Goal: Task Accomplishment & Management: Manage account settings

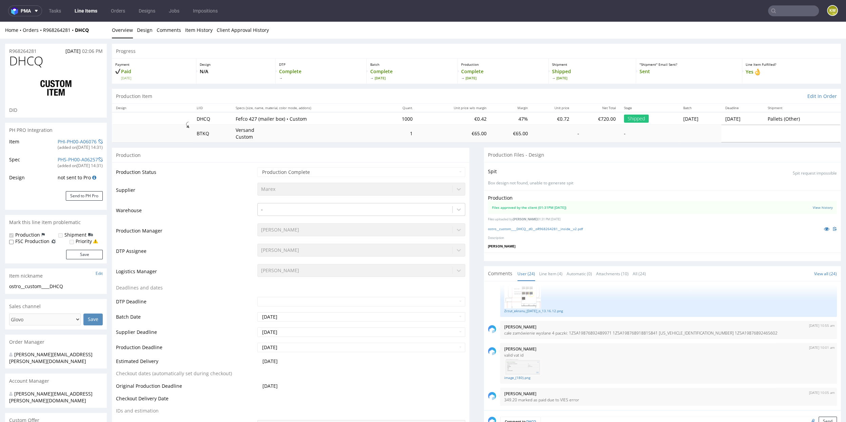
click at [84, 11] on link "Line Items" at bounding box center [86, 10] width 31 height 11
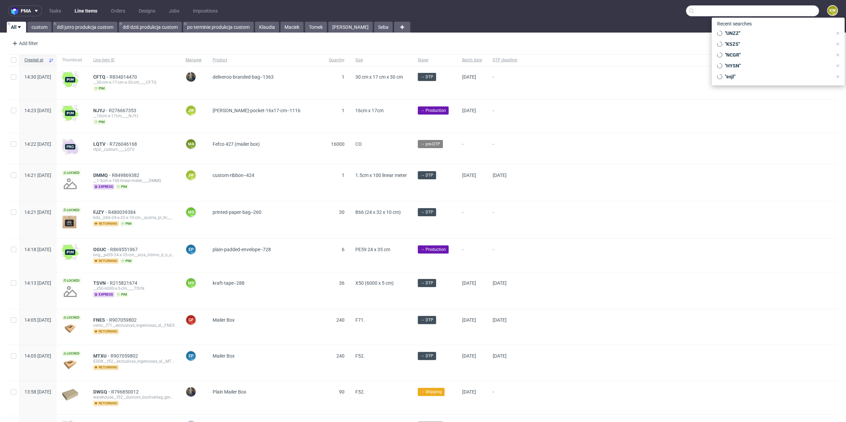
click at [792, 11] on input "text" at bounding box center [752, 10] width 133 height 11
type input "wtoi"
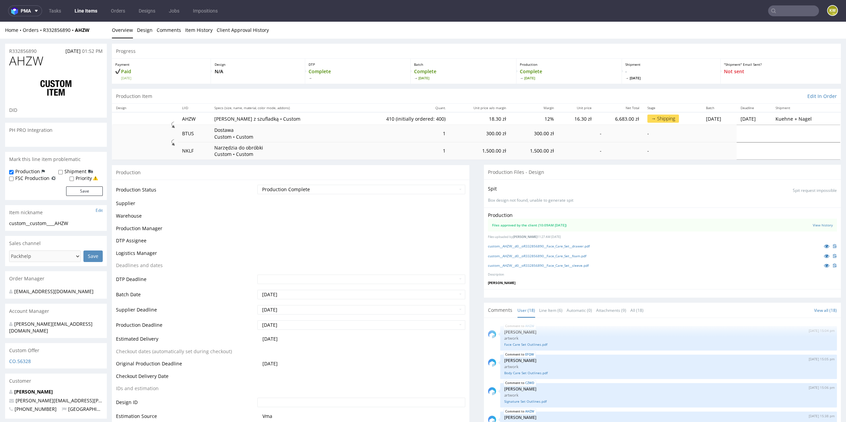
scroll to position [334, 0]
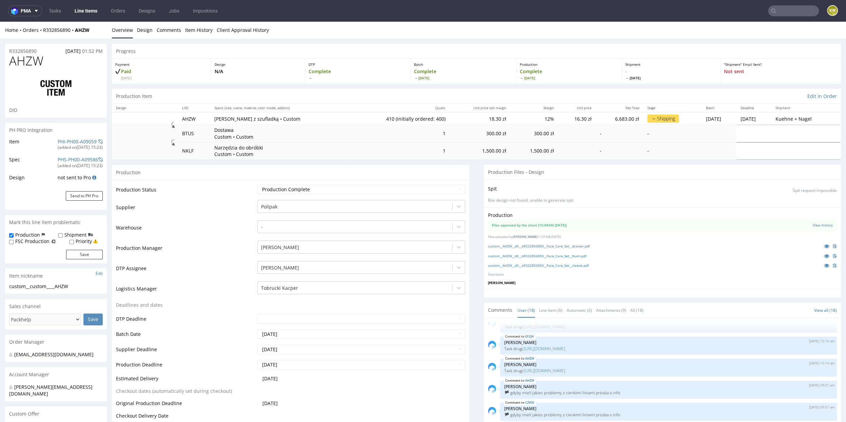
click at [202, 228] on td "Warehouse" at bounding box center [186, 230] width 140 height 20
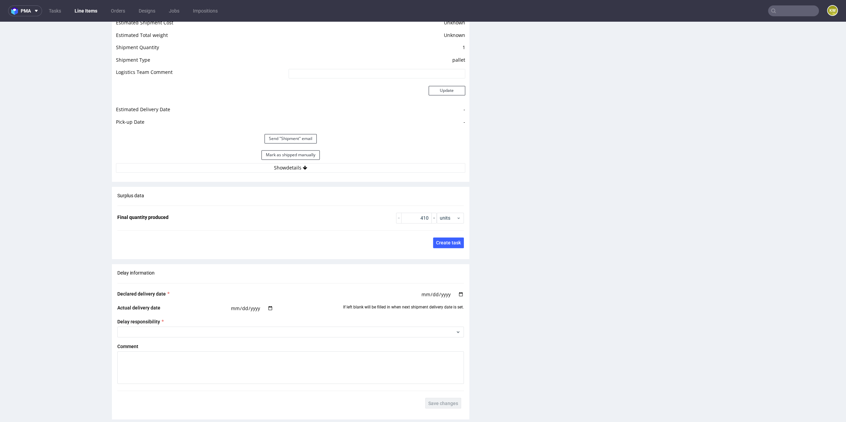
scroll to position [1009, 0]
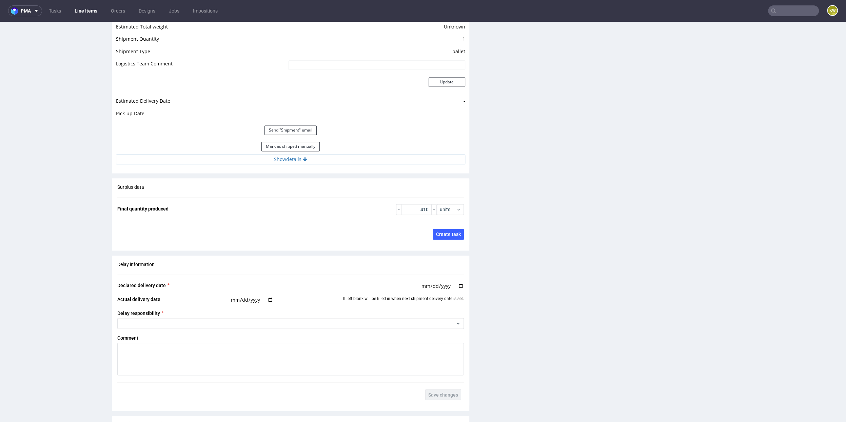
click at [313, 160] on button "Show details" at bounding box center [290, 159] width 349 height 9
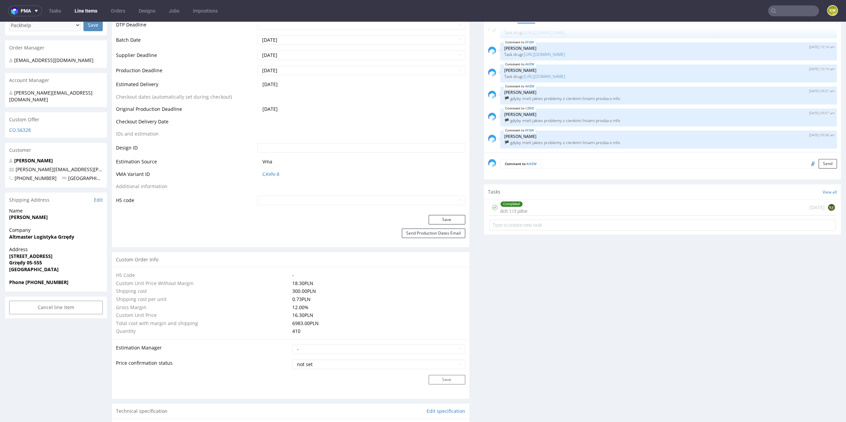
scroll to position [124, 0]
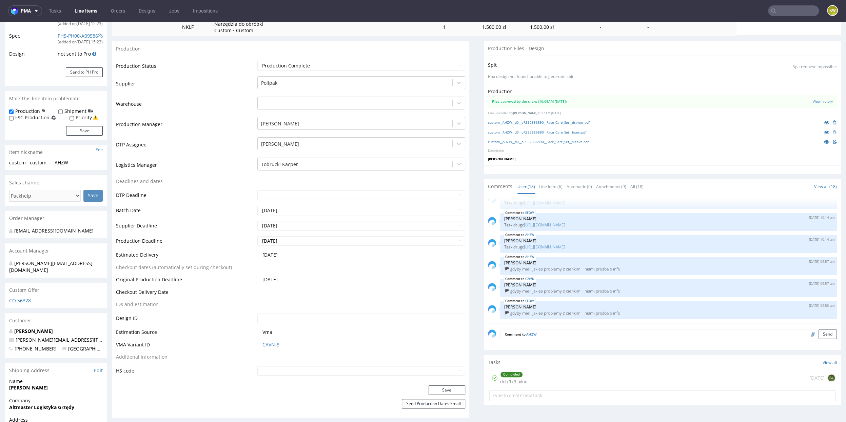
click at [776, 9] on input "text" at bounding box center [793, 10] width 51 height 11
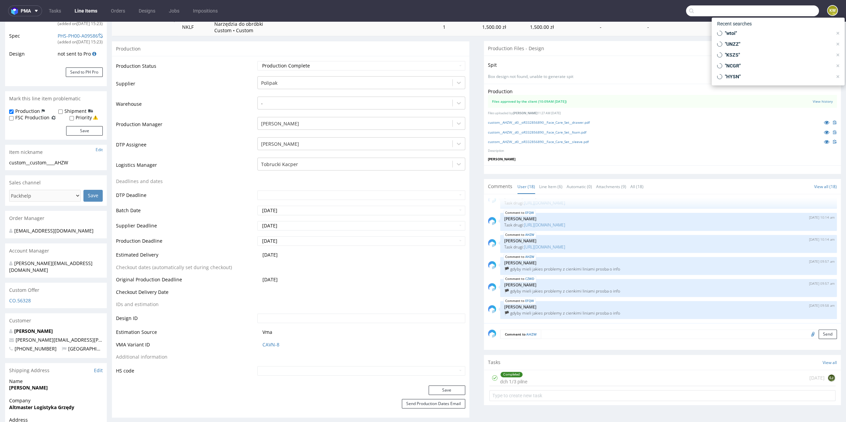
click at [776, 9] on input "text" at bounding box center [752, 10] width 133 height 11
paste input "QTBD"
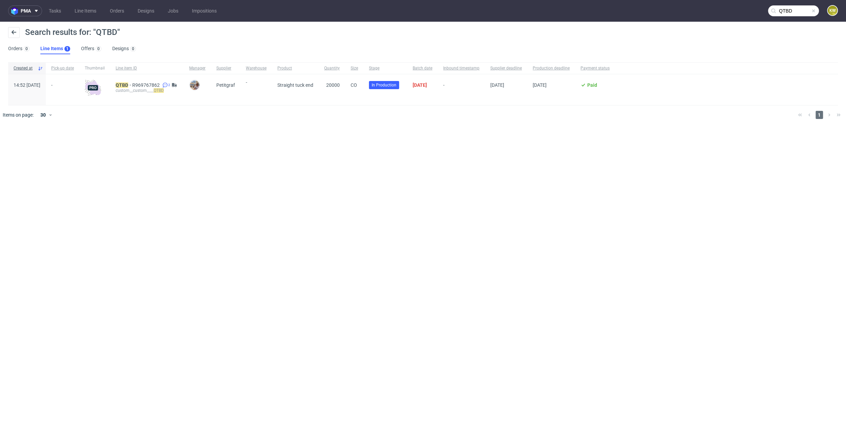
click at [220, 144] on div "pma Tasks Line Items Orders Designs Jobs Impositions QTBD KW Search results for…" at bounding box center [423, 211] width 846 height 422
click at [796, 8] on input "QTBD" at bounding box center [793, 10] width 51 height 11
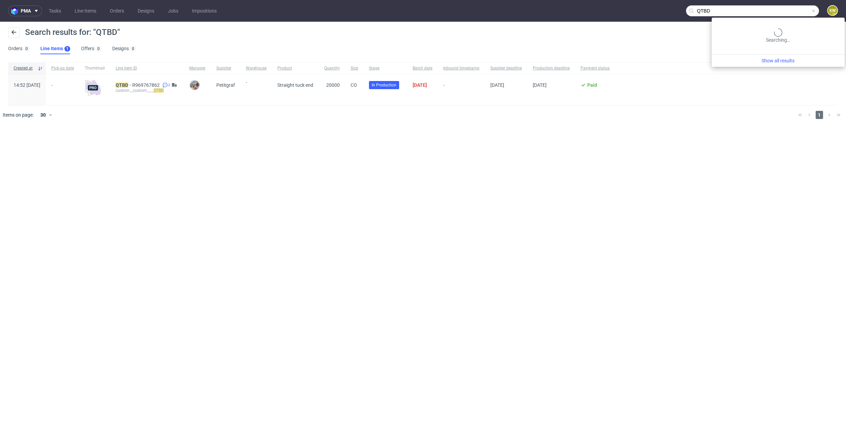
paste input "PEFP"
type input "PEFP"
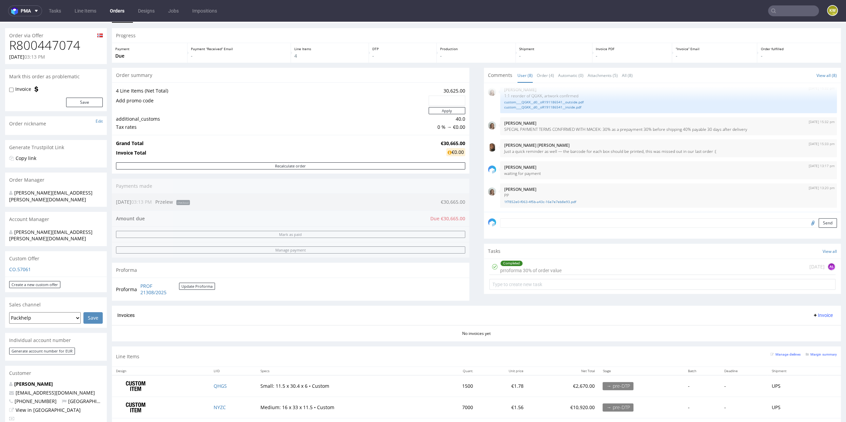
scroll to position [13, 0]
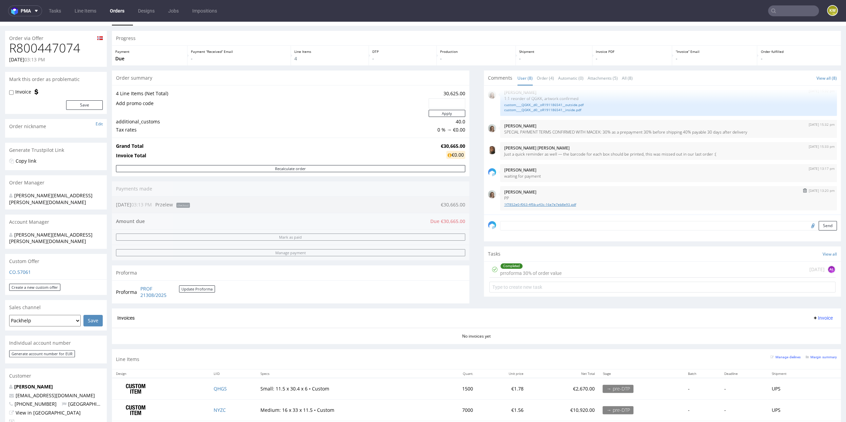
click at [520, 205] on link "1f7852e0-f063-4f5b-a43c-16e7e7eb8e93.pdf" at bounding box center [668, 204] width 329 height 5
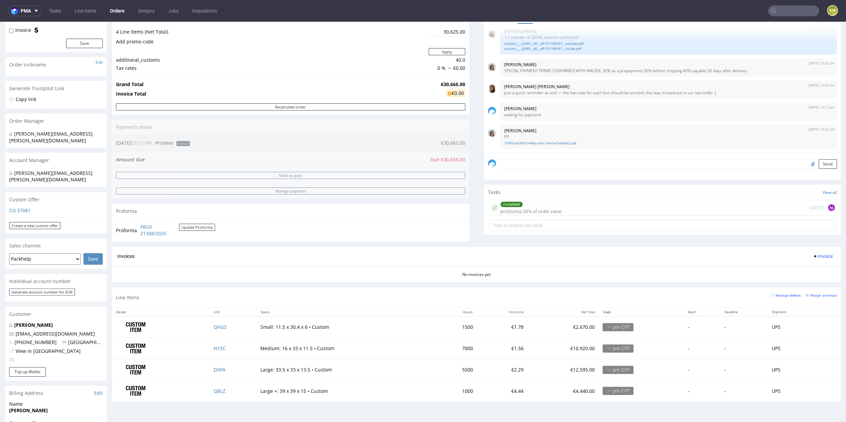
scroll to position [138, 0]
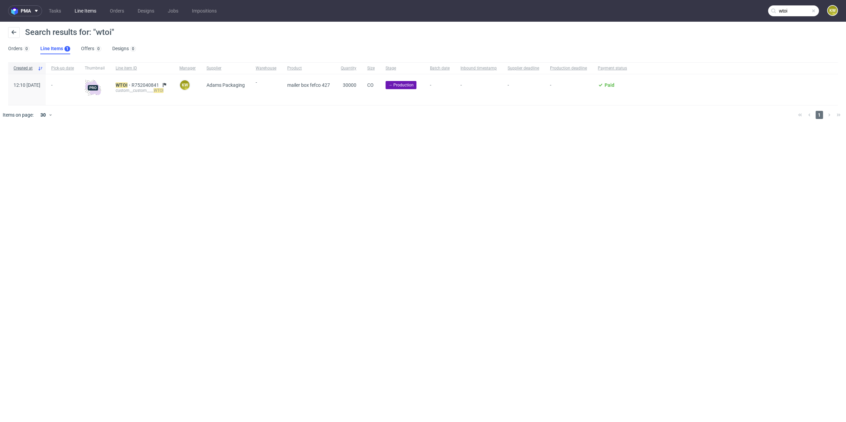
click at [91, 11] on link "Line Items" at bounding box center [86, 10] width 30 height 11
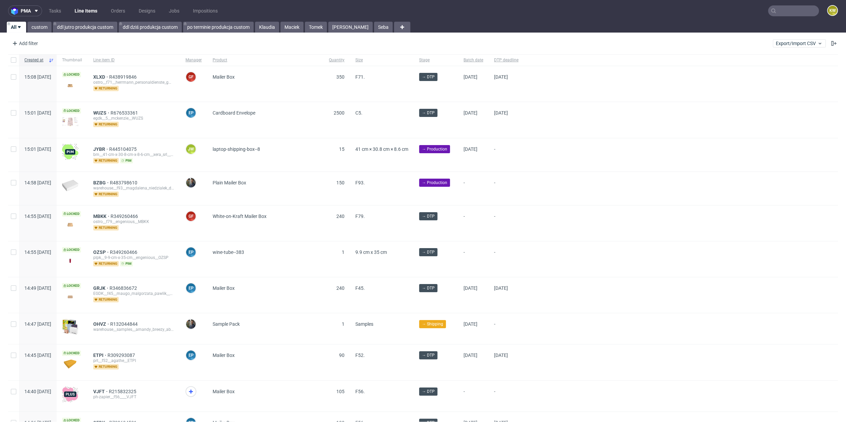
click at [271, 33] on div "pma Tasks Line Items Orders Designs Jobs Impositions KW All custom ddl jutro pr…" at bounding box center [423, 211] width 846 height 422
click at [263, 23] on link "Klaudia" at bounding box center [267, 27] width 24 height 11
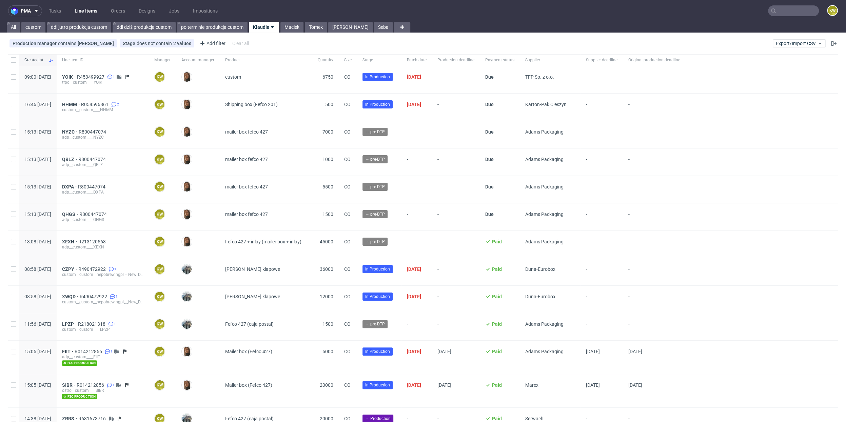
click at [117, 127] on div "NYZC R800447074 adp__custom____NYZC" at bounding box center [103, 134] width 92 height 27
click at [107, 131] on span "R800447074" at bounding box center [93, 131] width 29 height 5
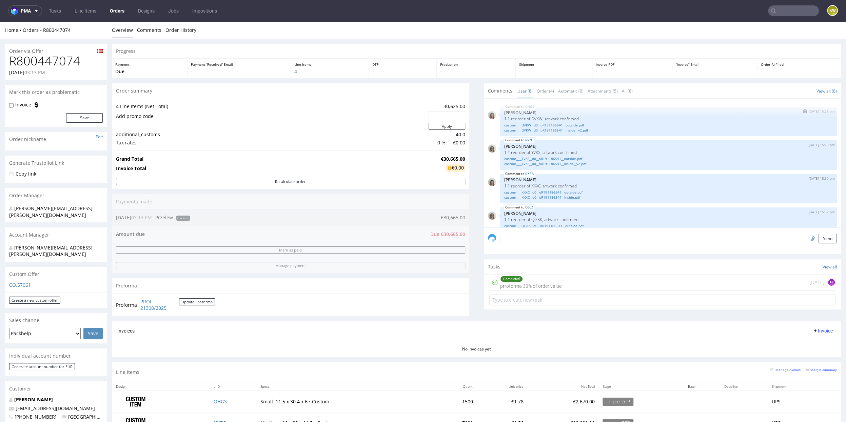
click at [532, 118] on p "1:1 reorder of DVKW, artwork confirmed" at bounding box center [668, 118] width 329 height 5
click at [532, 119] on p "1:1 reorder of DVKW, artwork confirmed" at bounding box center [668, 118] width 329 height 5
copy p "DVKW"
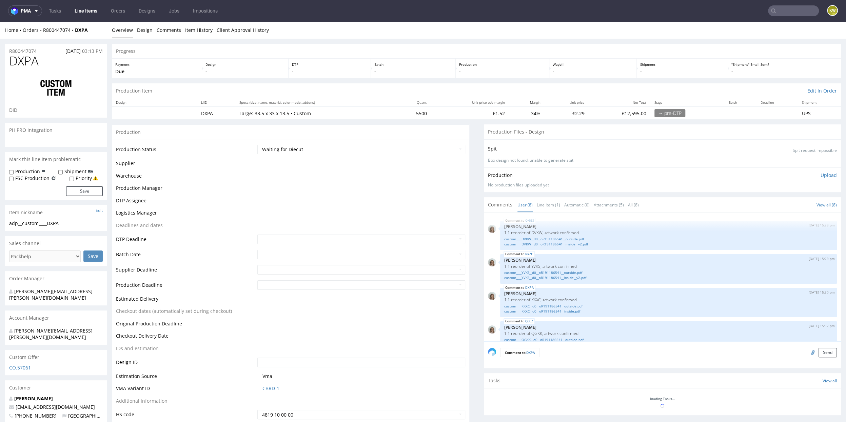
scroll to position [108, 0]
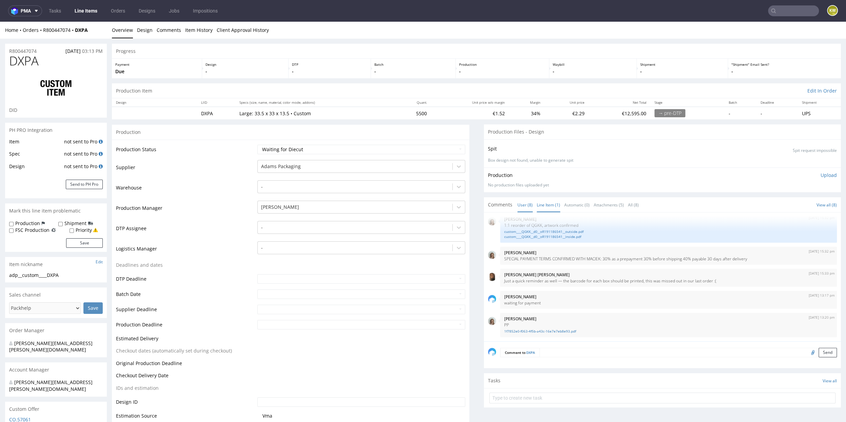
click at [543, 204] on link "Line Item (1)" at bounding box center [548, 205] width 23 height 15
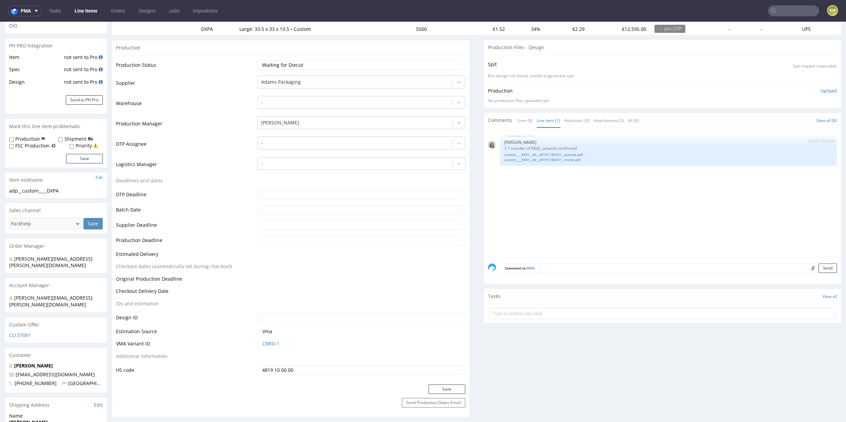
scroll to position [98, 0]
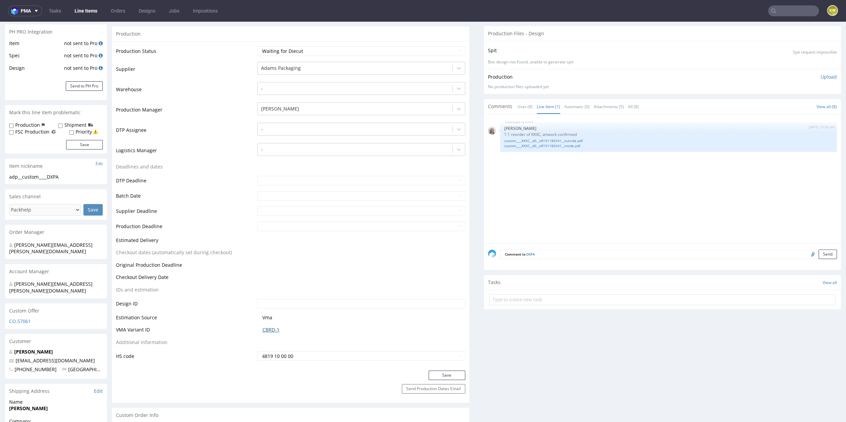
click at [267, 328] on link "CBRD-1" at bounding box center [270, 329] width 17 height 7
click at [522, 109] on link "User (8)" at bounding box center [524, 106] width 15 height 15
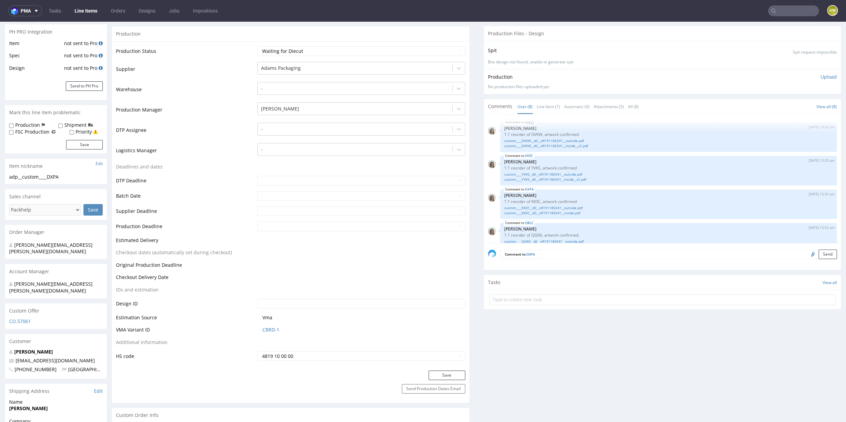
scroll to position [0, 0]
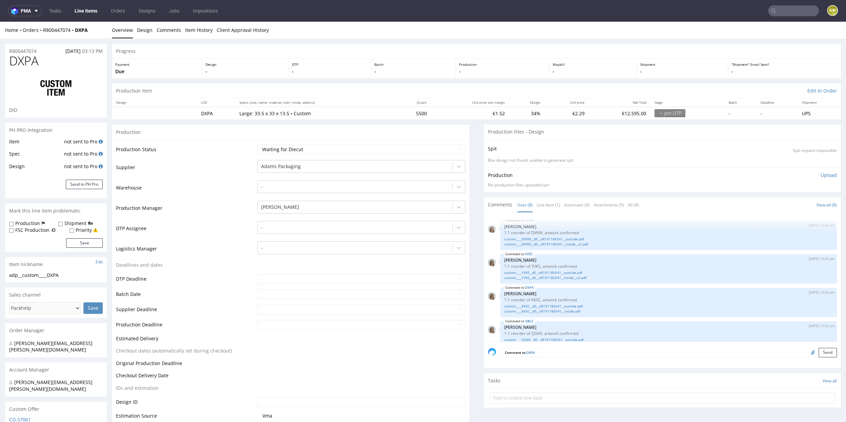
click at [26, 64] on span "DXPA" at bounding box center [23, 61] width 29 height 14
copy span "DXPA"
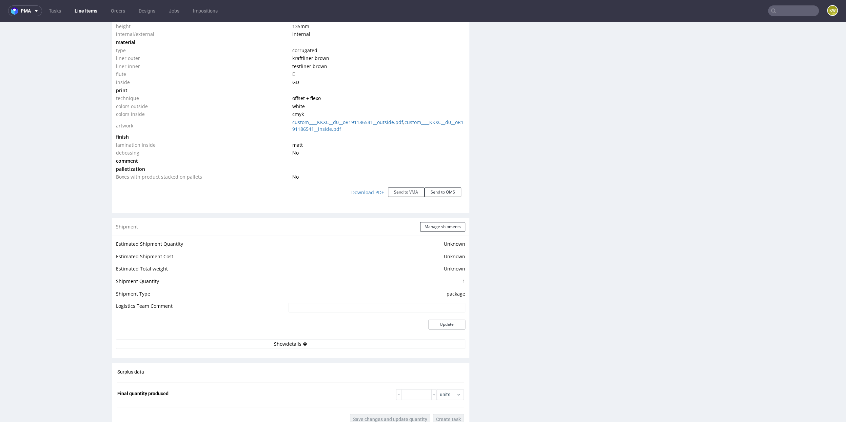
scroll to position [1068, 0]
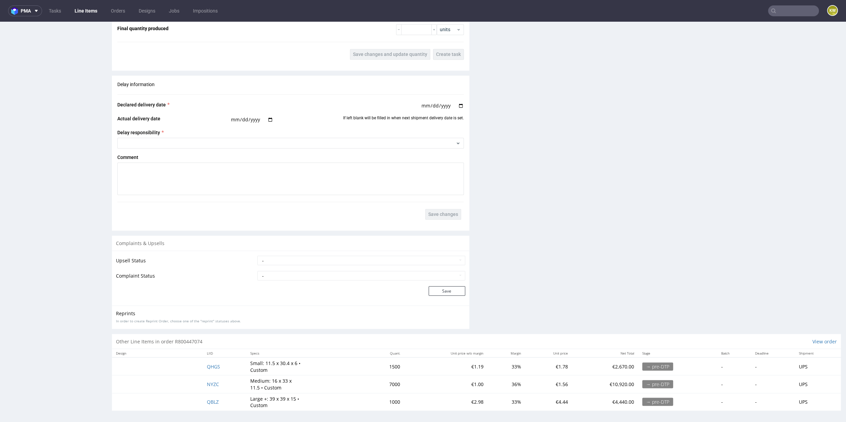
click at [231, 365] on td "QHGS" at bounding box center [224, 366] width 43 height 18
drag, startPoint x: 229, startPoint y: 365, endPoint x: 188, endPoint y: 365, distance: 41.4
click at [191, 365] on tr "QHGS Small: 11.5 x 30.4 x 6 • Custom 1500 €1.19 33% €1.78 €2,670.00 → pre-DTP -…" at bounding box center [476, 366] width 729 height 18
copy span "QHGS"
click at [226, 378] on td "NYZC" at bounding box center [224, 384] width 43 height 18
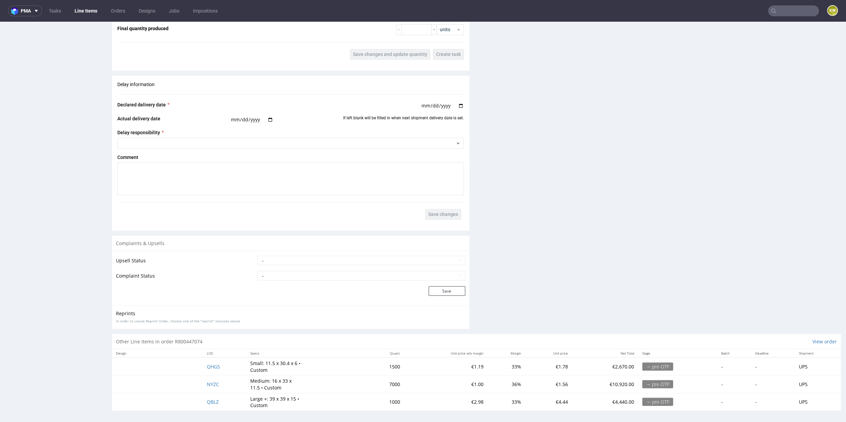
click at [226, 386] on td "NYZC" at bounding box center [224, 384] width 43 height 18
drag, startPoint x: 227, startPoint y: 381, endPoint x: 196, endPoint y: 380, distance: 31.2
click at [196, 380] on tr "NYZC Medium: 16 x 33 x 11.5 • Custom 7000 €1.00 36% €1.56 €10,920.00 → pre-DTP …" at bounding box center [476, 384] width 729 height 18
copy span "NYZC"
click at [229, 403] on td "QBLZ" at bounding box center [224, 402] width 43 height 18
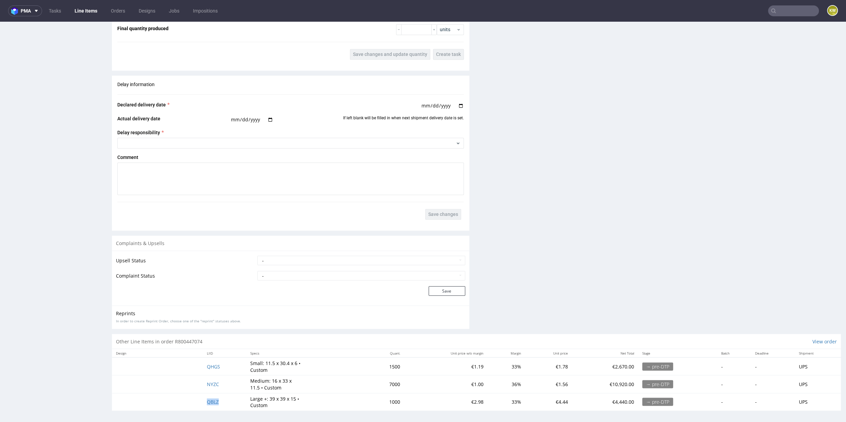
drag, startPoint x: 229, startPoint y: 399, endPoint x: 185, endPoint y: 398, distance: 44.7
click at [185, 399] on tr "QBLZ Large +: 39 x 39 x 15 • Custom 1000 €2.98 33% €4.44 €4,440.00 → pre-DTP - …" at bounding box center [476, 402] width 729 height 18
copy span "QBLZ"
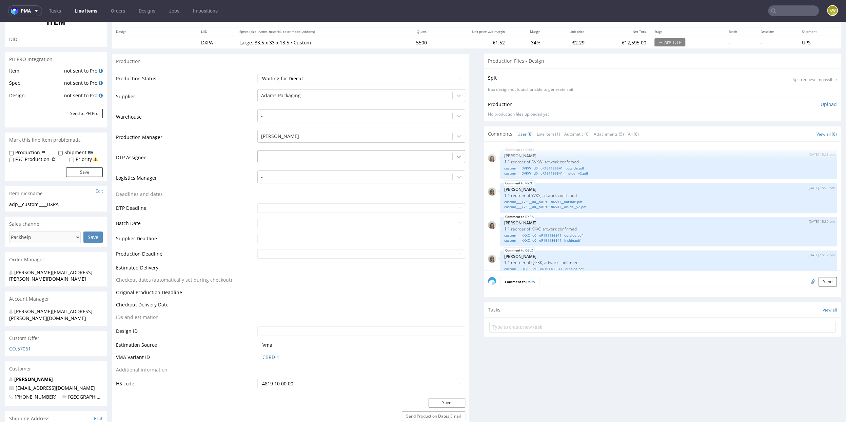
scroll to position [82, 0]
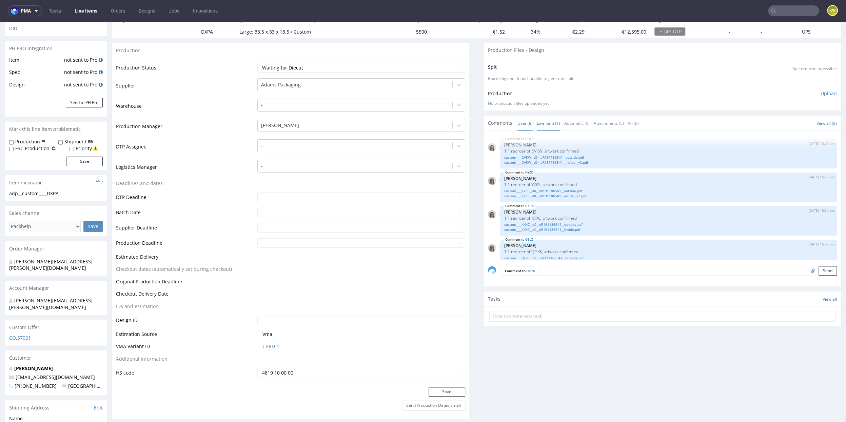
click at [543, 124] on link "Line Item (1)" at bounding box center [548, 123] width 23 height 15
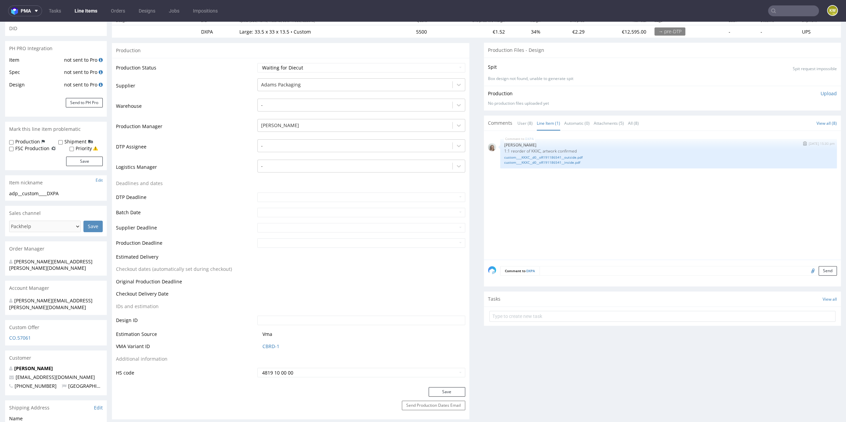
click at [534, 151] on p "1:1 reorder of KKXC, artwork confirmed" at bounding box center [668, 150] width 329 height 5
copy p "KKXC"
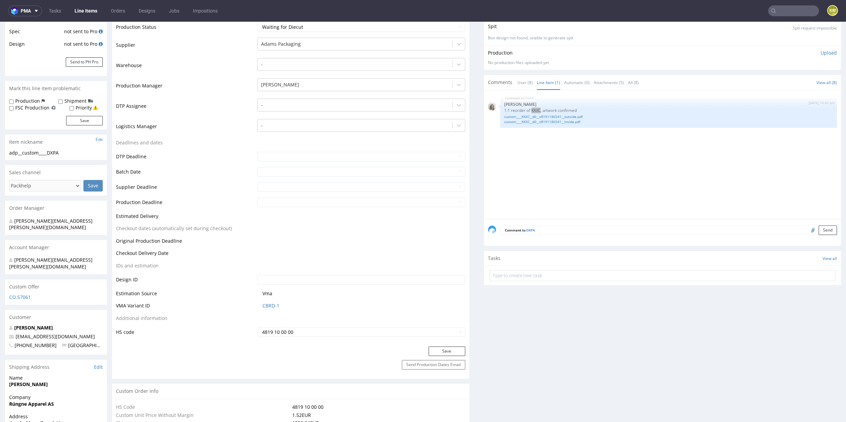
scroll to position [162, 0]
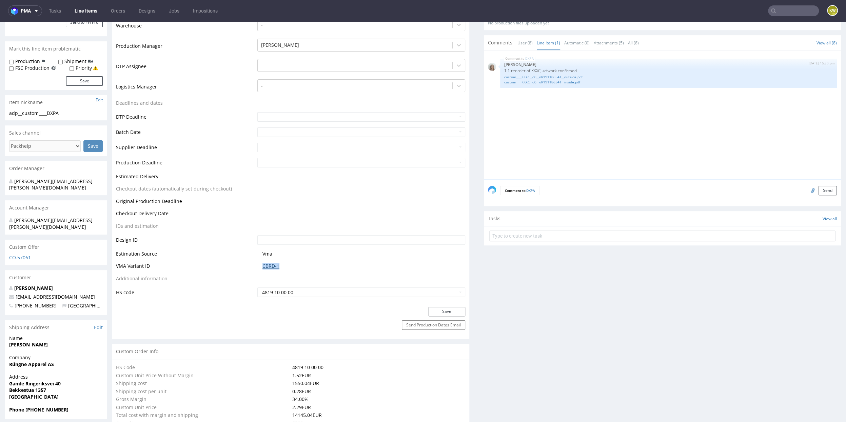
drag, startPoint x: 281, startPoint y: 264, endPoint x: 261, endPoint y: 266, distance: 19.7
click at [262, 266] on span "CBRD-1" at bounding box center [363, 266] width 203 height 7
copy link "CBRD-1"
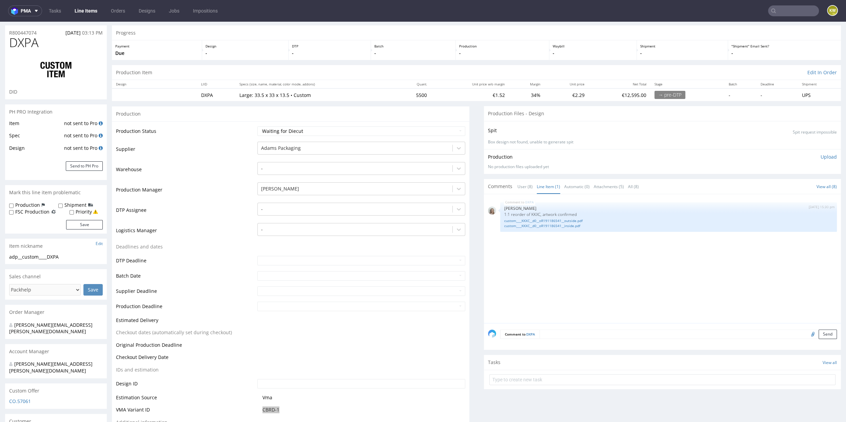
scroll to position [0, 0]
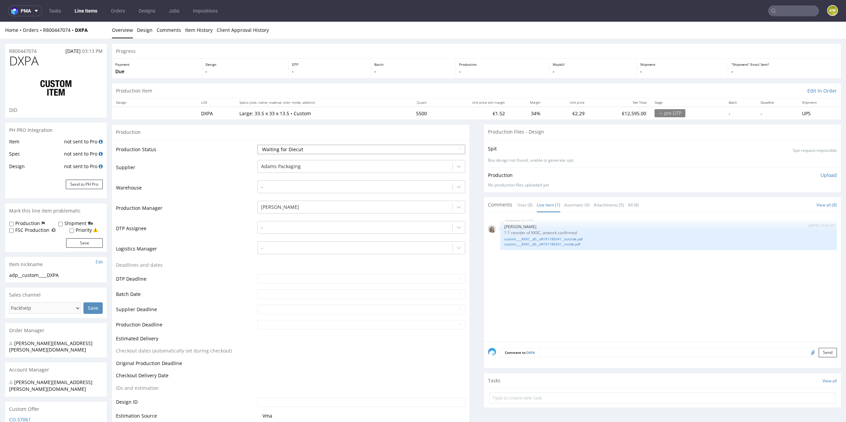
click at [298, 151] on select "Waiting for Artwork Waiting for Diecut Waiting for Mockup Waiting for DTP Waiti…" at bounding box center [361, 149] width 208 height 9
select select "production_in_process"
click at [257, 145] on select "Waiting for Artwork Waiting for Diecut Waiting for Mockup Waiting for DTP Waiti…" at bounding box center [361, 149] width 208 height 9
click at [263, 296] on input "text" at bounding box center [361, 293] width 208 height 9
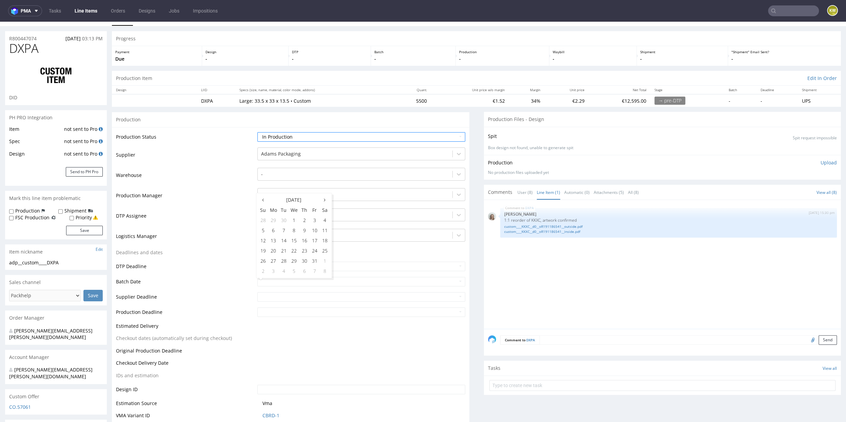
scroll to position [15, 0]
click at [288, 227] on td "7" at bounding box center [284, 228] width 10 height 10
type input "2025-10-07"
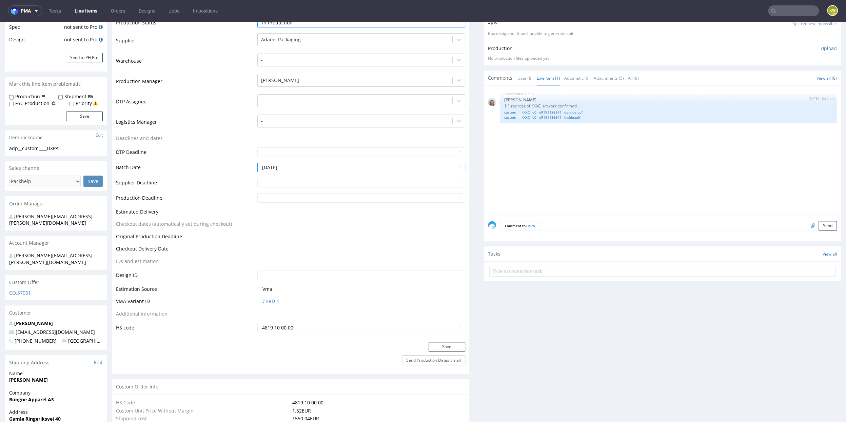
scroll to position [145, 0]
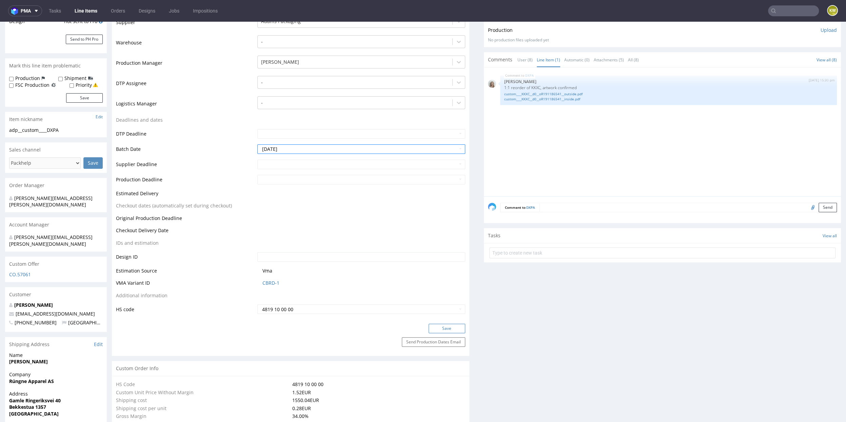
click at [431, 329] on button "Save" at bounding box center [446, 328] width 37 height 9
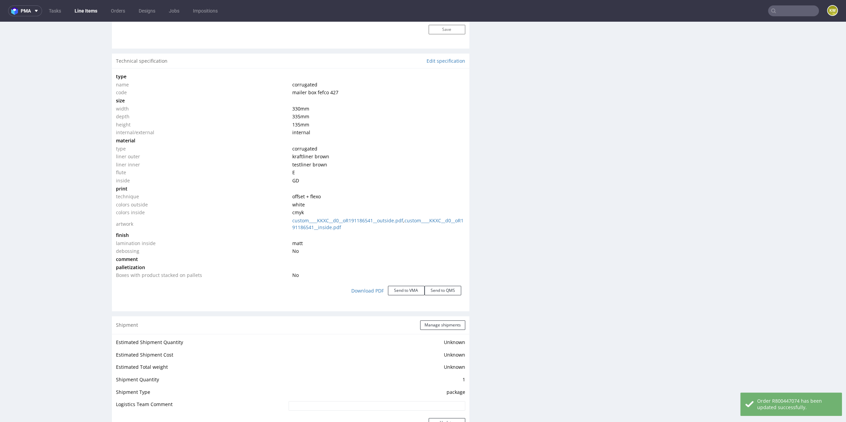
scroll to position [1074, 0]
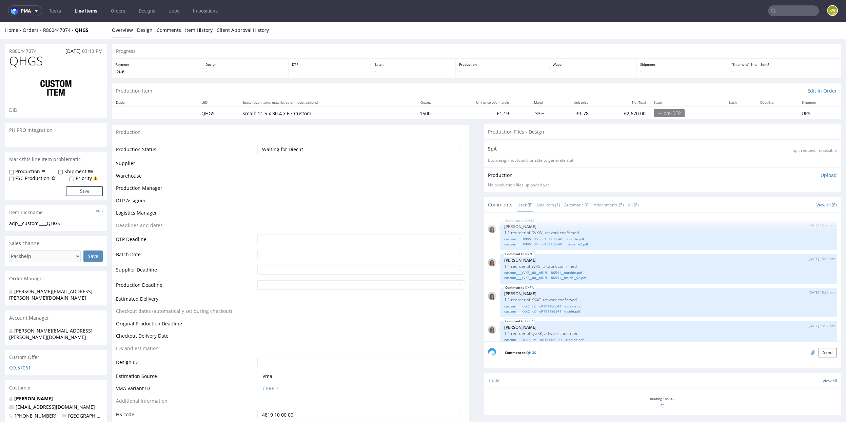
scroll to position [108, 0]
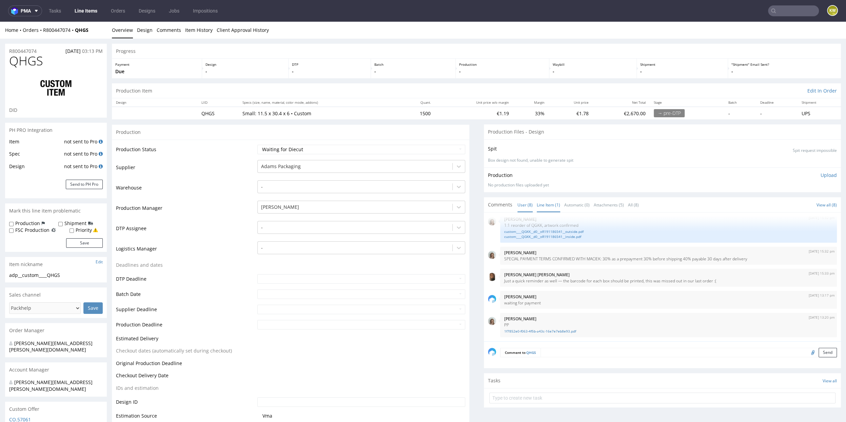
click at [541, 205] on link "Line Item (1)" at bounding box center [548, 205] width 23 height 15
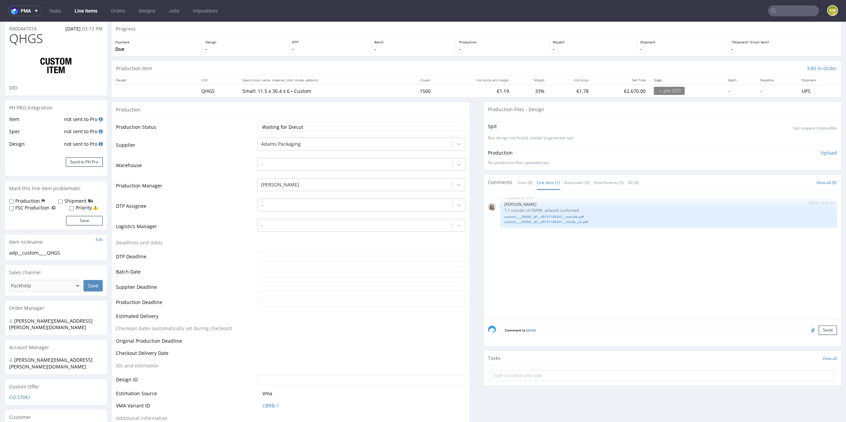
scroll to position [23, 0]
click at [266, 403] on link "CBRB-1" at bounding box center [270, 404] width 17 height 7
click at [523, 179] on link "User (8)" at bounding box center [524, 181] width 15 height 15
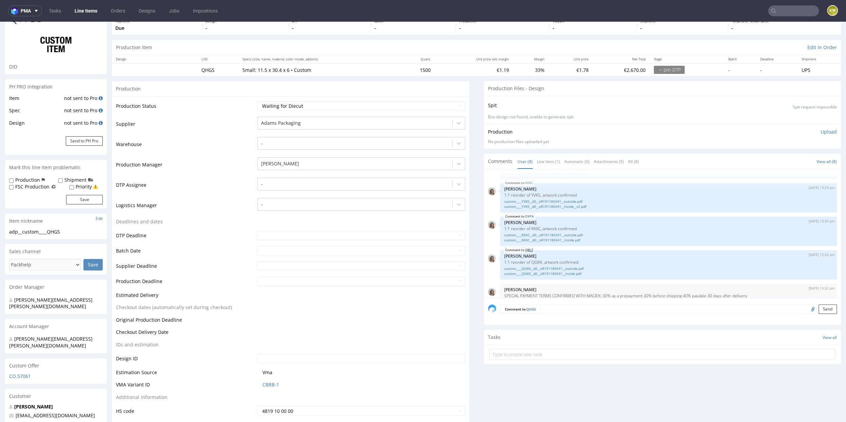
scroll to position [46, 0]
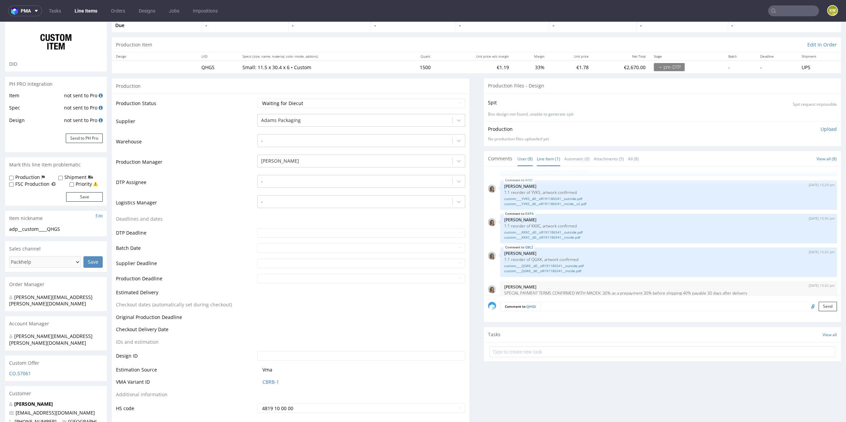
click at [547, 156] on link "Line Item (1)" at bounding box center [548, 159] width 23 height 15
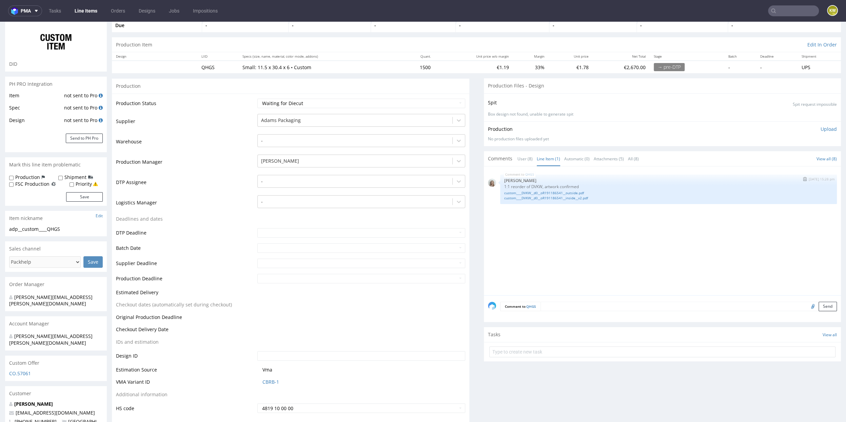
click at [533, 186] on p "1:1 reorder of DVKW, artwork confirmed" at bounding box center [668, 186] width 329 height 5
copy p "DVKW"
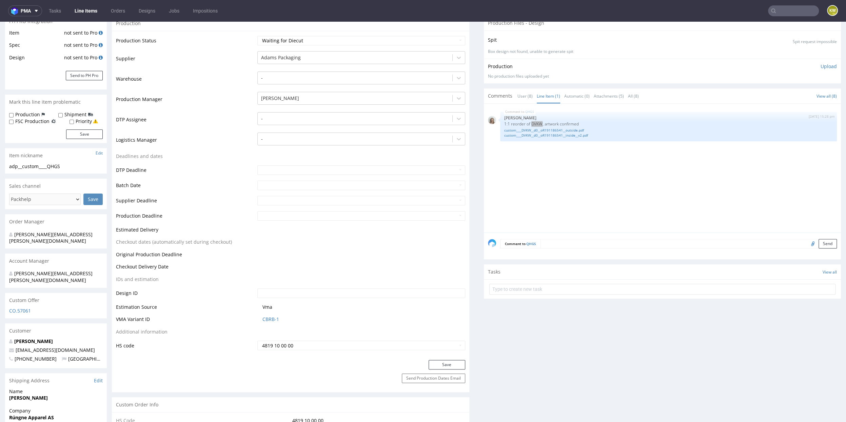
scroll to position [139, 0]
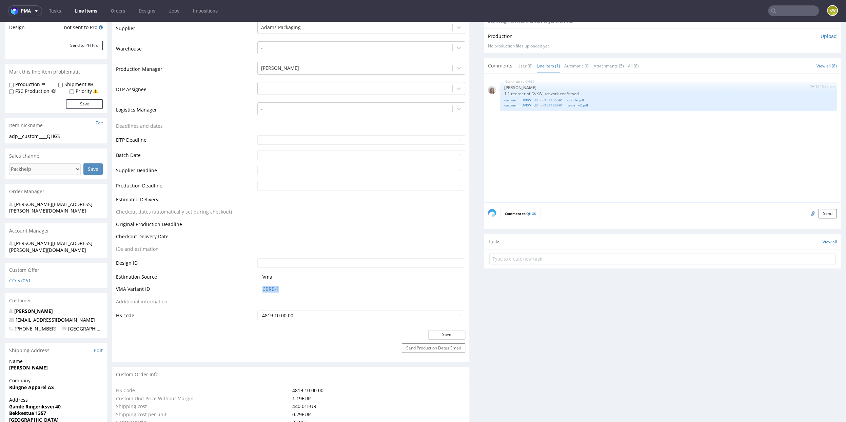
drag, startPoint x: 287, startPoint y: 291, endPoint x: 243, endPoint y: 287, distance: 44.2
click at [243, 287] on tr "VMA Variant ID CBRB-1" at bounding box center [290, 291] width 349 height 13
copy tr "CBRB-1"
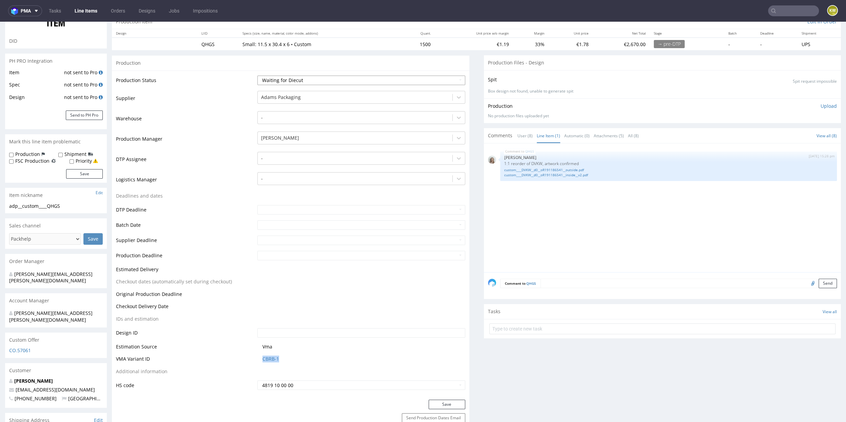
click at [300, 77] on select "Waiting for Artwork Waiting for Diecut Waiting for Mockup Waiting for DTP Waiti…" at bounding box center [361, 80] width 208 height 9
select select "production_in_process"
click at [257, 76] on select "Waiting for Artwork Waiting for Diecut Waiting for Mockup Waiting for DTP Waiti…" at bounding box center [361, 80] width 208 height 9
click at [276, 226] on input "text" at bounding box center [361, 224] width 208 height 9
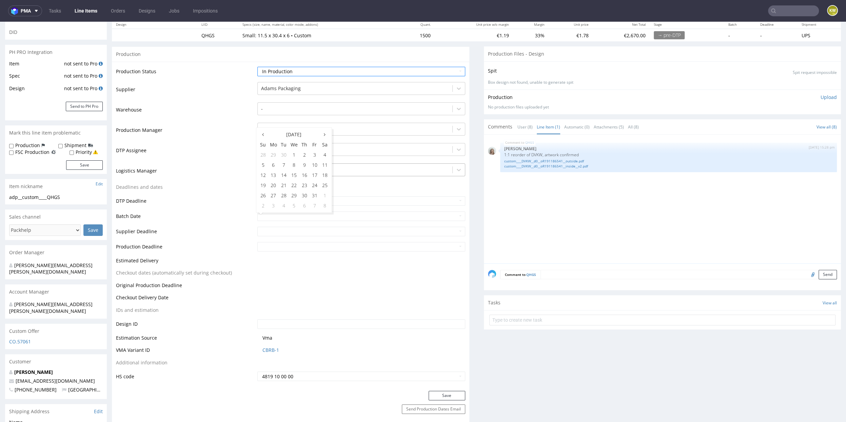
click at [289, 164] on td "8" at bounding box center [294, 165] width 11 height 10
click at [279, 216] on input "[DATE]" at bounding box center [361, 216] width 208 height 9
click at [282, 166] on td "7" at bounding box center [284, 165] width 10 height 10
type input "[DATE]"
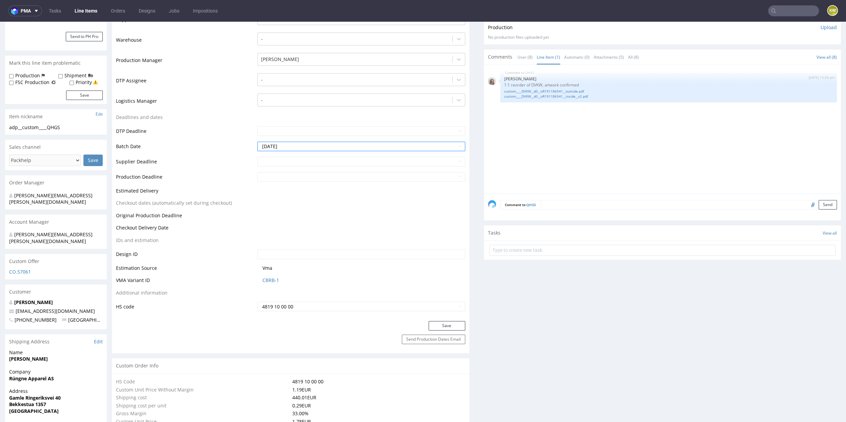
scroll to position [160, 0]
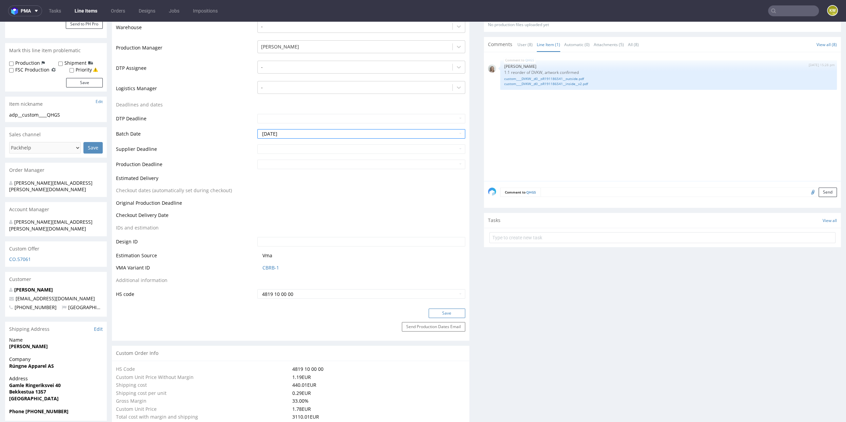
click at [432, 312] on button "Save" at bounding box center [446, 312] width 37 height 9
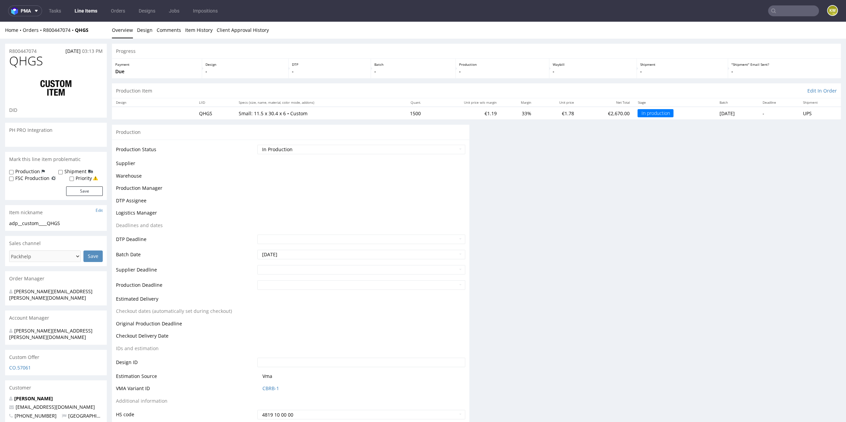
scroll to position [0, 0]
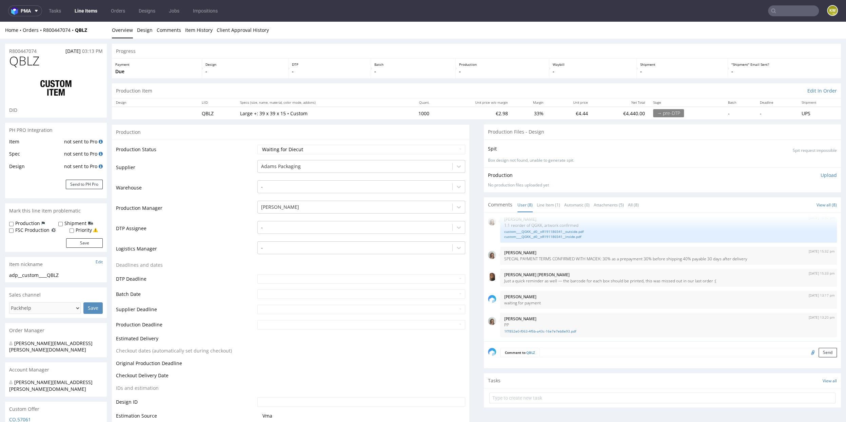
scroll to position [83, 0]
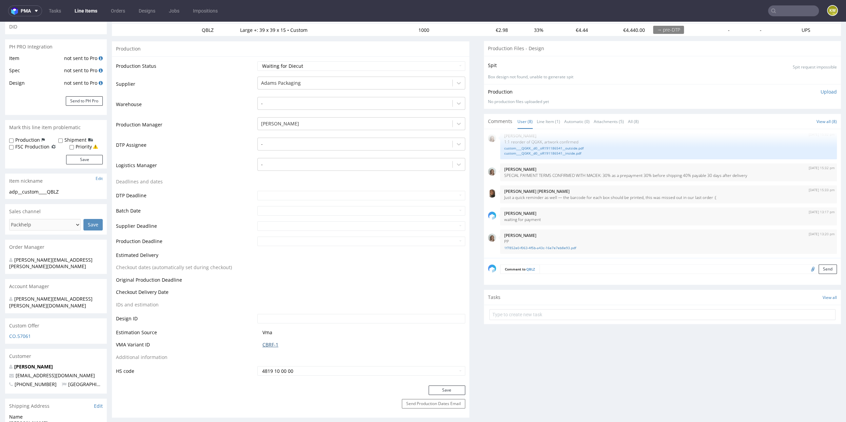
click at [274, 344] on link "CBRF-1" at bounding box center [270, 344] width 16 height 7
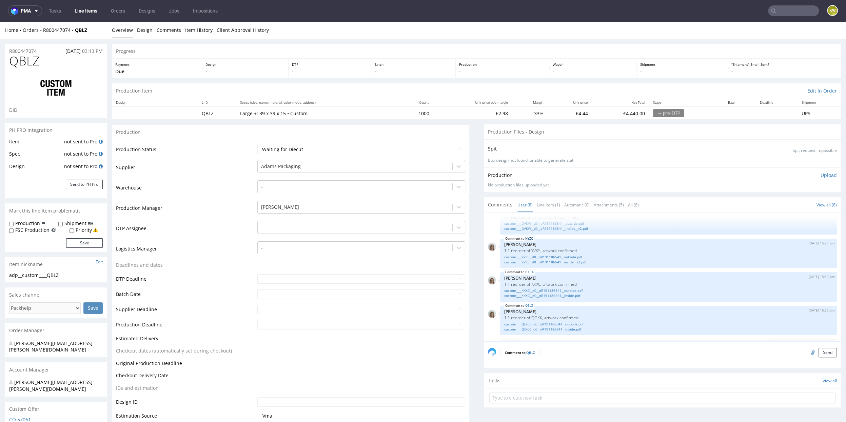
scroll to position [0, 0]
click at [542, 200] on link "Line Item (1)" at bounding box center [548, 204] width 23 height 15
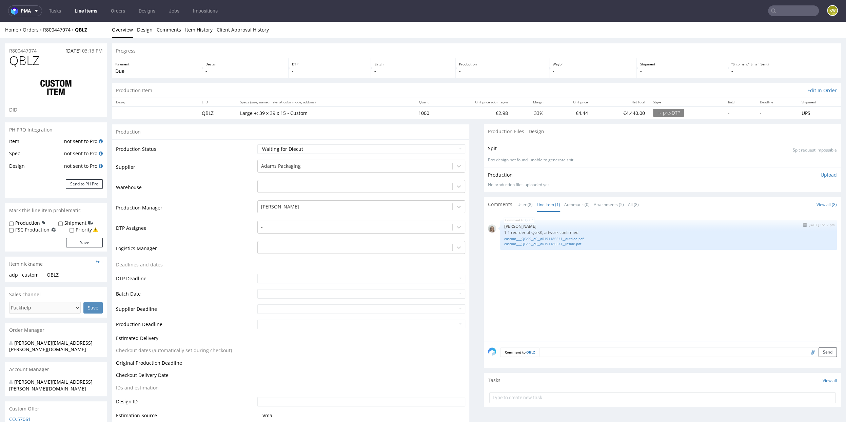
click at [532, 232] on p "1:1 reorder of QGKK, artwork confirmed" at bounding box center [668, 232] width 329 height 5
copy p "QGKK"
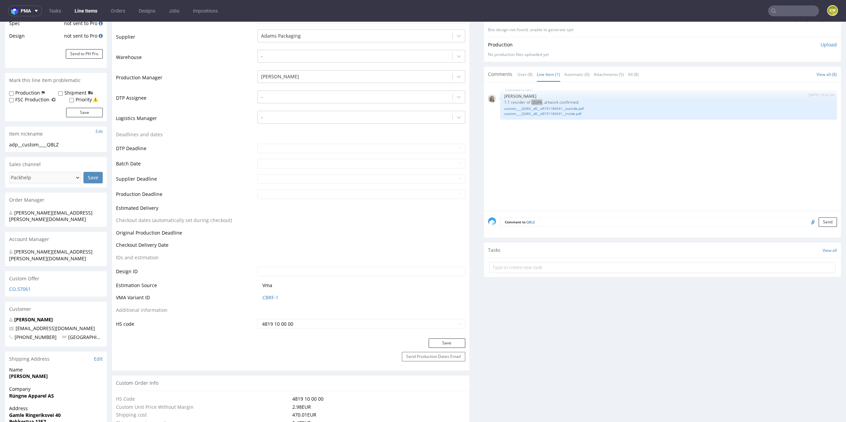
scroll to position [154, 0]
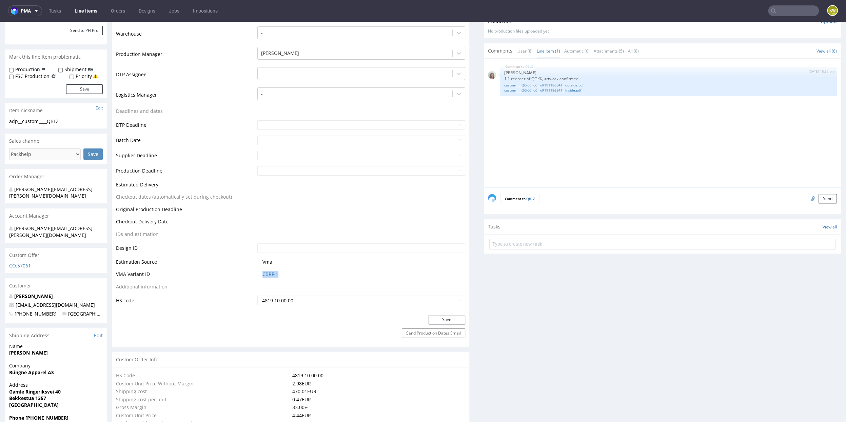
drag, startPoint x: 289, startPoint y: 275, endPoint x: 227, endPoint y: 274, distance: 62.0
click at [227, 274] on tr "VMA Variant ID CBRF-1" at bounding box center [290, 276] width 349 height 13
copy tr "CBRF-1"
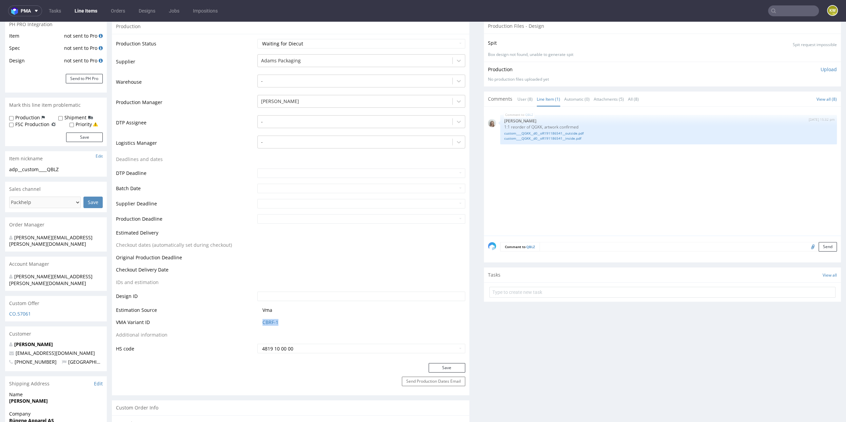
scroll to position [65, 0]
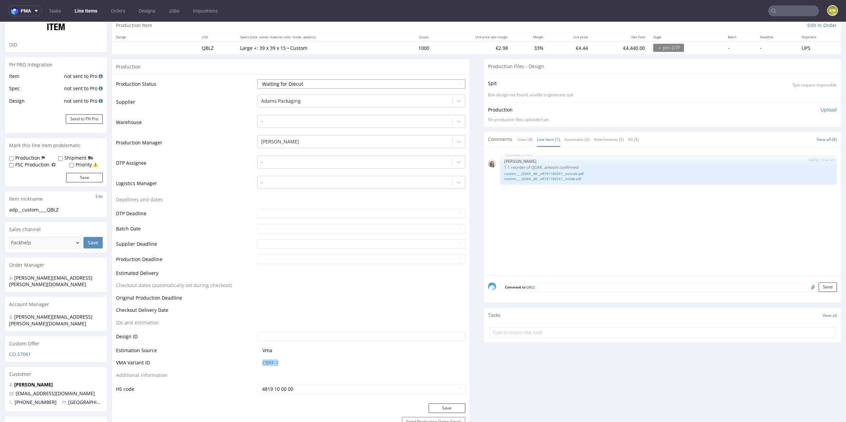
click at [279, 80] on select "Waiting for Artwork Waiting for Diecut Waiting for Mockup Waiting for DTP Waiti…" at bounding box center [361, 83] width 208 height 9
select select "production_in_process"
click at [257, 79] on select "Waiting for Artwork Waiting for Diecut Waiting for Mockup Waiting for DTP Waiti…" at bounding box center [361, 83] width 208 height 9
click at [271, 231] on input "text" at bounding box center [361, 228] width 208 height 9
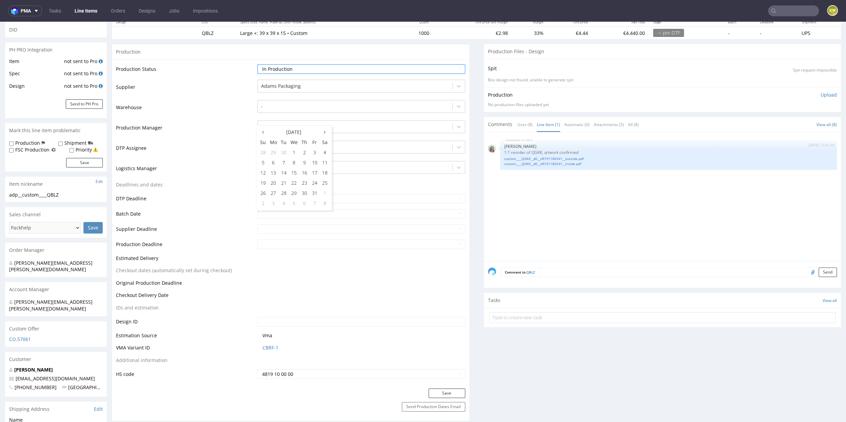
scroll to position [91, 0]
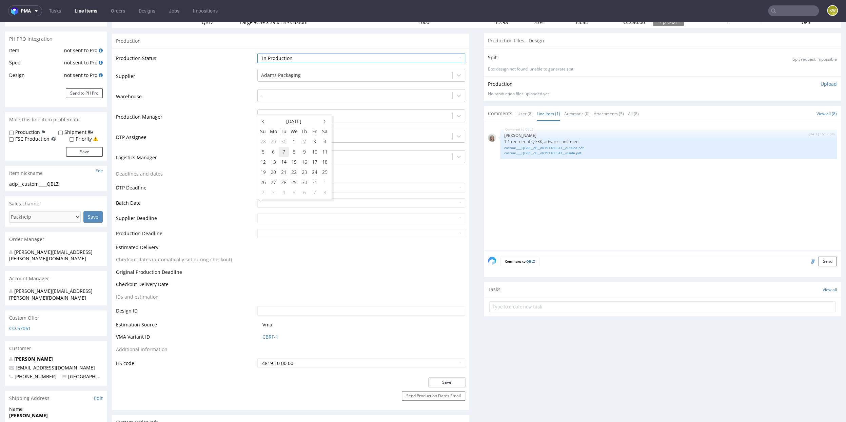
click at [283, 153] on td "7" at bounding box center [284, 152] width 10 height 10
type input "[DATE]"
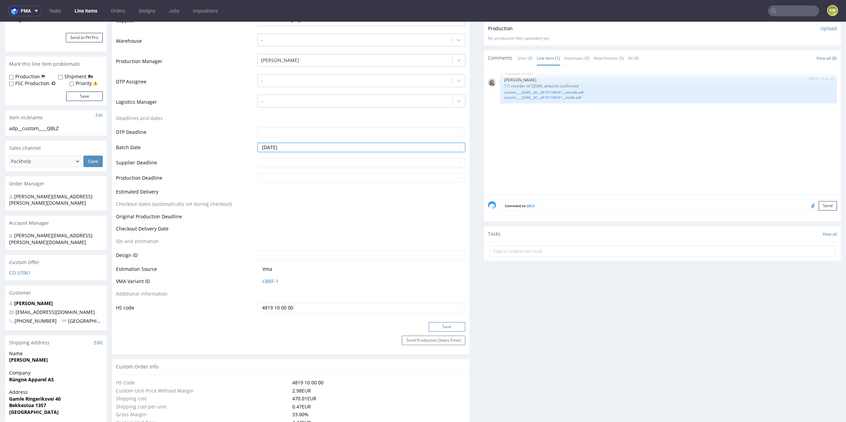
click at [430, 327] on button "Save" at bounding box center [446, 326] width 37 height 9
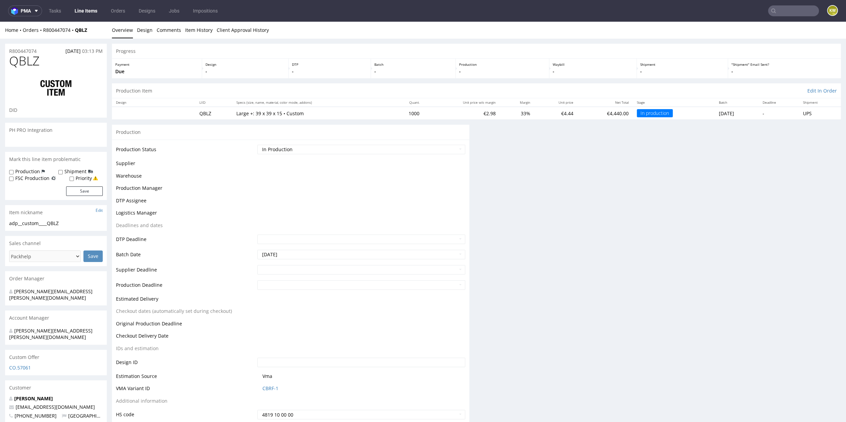
scroll to position [0, 0]
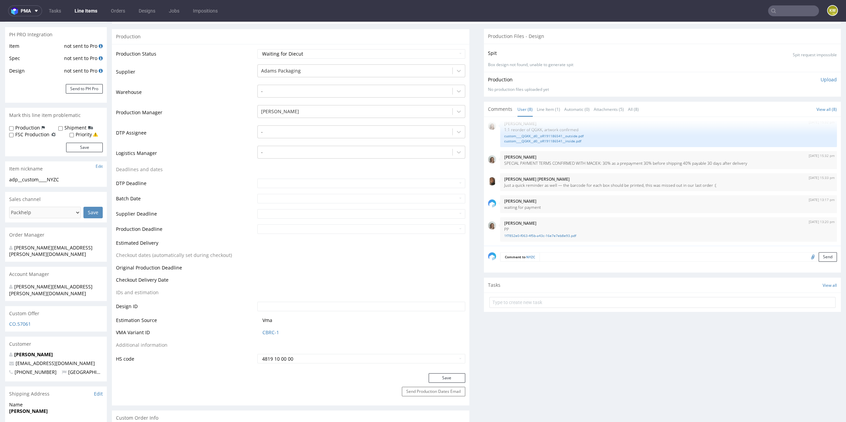
scroll to position [114, 0]
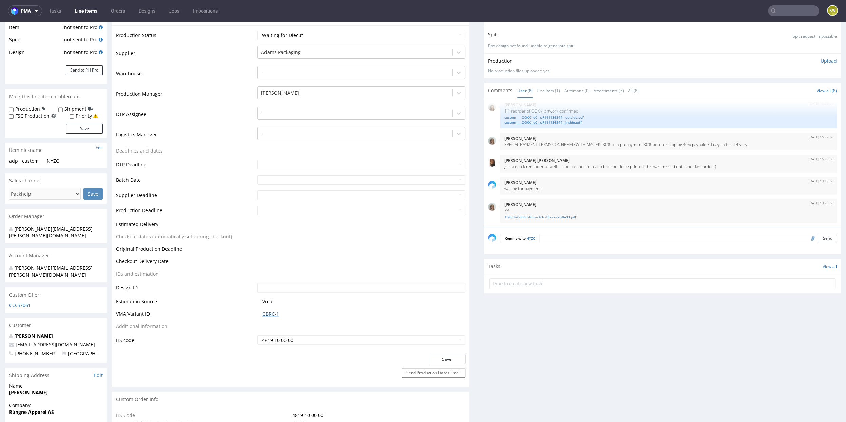
click at [269, 314] on link "CBRC-1" at bounding box center [270, 314] width 17 height 7
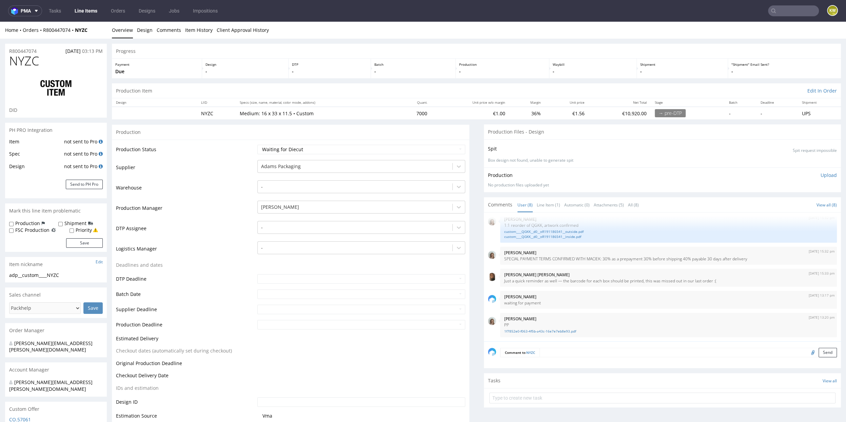
click at [32, 64] on span "NYZC" at bounding box center [24, 61] width 30 height 14
copy span "NYZC"
click at [540, 200] on link "Line Item (1)" at bounding box center [548, 205] width 23 height 15
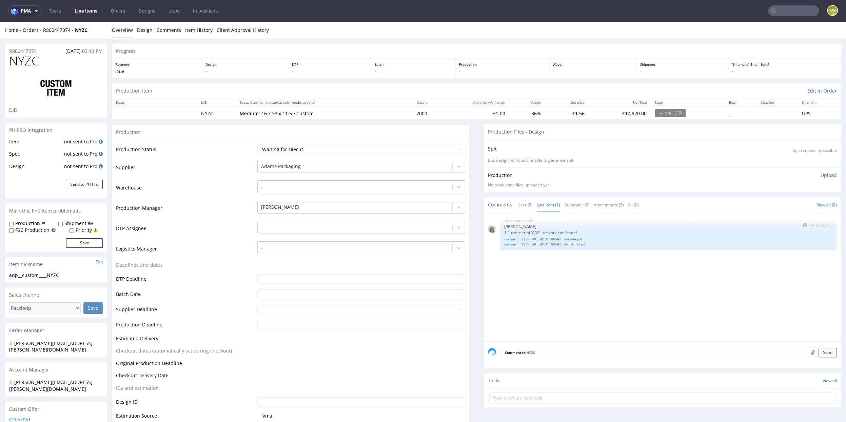
click at [533, 233] on p "1:1 reorder of YVKS, artwork confirmed" at bounding box center [668, 232] width 329 height 5
click at [533, 234] on p "1:1 reorder of YVKS, artwork confirmed" at bounding box center [668, 232] width 329 height 5
copy p "YVKS"
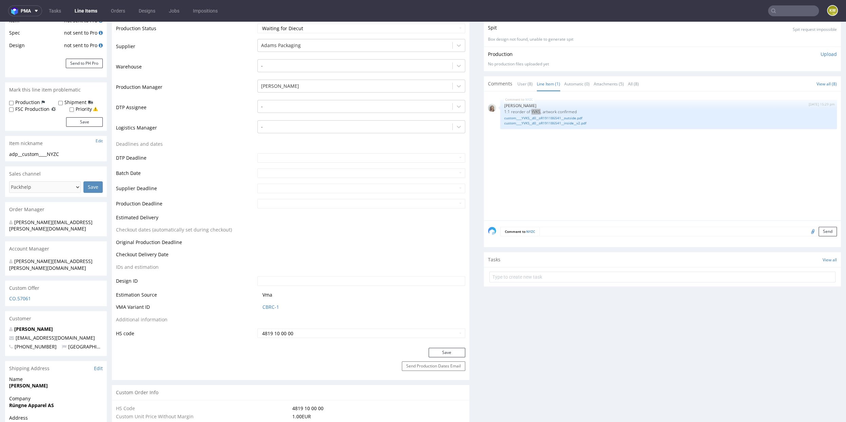
scroll to position [134, 0]
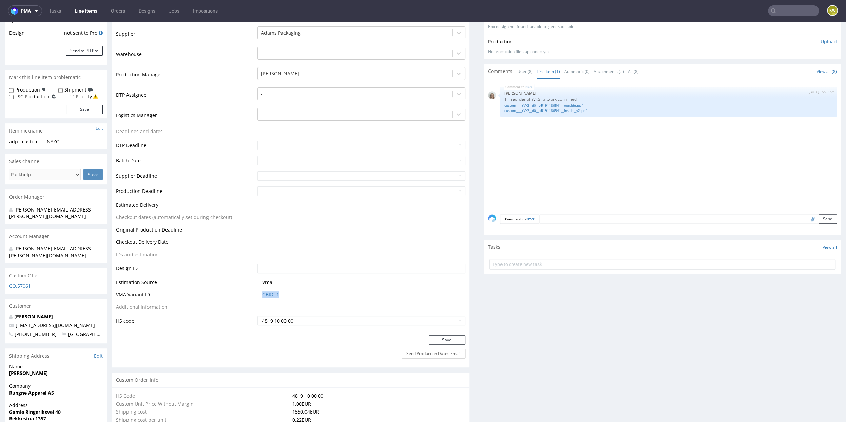
drag, startPoint x: 286, startPoint y: 296, endPoint x: 252, endPoint y: 294, distance: 33.9
click at [252, 296] on tr "VMA Variant ID CBRC-1" at bounding box center [290, 297] width 349 height 13
copy tr "CBRC-1"
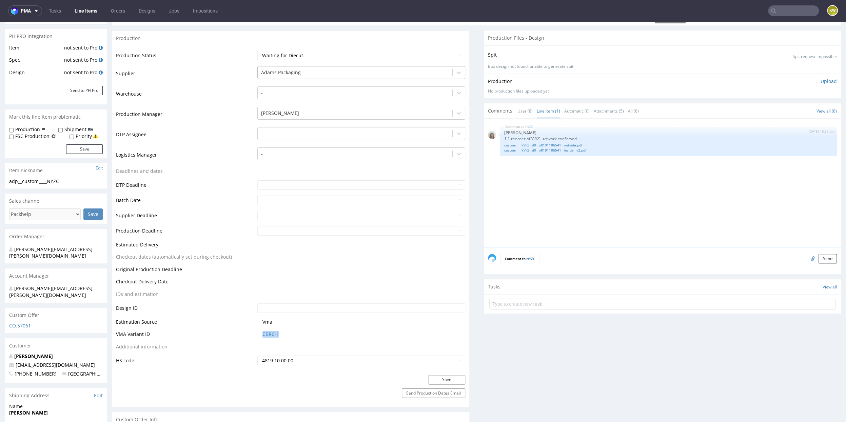
scroll to position [86, 0]
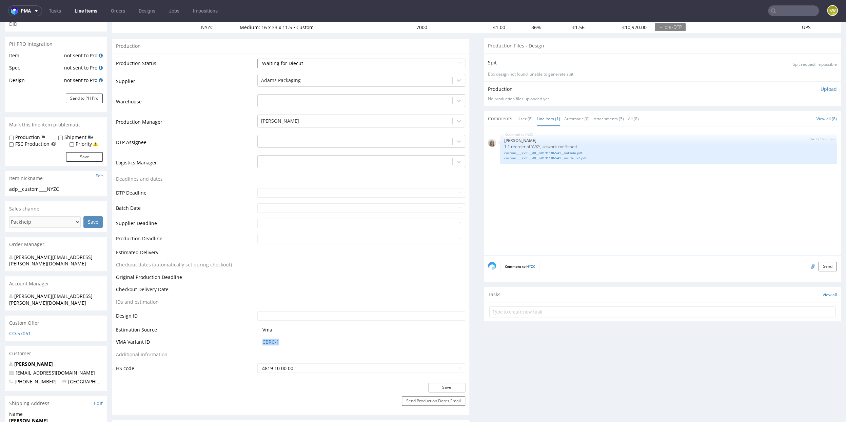
click at [290, 62] on select "Waiting for Artwork Waiting for Diecut Waiting for Mockup Waiting for DTP Waiti…" at bounding box center [361, 63] width 208 height 9
select select "production_in_process"
click at [257, 59] on select "Waiting for Artwork Waiting for Diecut Waiting for Mockup Waiting for DTP Waiti…" at bounding box center [361, 63] width 208 height 9
click at [263, 208] on input "text" at bounding box center [361, 207] width 208 height 9
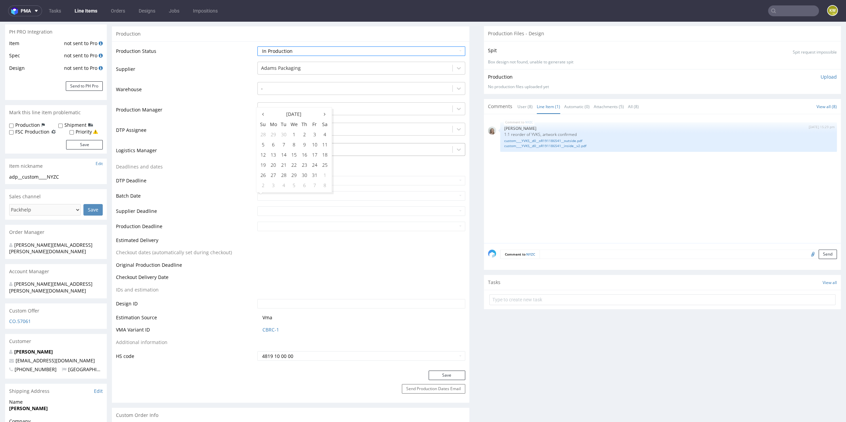
click at [285, 142] on td "7" at bounding box center [284, 145] width 10 height 10
type input "2025-10-07"
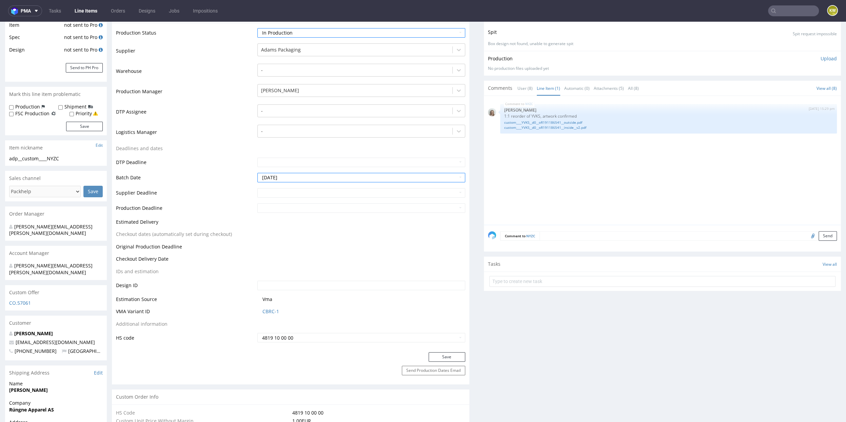
scroll to position [121, 0]
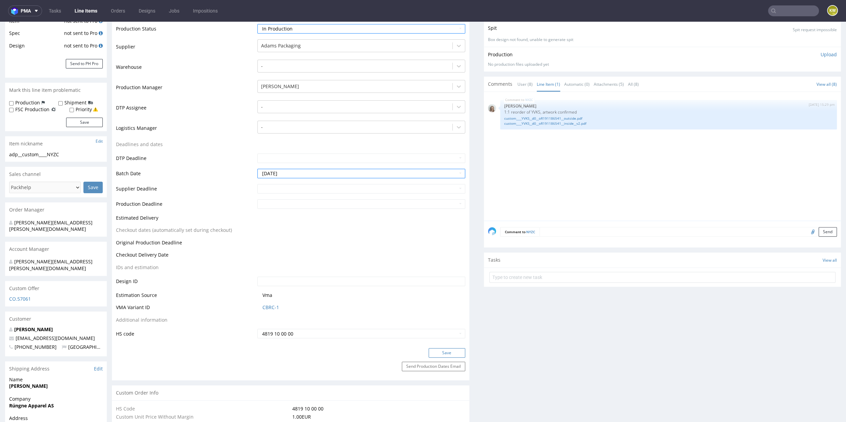
click at [428, 350] on button "Save" at bounding box center [446, 352] width 37 height 9
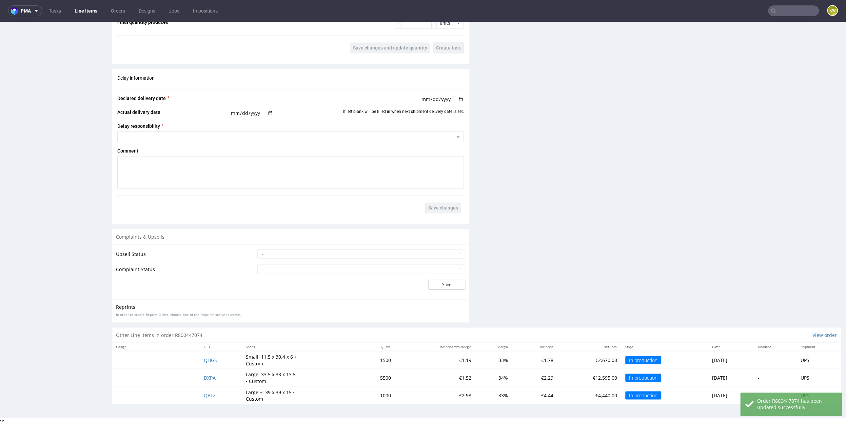
scroll to position [0, 0]
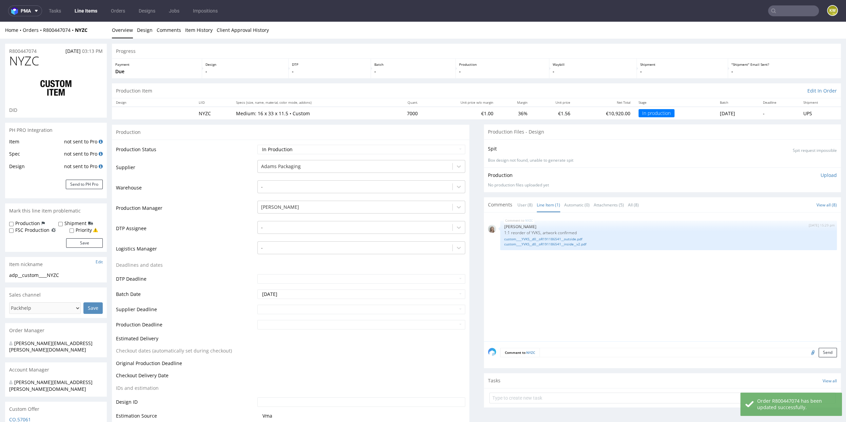
click at [91, 10] on link "Line Items" at bounding box center [86, 10] width 31 height 11
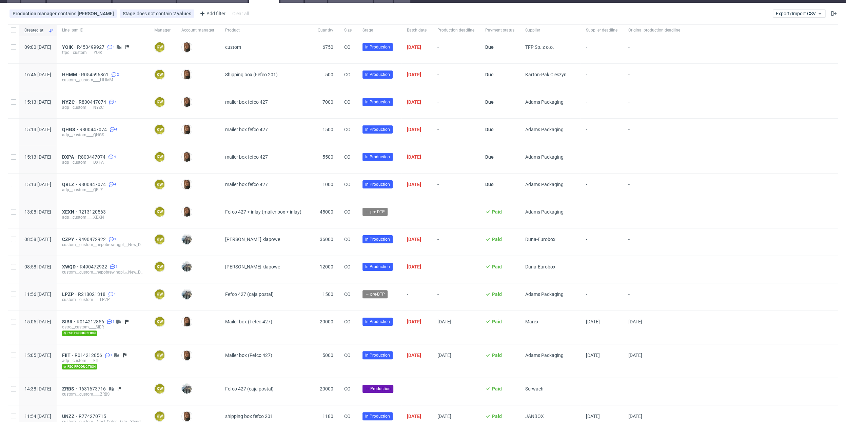
scroll to position [29, 0]
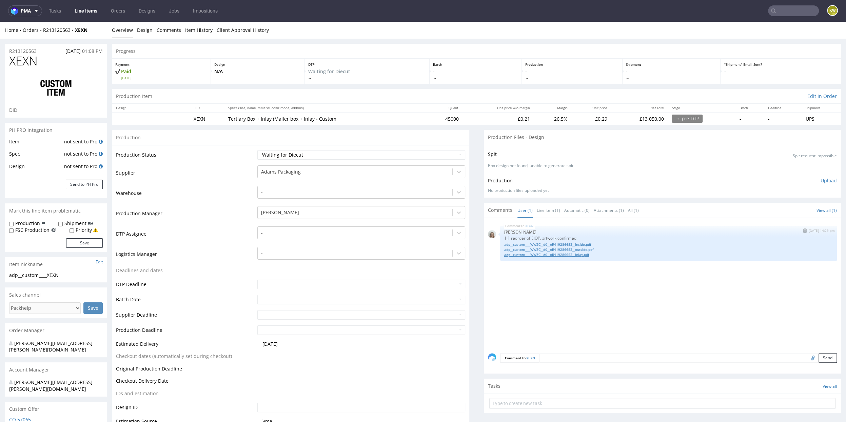
click at [549, 254] on link "adp__custom____WWZC__d0__oR419286653__inlay.pdf" at bounding box center [668, 254] width 329 height 5
click at [570, 247] on link "adp__custom____WWZC__d0__oR419286653__outside.pdf" at bounding box center [668, 249] width 329 height 5
click at [555, 243] on link "adp__custom____WWZC__d0__oR419286653__inside.pdf" at bounding box center [668, 244] width 329 height 5
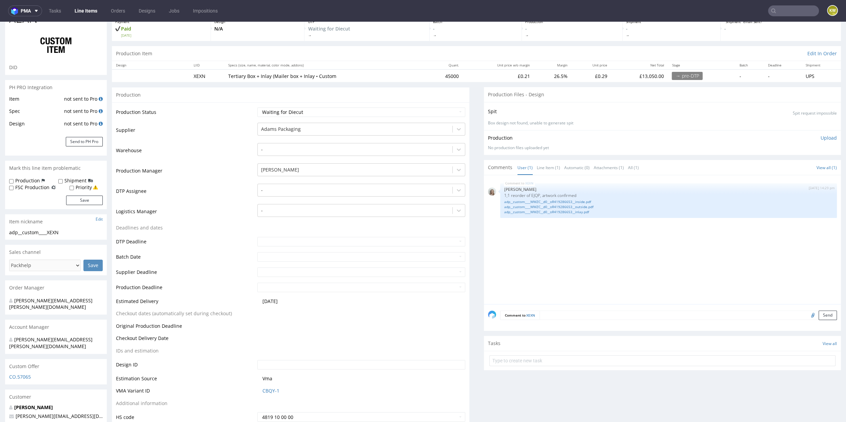
scroll to position [45, 0]
click at [266, 385] on link "CBQY-1" at bounding box center [270, 388] width 17 height 7
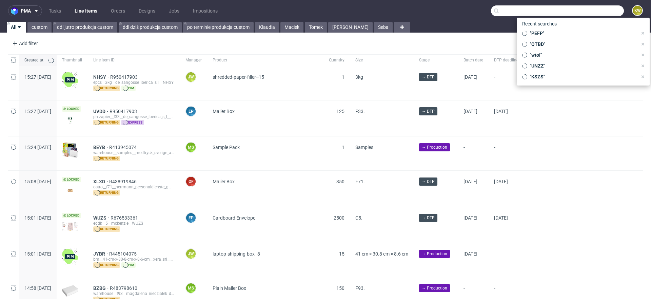
click at [581, 6] on input "text" at bounding box center [557, 10] width 133 height 11
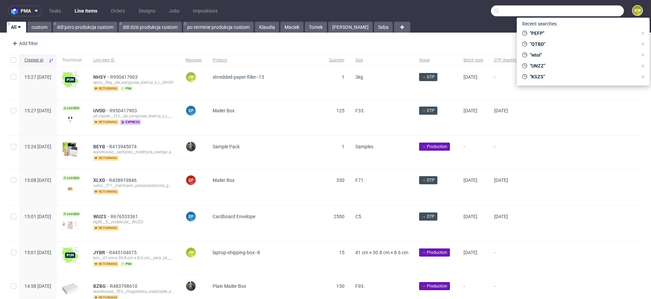
paste input "XWQD"
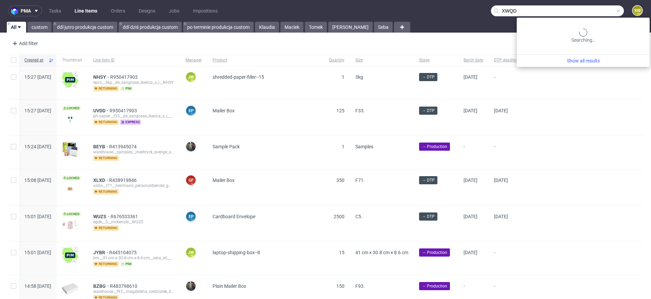
type input "XWQD"
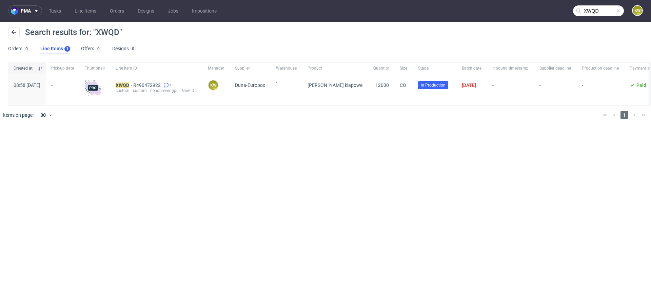
click at [133, 82] on div "XWQD R490472922 1 custom__custom__nepobrewingpl_-_New_Deal__ XWQD" at bounding box center [156, 89] width 92 height 31
click at [129, 83] on mark "XWQD" at bounding box center [123, 84] width 14 height 5
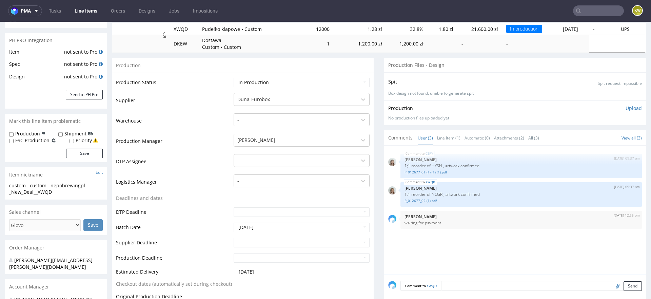
scroll to position [112, 0]
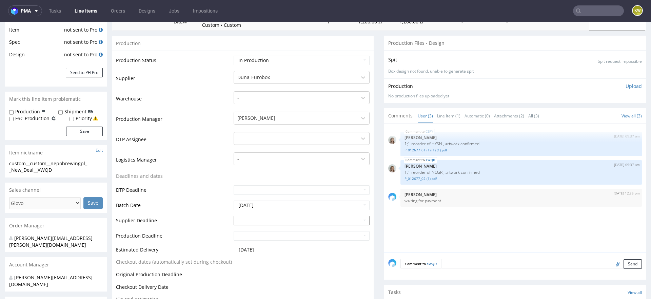
click at [245, 219] on input "text" at bounding box center [302, 220] width 136 height 9
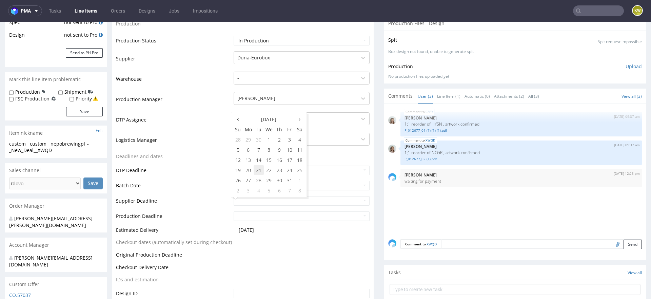
click at [260, 167] on td "21" at bounding box center [259, 170] width 10 height 10
type input "[DATE]"
click at [254, 213] on input "text" at bounding box center [302, 215] width 136 height 9
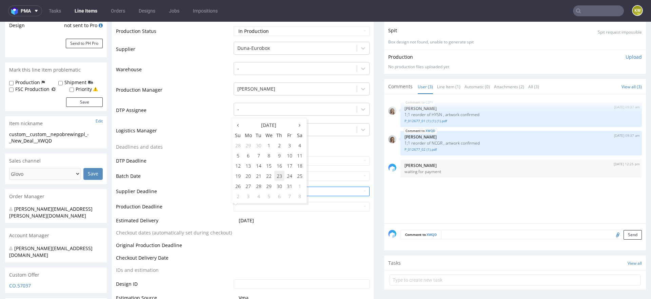
click at [277, 176] on td "23" at bounding box center [279, 176] width 10 height 10
type input "[DATE]"
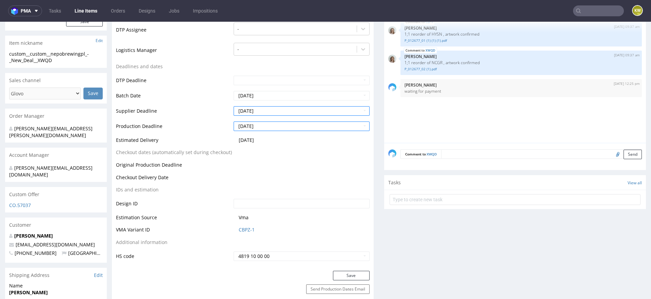
scroll to position [233, 0]
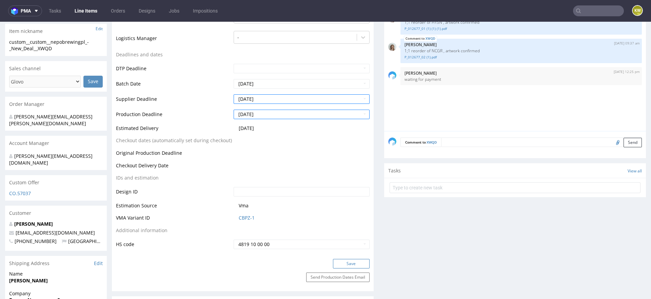
click at [343, 261] on button "Save" at bounding box center [351, 263] width 37 height 9
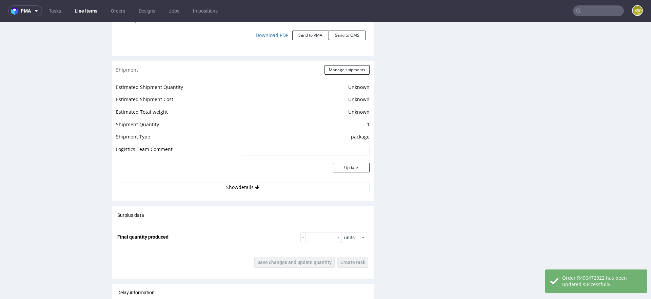
scroll to position [1210, 0]
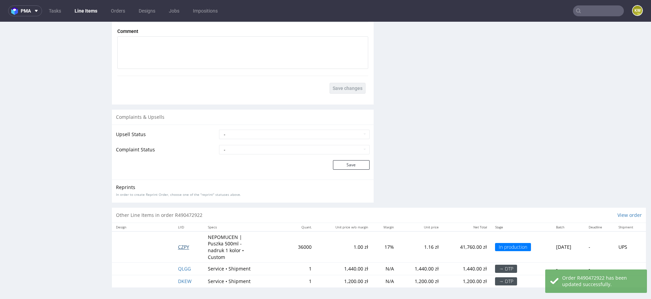
click at [178, 243] on span "CZPY" at bounding box center [183, 246] width 11 height 6
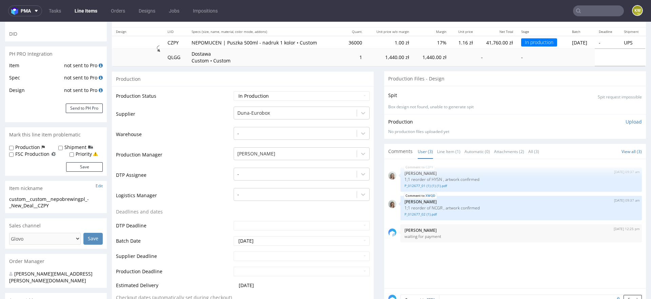
scroll to position [89, 0]
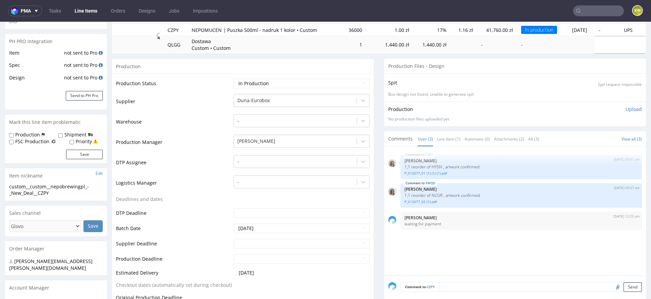
click at [255, 247] on td at bounding box center [301, 245] width 138 height 15
click at [255, 243] on input "text" at bounding box center [302, 243] width 136 height 9
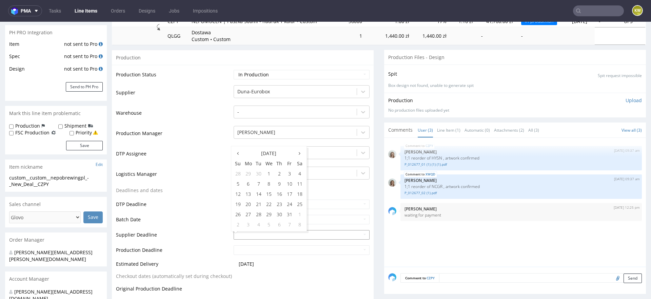
scroll to position [98, 0]
click at [257, 207] on td "21" at bounding box center [259, 203] width 10 height 10
type input "[DATE]"
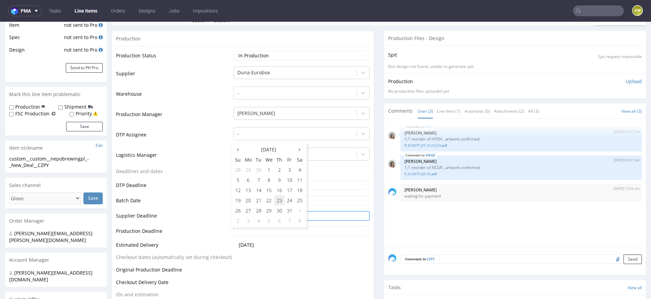
click at [278, 204] on td "23" at bounding box center [279, 200] width 10 height 10
type input "[DATE]"
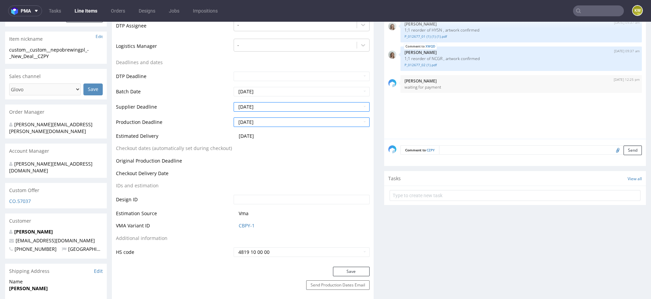
scroll to position [226, 0]
click at [349, 267] on button "Save" at bounding box center [351, 269] width 37 height 9
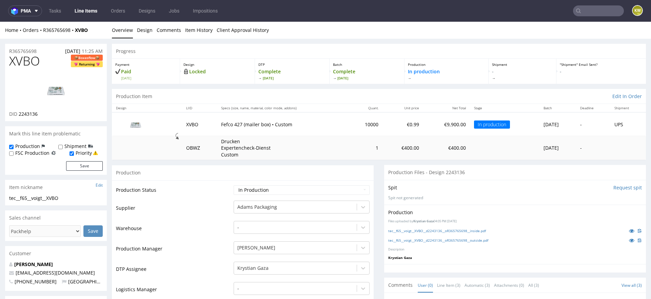
click at [23, 64] on span "XVBO" at bounding box center [24, 61] width 31 height 14
copy span "XVBO"
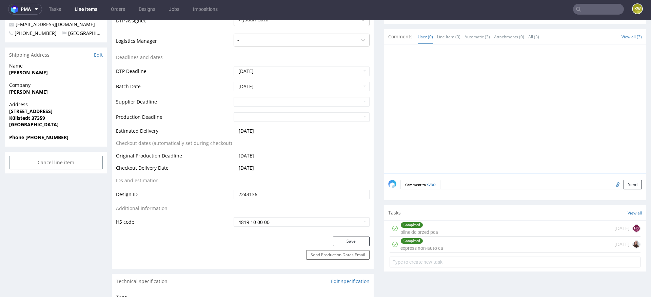
scroll to position [317, 0]
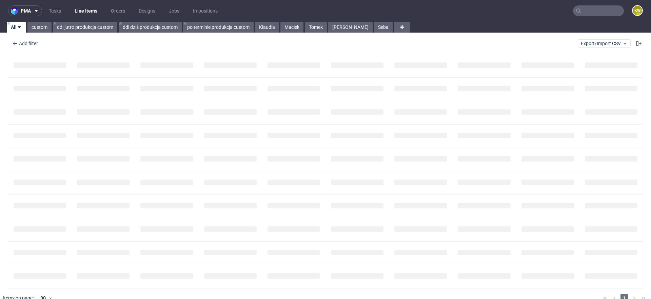
click at [580, 12] on input "text" at bounding box center [598, 10] width 51 height 11
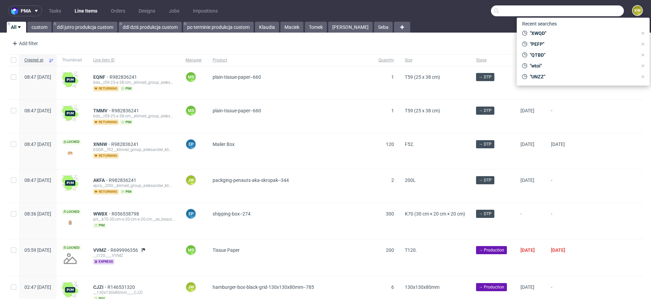
paste input "OYJW"
type input "OYJW"
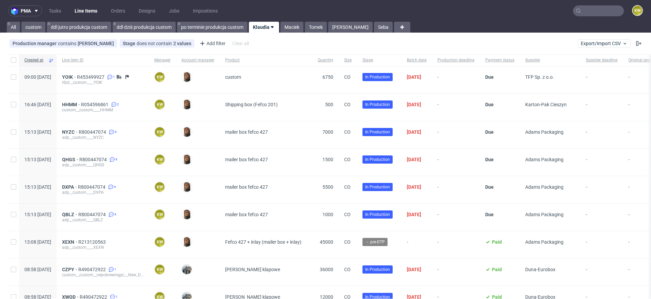
click at [594, 11] on input "text" at bounding box center [598, 10] width 51 height 11
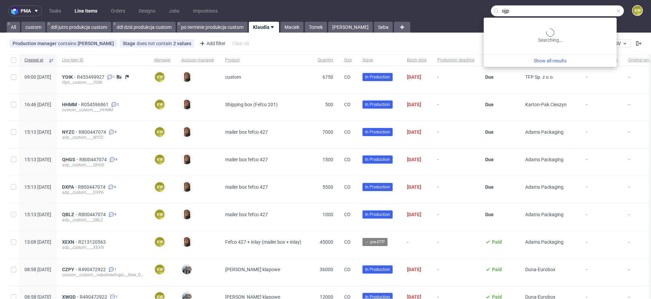
type input "ojjp"
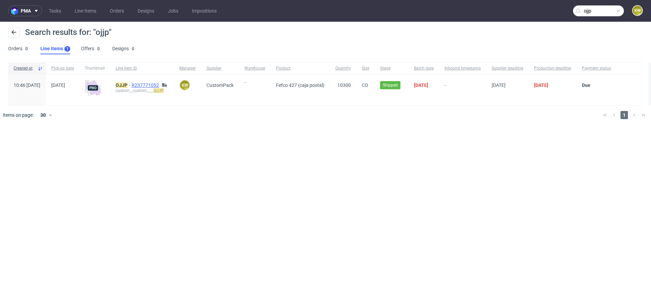
click at [160, 86] on span "R237771052" at bounding box center [146, 84] width 29 height 5
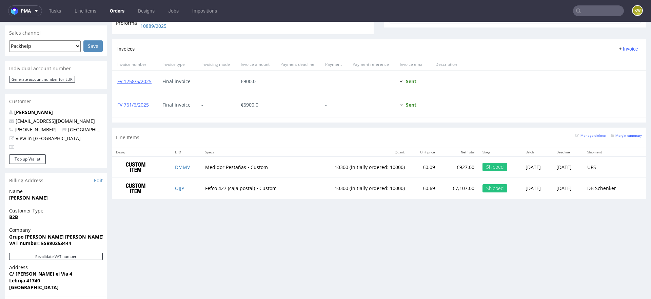
scroll to position [302, 0]
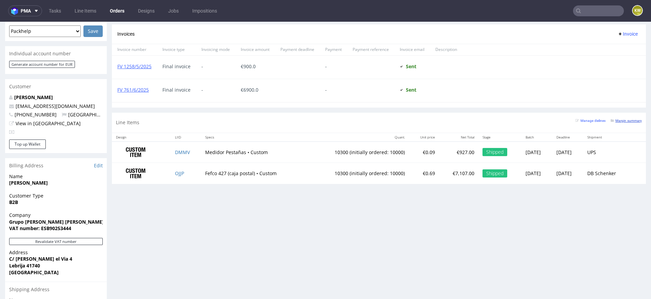
click at [619, 118] on link "Margin summary" at bounding box center [625, 120] width 31 height 5
click at [80, 13] on link "Line Items" at bounding box center [86, 10] width 30 height 11
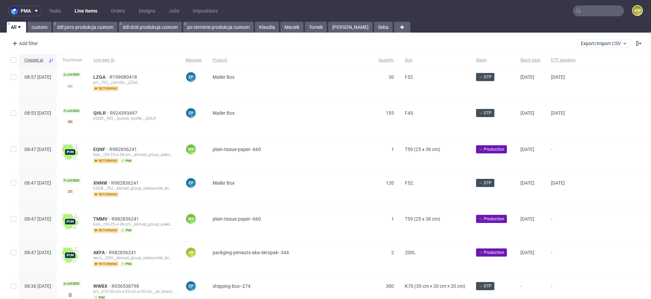
click at [269, 21] on nav "pma Tasks Line Items Orders Designs Jobs Impositions KW" at bounding box center [325, 11] width 651 height 22
click at [268, 21] on nav "pma Tasks Line Items Orders Designs Jobs Impositions KW" at bounding box center [325, 11] width 651 height 22
click at [268, 27] on link "Klaudia" at bounding box center [267, 27] width 24 height 11
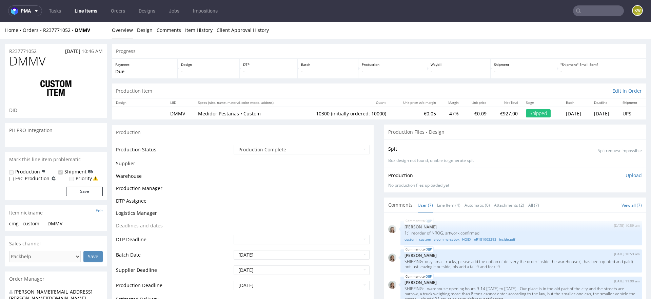
scroll to position [77, 0]
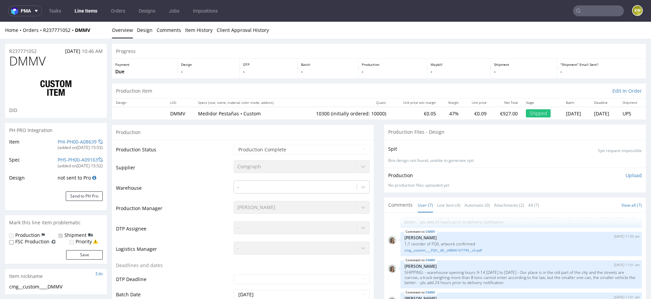
click at [81, 11] on link "Line Items" at bounding box center [86, 10] width 31 height 11
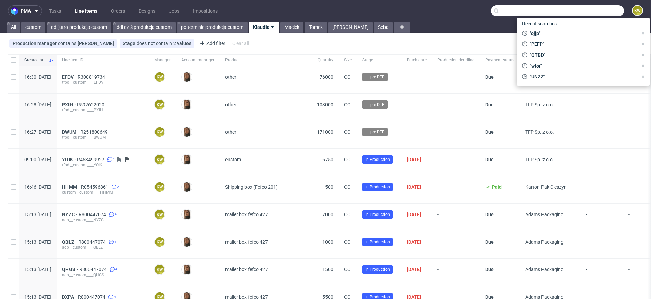
click at [597, 10] on input "text" at bounding box center [557, 10] width 133 height 11
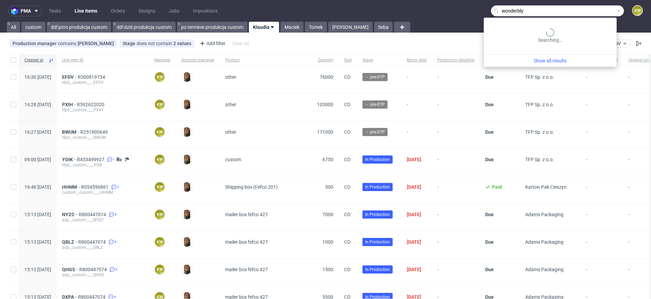
type input "wonderbly"
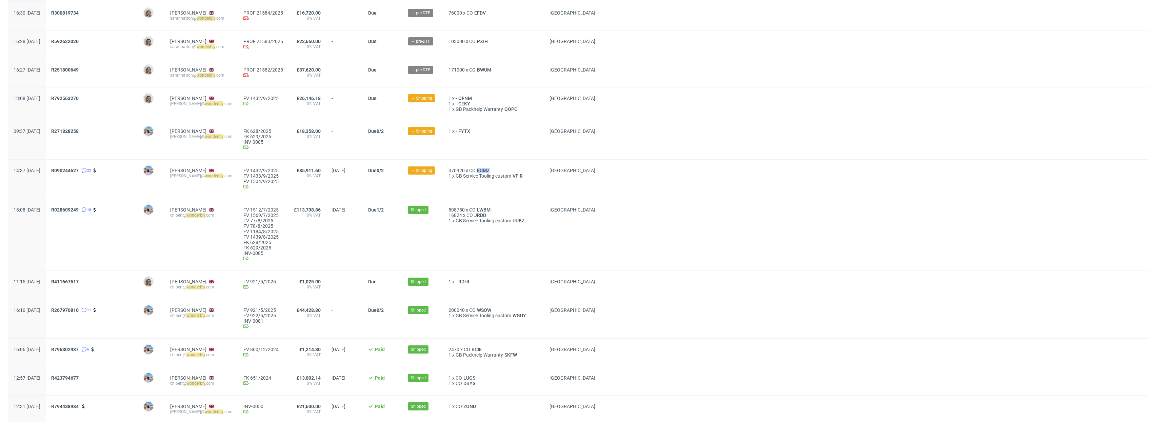
scroll to position [72, 0]
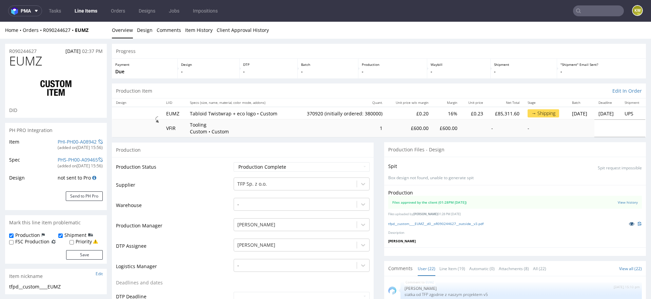
click at [629, 222] on icon at bounding box center [631, 223] width 5 height 5
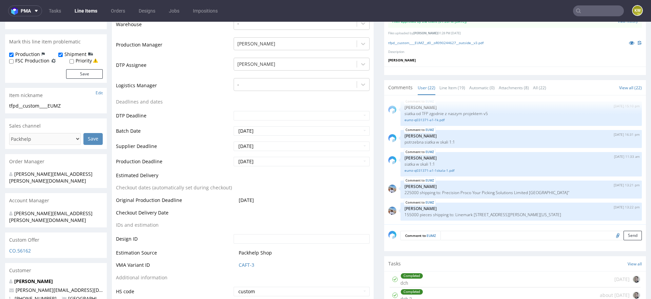
scroll to position [191, 0]
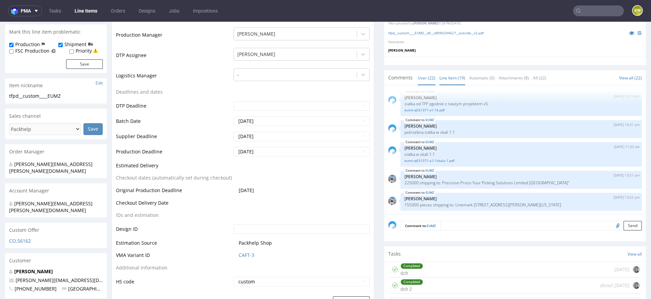
click at [453, 74] on link "Line Item (19)" at bounding box center [452, 78] width 26 height 15
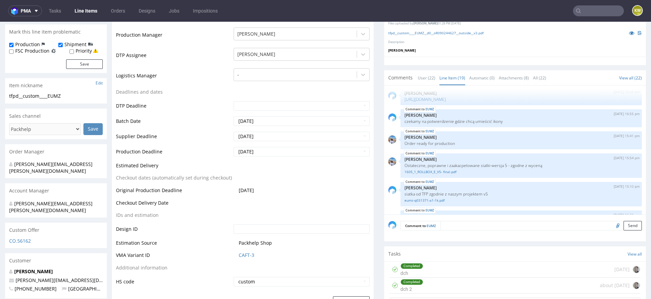
scroll to position [304, 0]
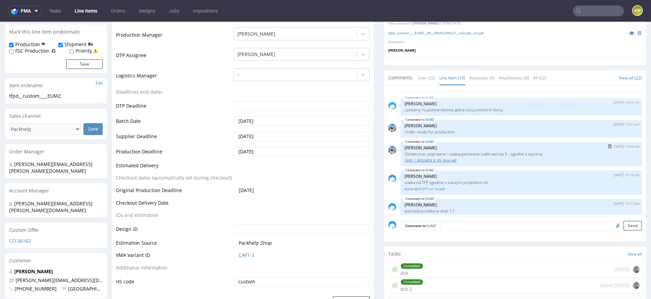
click at [441, 158] on link "1605_1_ROLLBOX_E_V5- final.pdf" at bounding box center [520, 160] width 233 height 5
click at [438, 158] on link "1605_1_ROLLBOX_E_V5- final.pdf" at bounding box center [520, 160] width 233 height 5
click at [187, 168] on td "Estimated Delivery" at bounding box center [174, 167] width 116 height 13
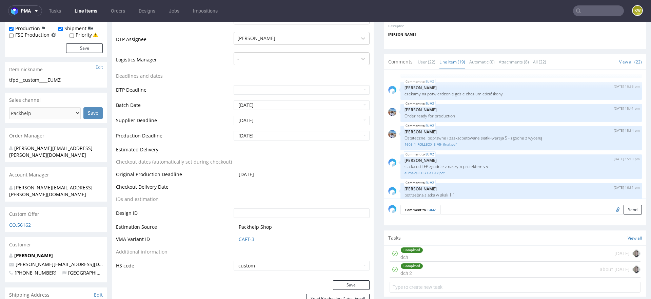
scroll to position [260, 0]
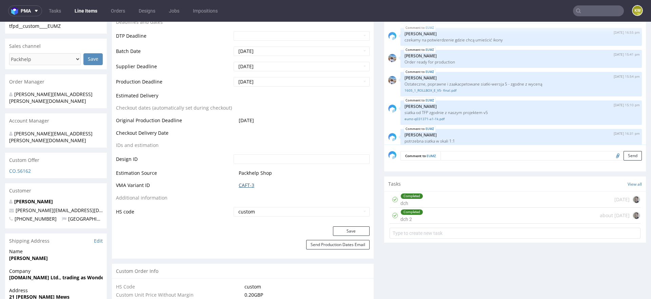
click at [242, 184] on link "CAFT-3" at bounding box center [247, 185] width 16 height 7
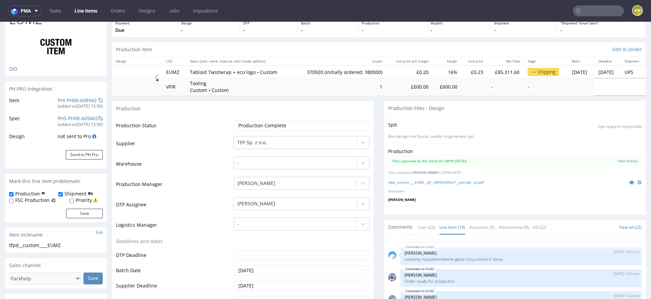
scroll to position [0, 0]
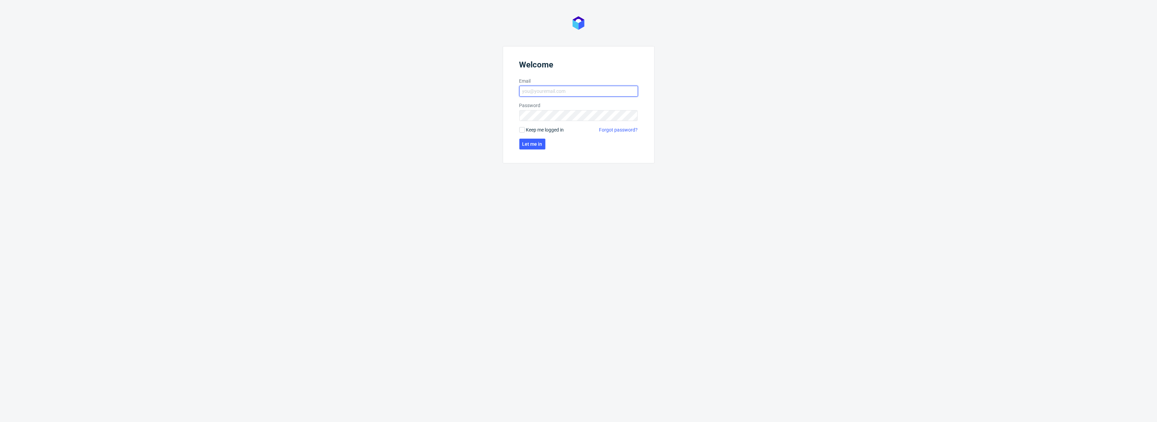
type input "[EMAIL_ADDRESS][DOMAIN_NAME]"
click at [531, 149] on form "Welcome Email [EMAIL_ADDRESS][DOMAIN_NAME] Password Keep me logged in Forgot pa…" at bounding box center [579, 104] width 152 height 117
click at [533, 146] on span "Let me in" at bounding box center [532, 144] width 20 height 5
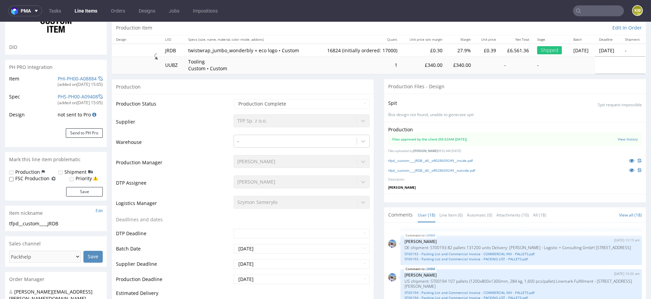
scroll to position [79, 0]
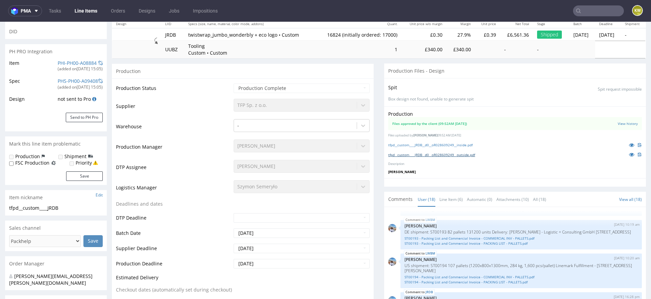
click at [455, 154] on link "tfpd__custom____JRDB__d0__oR028609249__outside.pdf" at bounding box center [431, 154] width 87 height 5
click at [574, 141] on div "tfpd__custom____JRDB__d0__oR028609249__inside.pdf" at bounding box center [515, 144] width 254 height 7
click at [459, 145] on link "tfpd__custom____JRDB__d0__oR028609249__inside.pdf" at bounding box center [430, 144] width 84 height 5
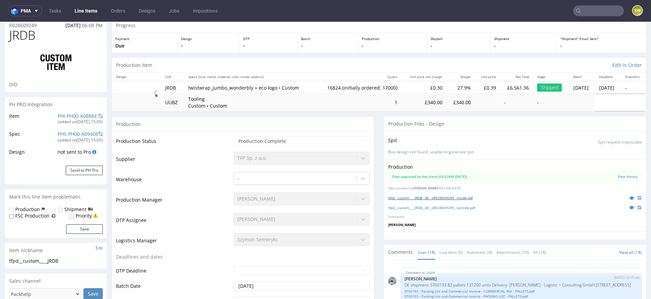
scroll to position [25, 0]
click at [183, 177] on td "Warehouse" at bounding box center [174, 182] width 116 height 20
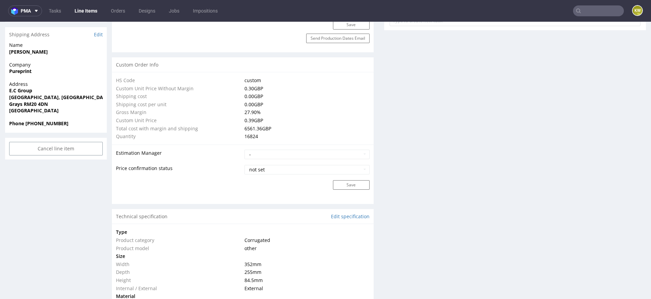
scroll to position [0, 0]
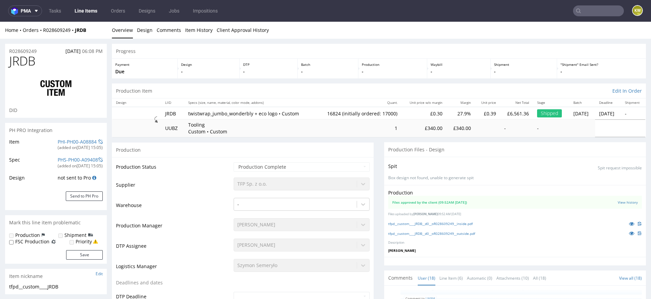
click at [599, 15] on input "text" at bounding box center [598, 10] width 51 height 11
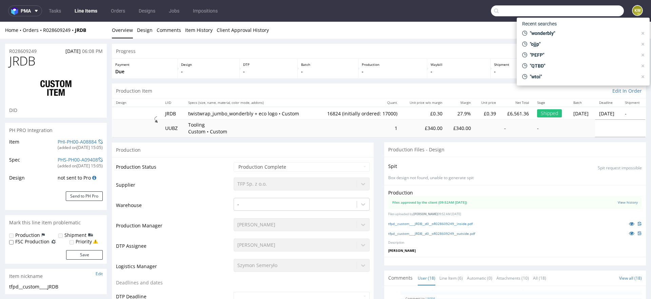
paste input "DJBN"
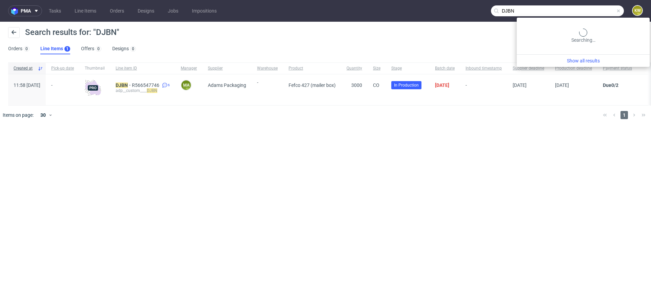
drag, startPoint x: 604, startPoint y: 12, endPoint x: 356, endPoint y: 0, distance: 248.4
click at [356, 0] on nav "pma Tasks Line Items Orders Designs Jobs Impositions DJBN KW" at bounding box center [325, 11] width 651 height 22
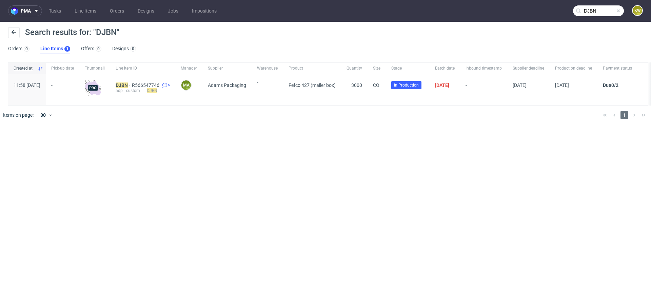
paste input "OYBW"
type input "OYBW"
click at [78, 12] on link "Line Items" at bounding box center [86, 10] width 30 height 11
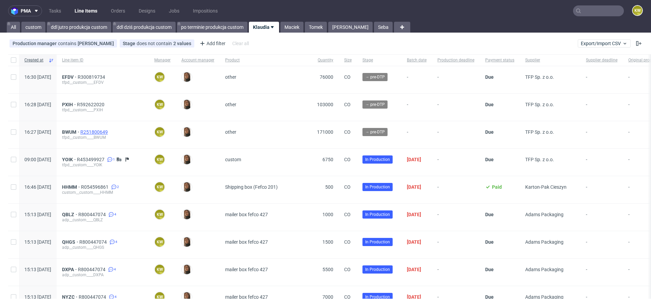
click at [109, 131] on span "R251800649" at bounding box center [94, 131] width 29 height 5
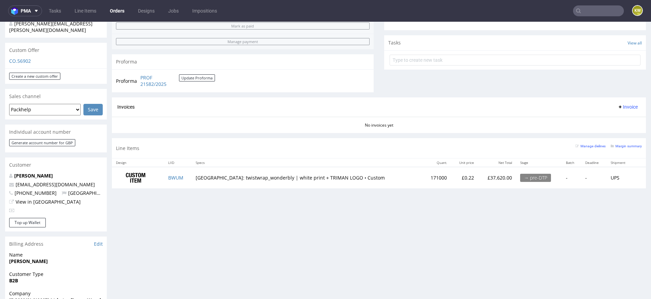
scroll to position [226, 0]
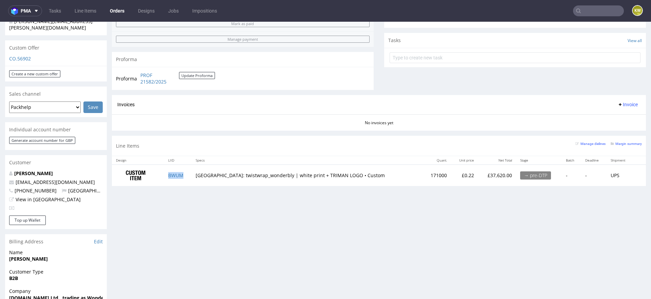
click at [192, 175] on td "BWUM" at bounding box center [177, 174] width 27 height 21
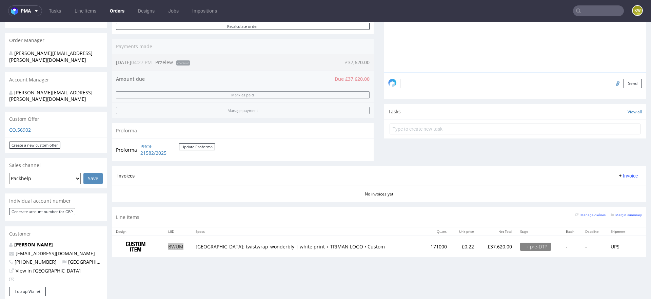
scroll to position [227, 0]
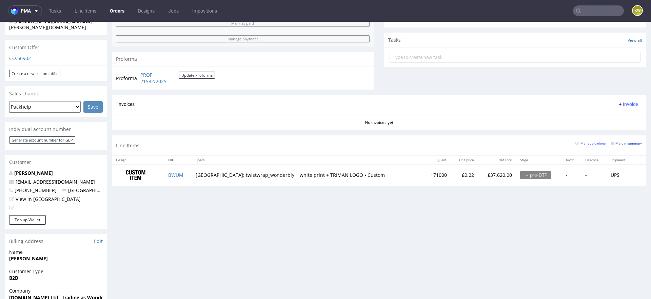
click at [619, 141] on small "Margin summary" at bounding box center [625, 143] width 31 height 4
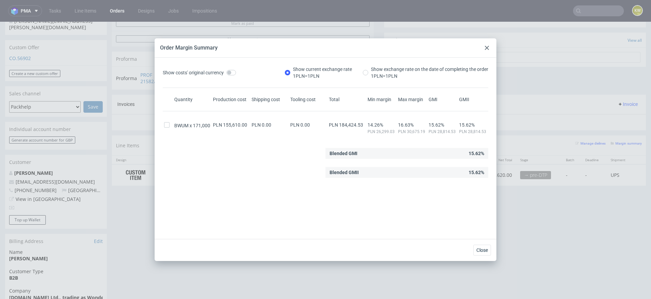
click at [353, 123] on span "PLN 184,424.53" at bounding box center [346, 124] width 34 height 5
copy span "184,424.53"
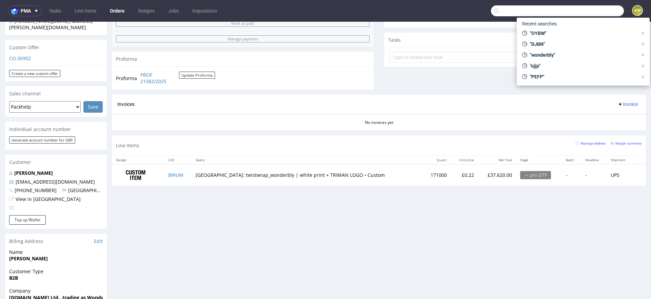
click at [592, 9] on input "text" at bounding box center [557, 10] width 133 height 11
paste input "UCCE"
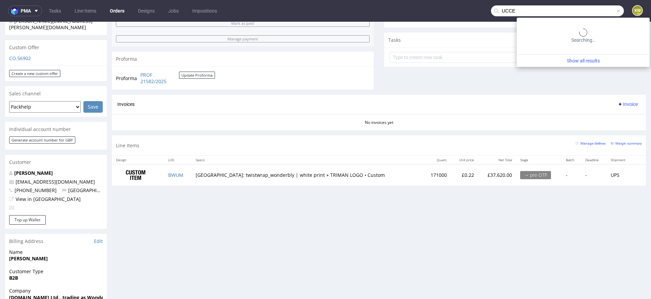
type input "UCCE"
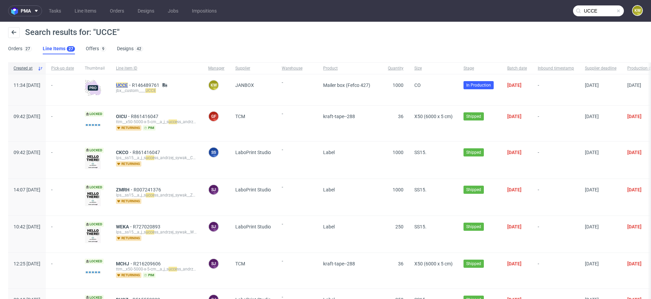
click at [128, 84] on mark "UCCE" at bounding box center [122, 84] width 12 height 5
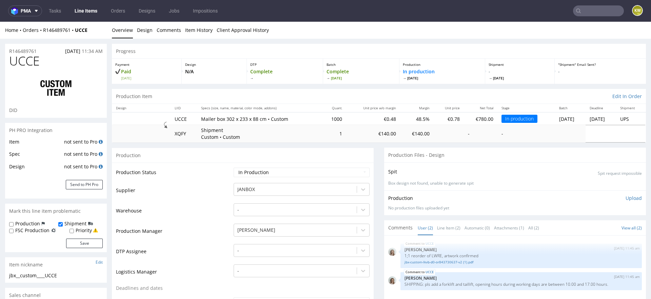
click at [172, 223] on td "Production Manager" at bounding box center [174, 233] width 116 height 20
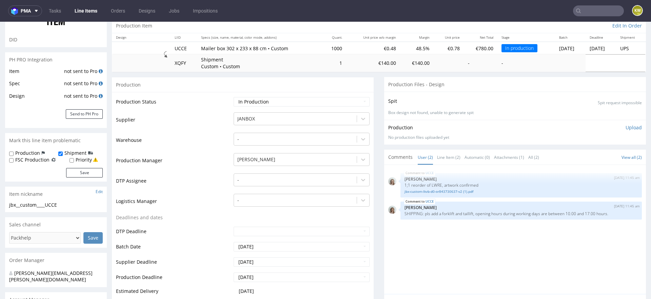
scroll to position [78, 0]
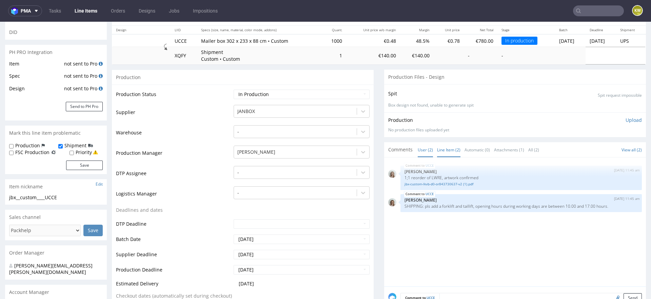
click at [437, 145] on link "Line Item (2)" at bounding box center [448, 149] width 23 height 15
click at [445, 182] on link "jbx-custom-lkvb-d0-or843730637-v2 (1).pdf" at bounding box center [520, 183] width 233 height 5
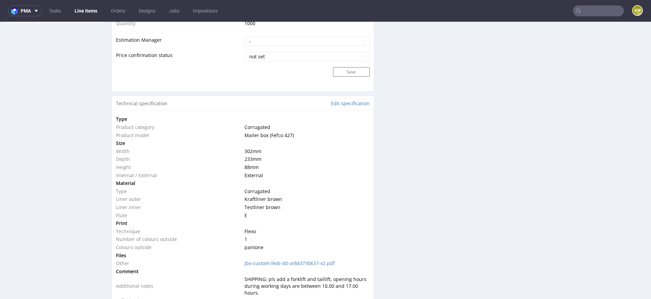
scroll to position [584, 0]
click at [401, 186] on div "Production Files - Design Spit Spit request impossible Box design not found, un…" at bounding box center [515, 197] width 262 height 1268
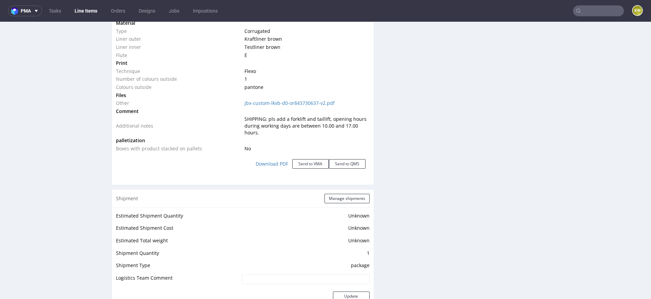
scroll to position [752, 0]
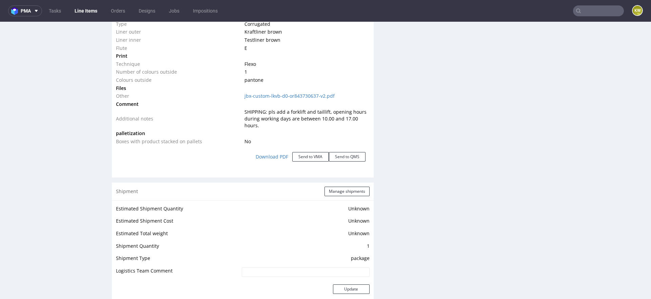
click at [341, 173] on div "Production Production Status Waiting for Artwork Waiting for Diecut Waiting for…" at bounding box center [243, 30] width 262 height 1268
click at [341, 187] on button "Manage shipments" at bounding box center [346, 190] width 45 height 9
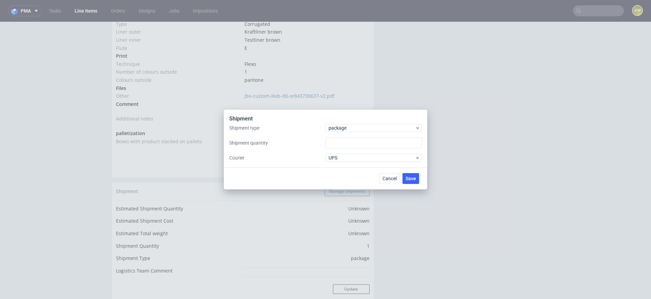
type input "1"
click at [350, 126] on span "package" at bounding box center [371, 127] width 86 height 7
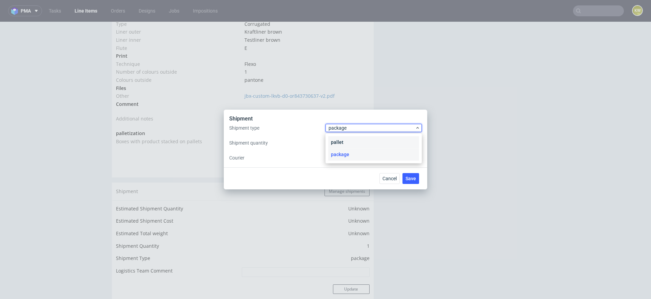
click at [336, 147] on div "pallet" at bounding box center [373, 142] width 91 height 12
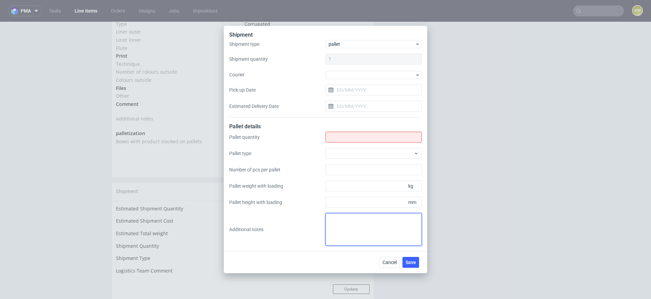
click at [345, 228] on textarea at bounding box center [373, 229] width 96 height 33
paste textarea "1 paleta 1200x800 WYsokosc 95cm Waga total 150szt"
type textarea "1 paleta 1200x800 WYsokosc 95cm Waga total 150szt"
click at [340, 136] on input "Shipment type" at bounding box center [373, 137] width 96 height 11
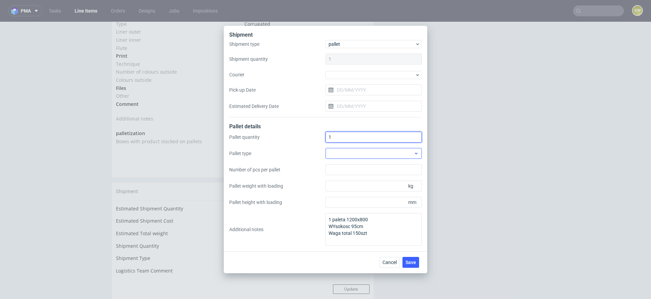
type input "1"
click at [338, 148] on div at bounding box center [373, 153] width 96 height 11
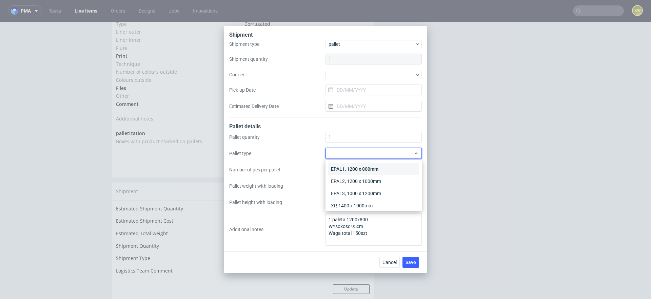
click at [344, 167] on div "EPAL1, 1200 x 800mm" at bounding box center [373, 169] width 91 height 12
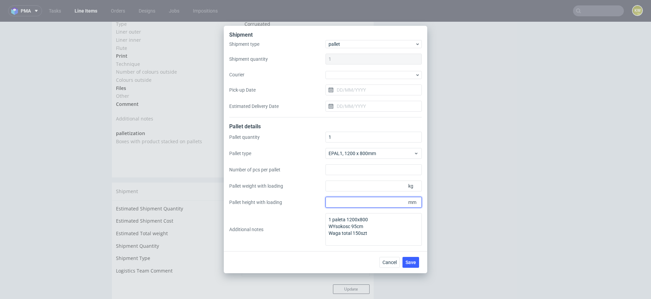
click at [341, 203] on input "Pallet height with loading" at bounding box center [373, 202] width 96 height 11
type input "950"
click at [343, 186] on input "Pallet weight with loading" at bounding box center [373, 185] width 96 height 11
type input "150"
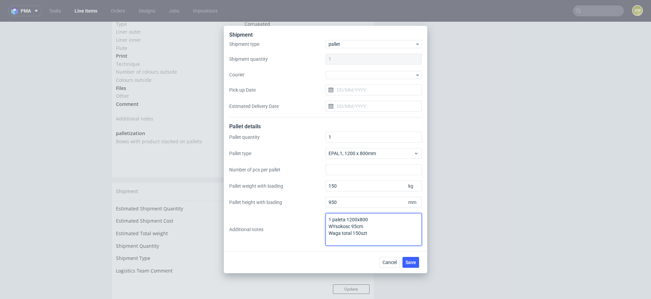
drag, startPoint x: 382, startPoint y: 230, endPoint x: 288, endPoint y: 193, distance: 101.2
click at [288, 193] on div "Pallet quantity 1 Pallet type EPAL1, 1200 x 800mm Number of pcs per pallet Pall…" at bounding box center [325, 189] width 193 height 114
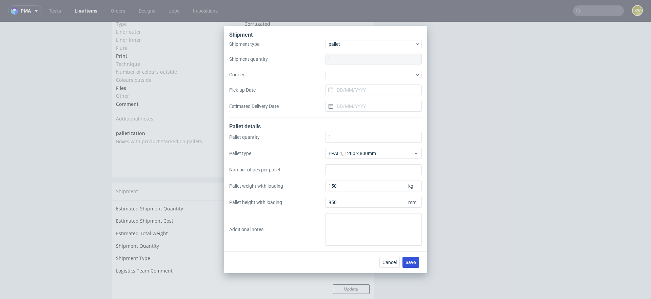
click at [409, 259] on button "Save" at bounding box center [410, 262] width 17 height 11
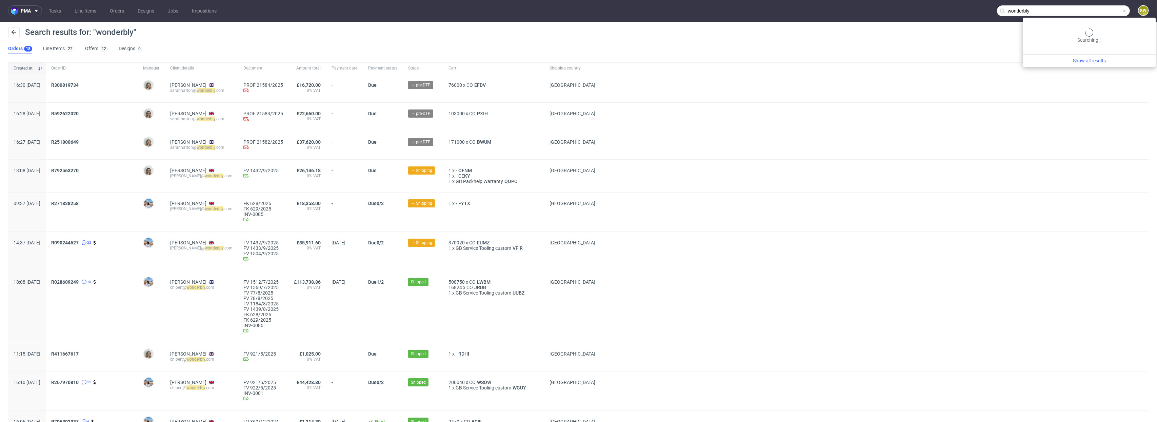
drag, startPoint x: 1106, startPoint y: 16, endPoint x: 992, endPoint y: 13, distance: 114.3
click at [997, 13] on input "wonderbly" at bounding box center [1063, 10] width 133 height 11
type input "r995323239"
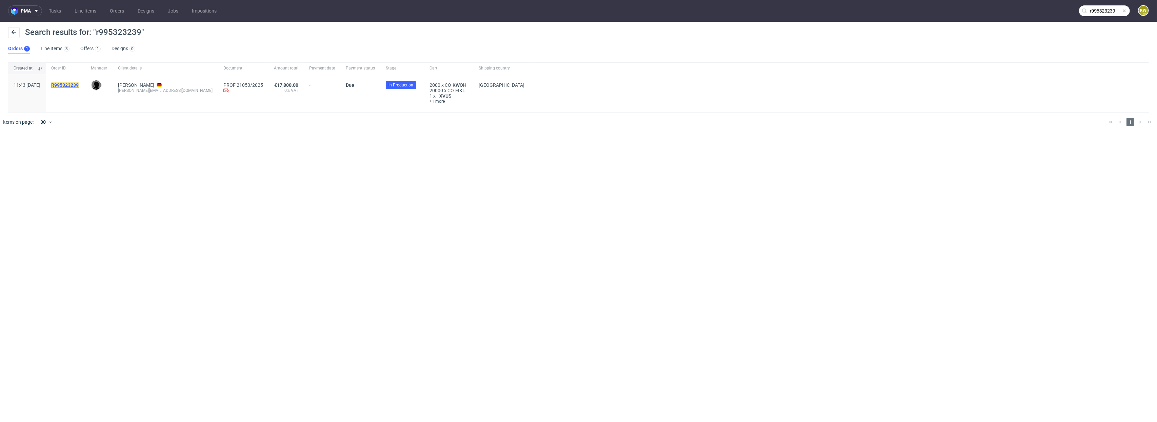
click at [79, 85] on mark "R995323239" at bounding box center [64, 84] width 27 height 5
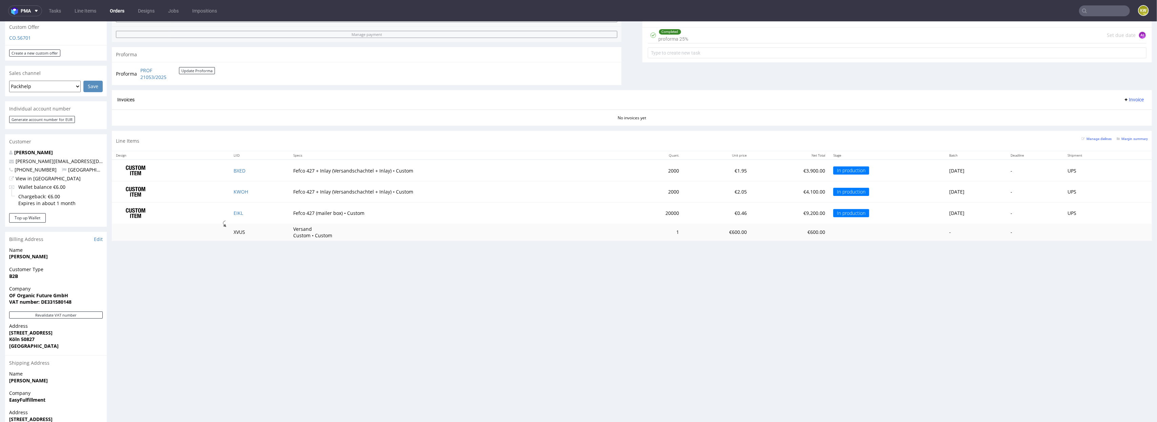
scroll to position [281, 0]
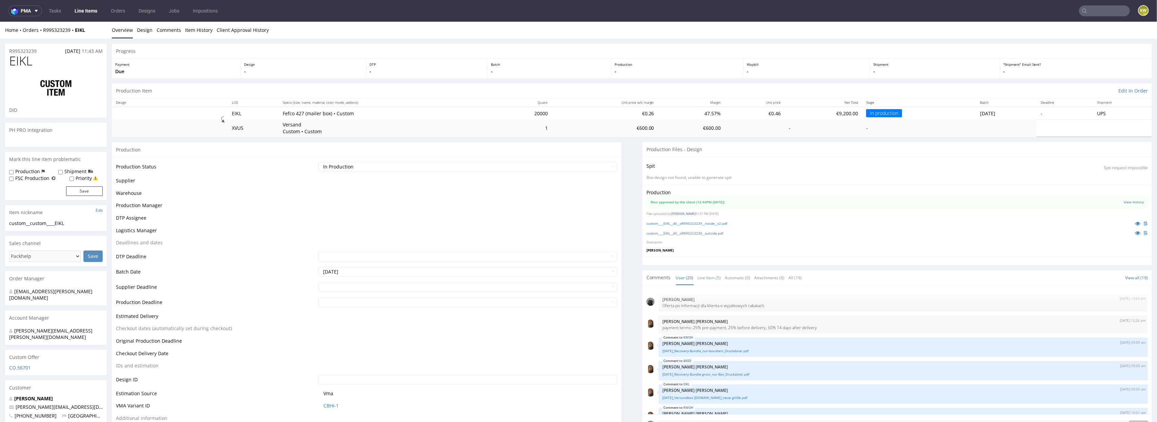
scroll to position [364, 0]
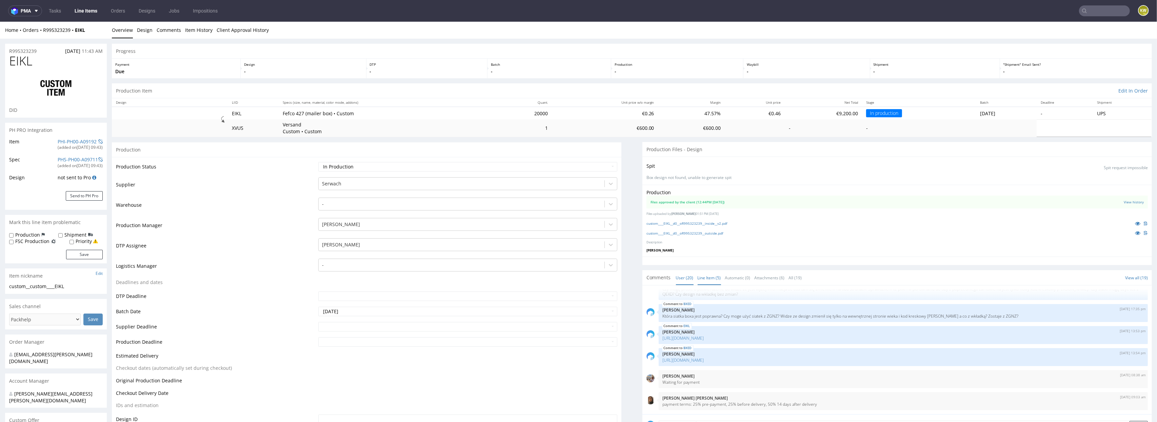
click at [704, 282] on link "Line Item (5)" at bounding box center [709, 278] width 23 height 15
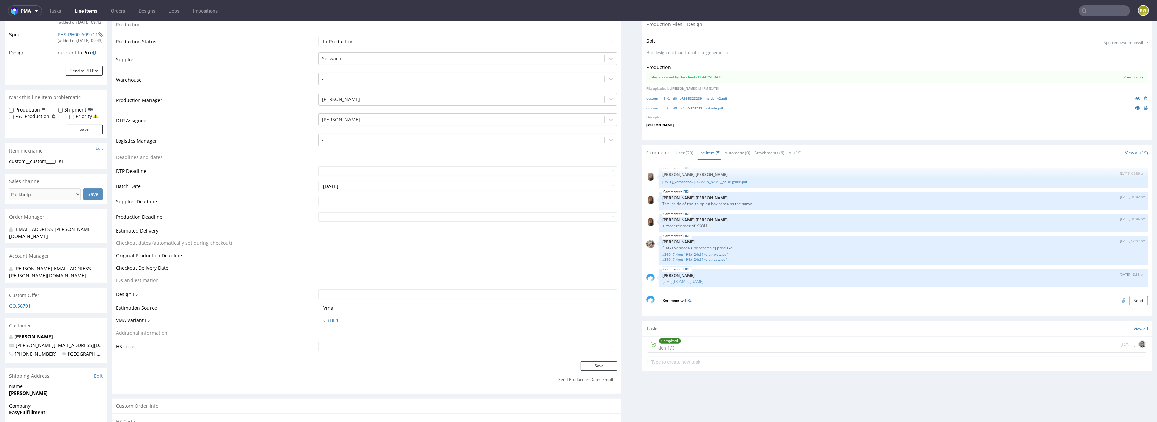
scroll to position [167, 0]
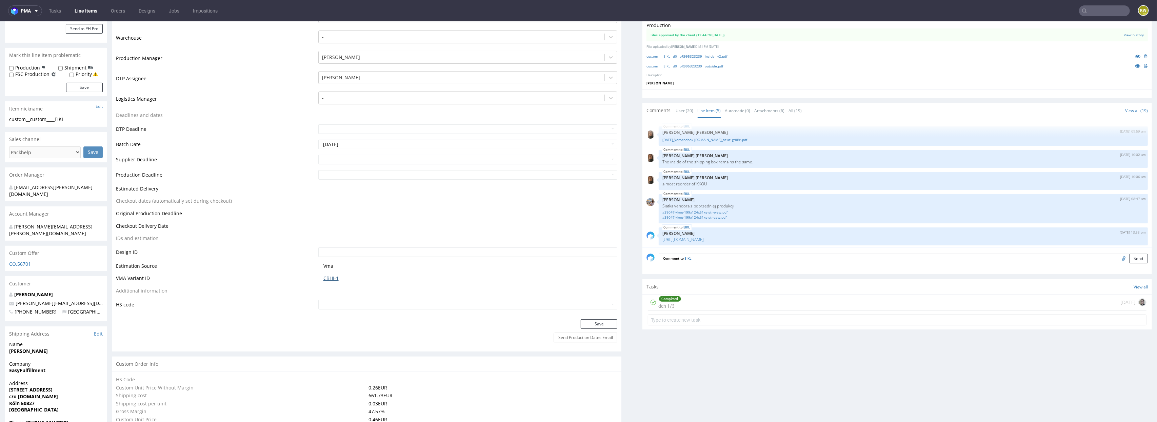
click at [326, 278] on link "CBHI-1" at bounding box center [330, 278] width 15 height 7
click at [704, 143] on div "EIKL 16th Sep 25 | 09:59 am Angelina Marć 25.09.15_Versandbox feels.like_neue g…" at bounding box center [903, 135] width 489 height 19
click at [704, 140] on link "25.09.15_Versandbox feels.like_neue größe.pdf" at bounding box center [903, 139] width 481 height 5
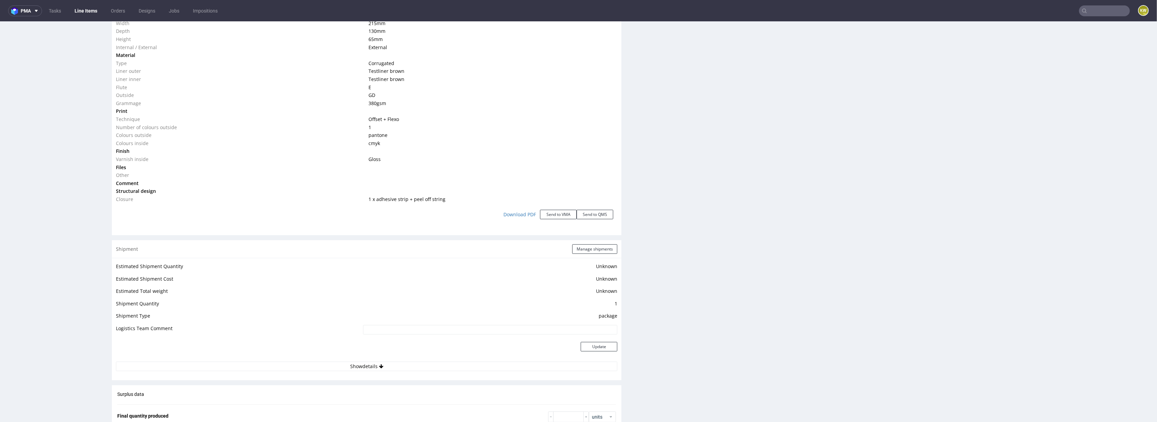
scroll to position [727, 0]
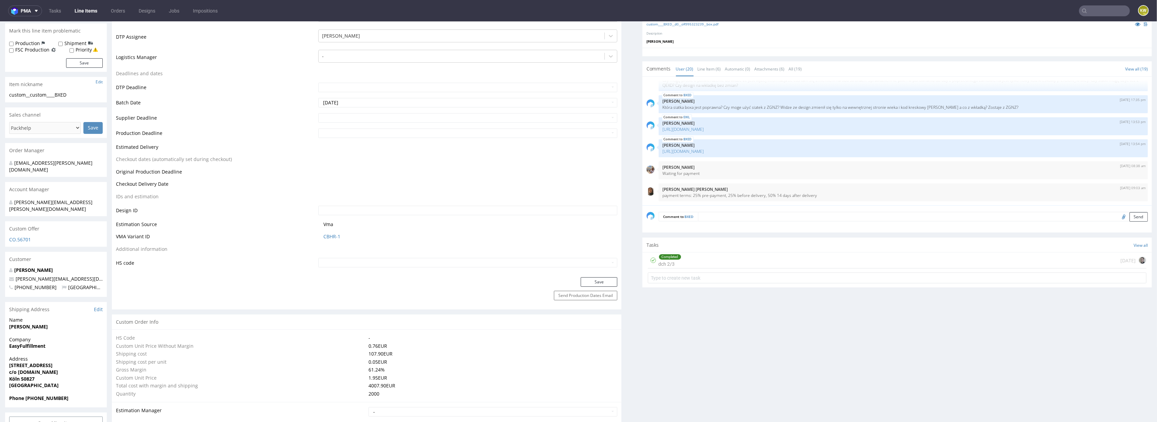
scroll to position [262, 0]
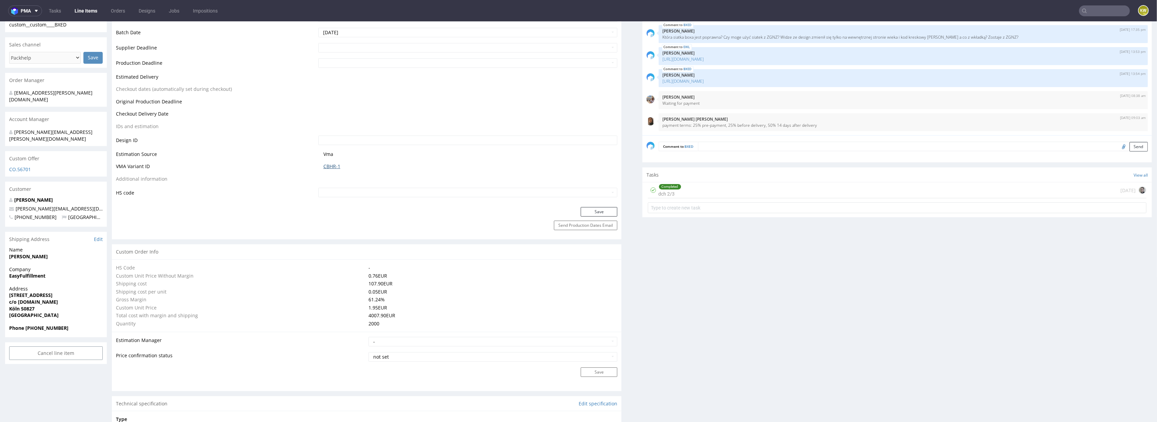
click at [326, 167] on link "CBHR-1" at bounding box center [331, 166] width 17 height 7
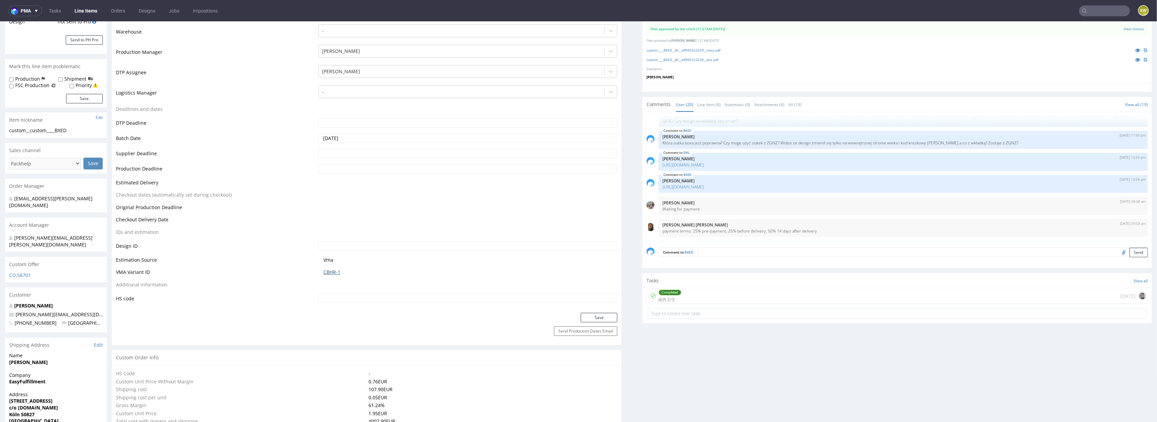
scroll to position [127, 0]
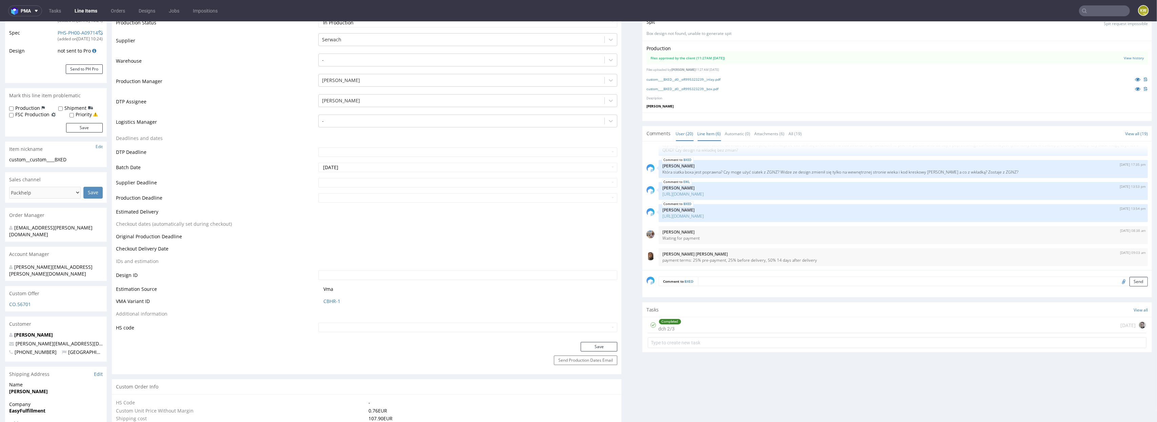
click at [713, 134] on link "Line Item (6)" at bounding box center [709, 133] width 23 height 15
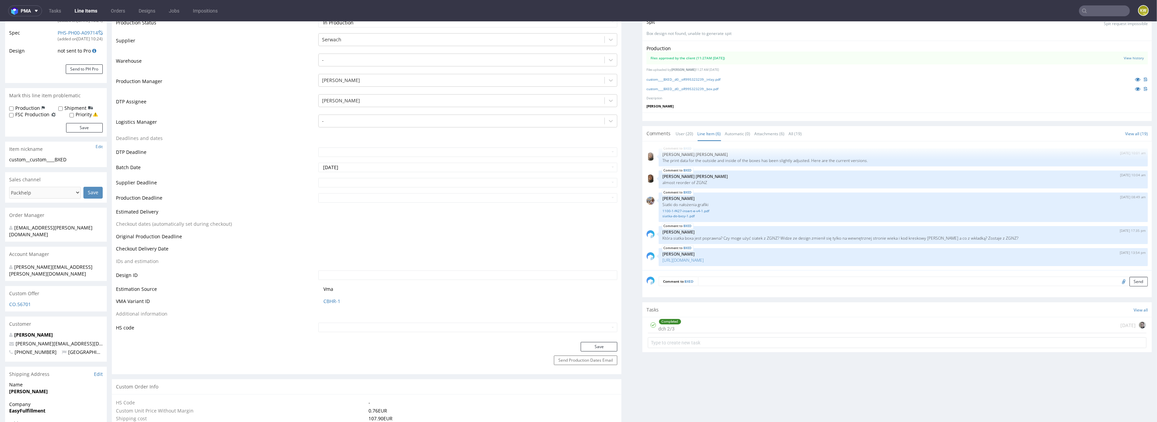
scroll to position [0, 0]
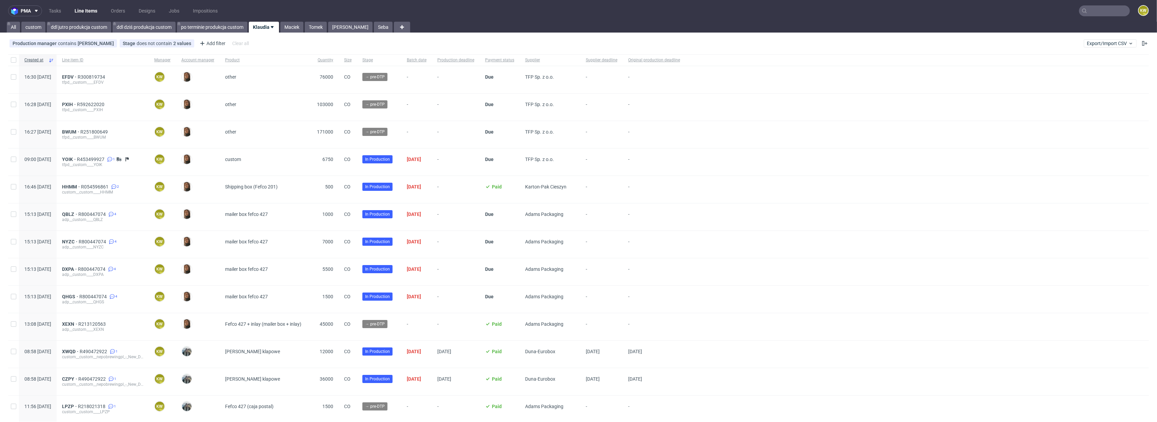
click at [1091, 12] on input "text" at bounding box center [1104, 10] width 51 height 11
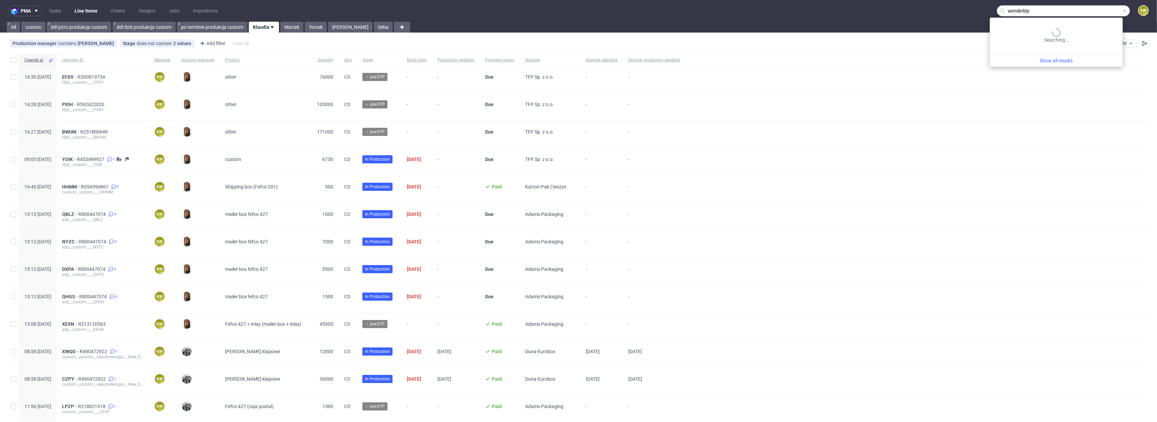
type input "wonderbly"
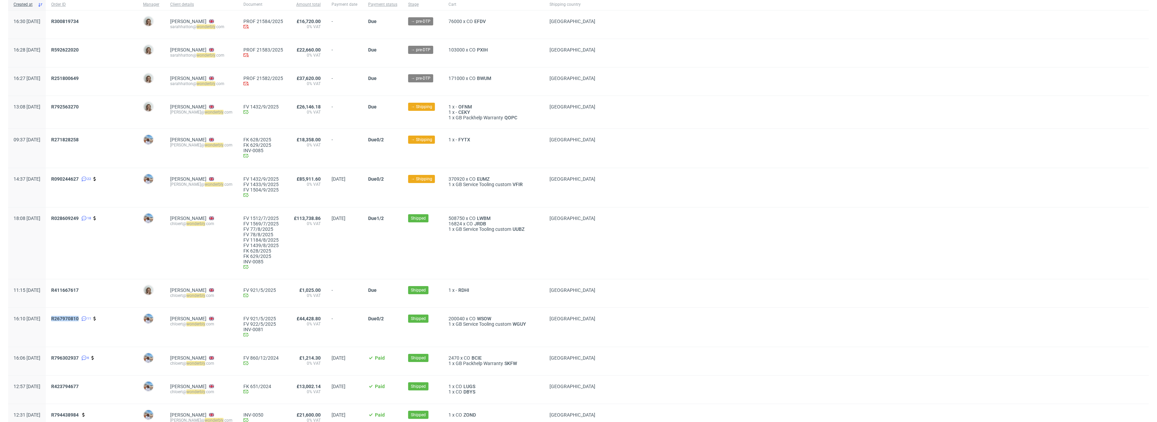
scroll to position [63, 0]
click at [79, 180] on span "R090244627" at bounding box center [64, 179] width 27 height 5
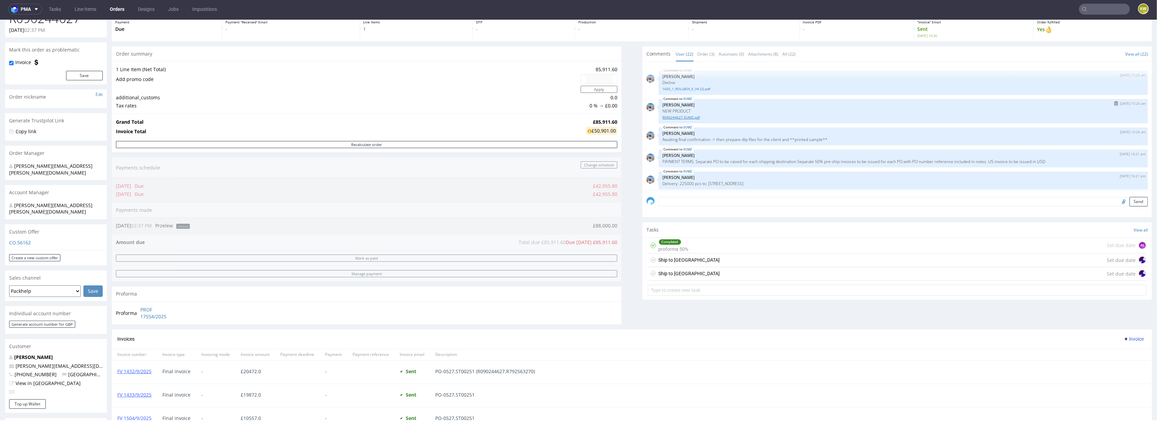
scroll to position [63, 0]
click at [772, 153] on p "PAYMENT TERMS: Separate PO to be raised for each shipping destination Separate …" at bounding box center [903, 154] width 481 height 5
copy p "PAYMENT TERMS: Separate PO to be raised for each shipping destination Separate …"
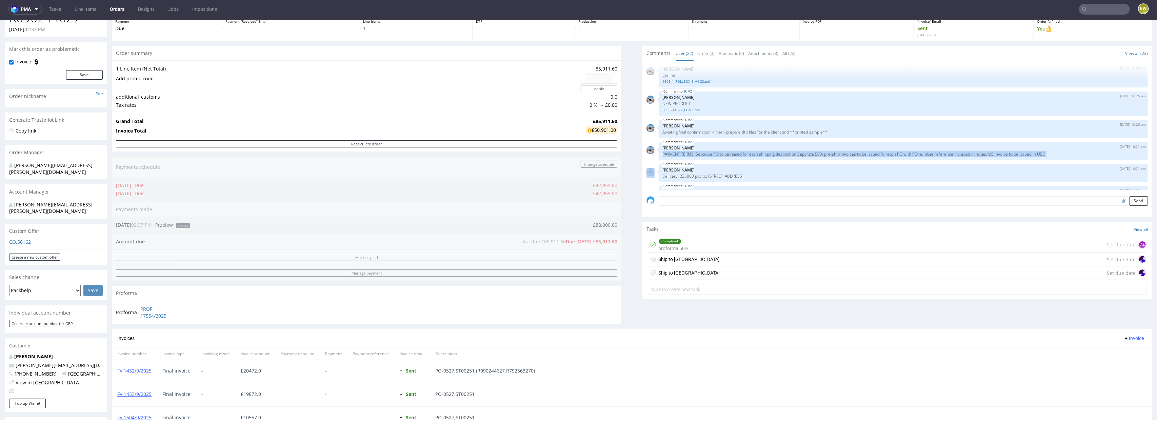
scroll to position [0, 0]
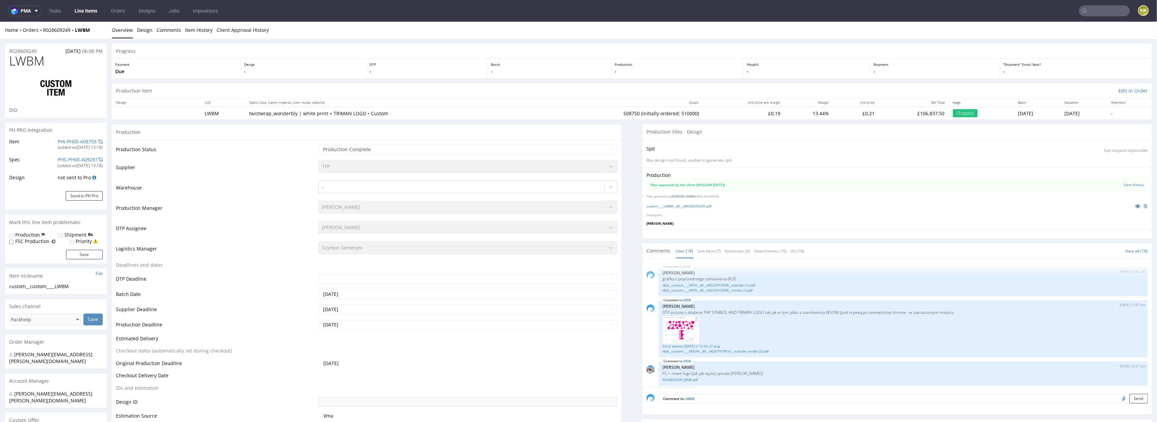
scroll to position [429, 0]
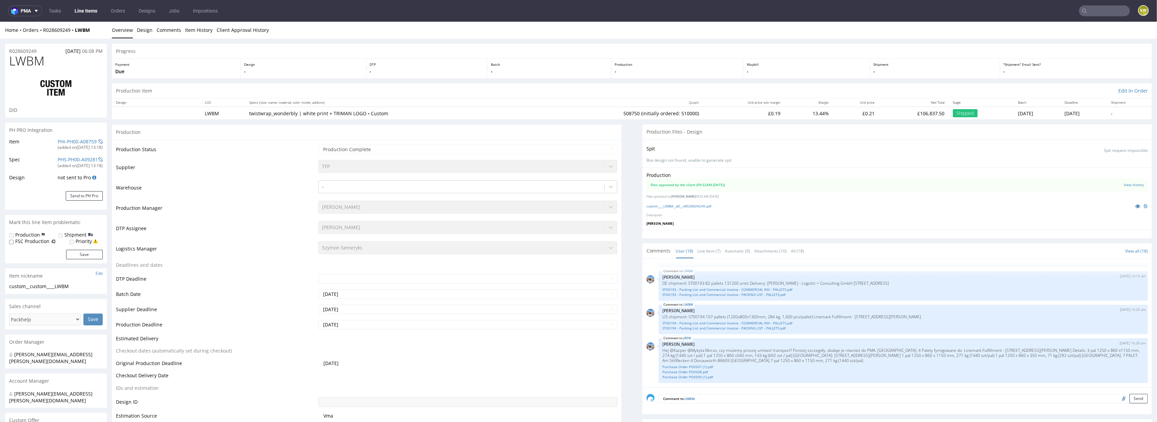
select select "in_progress"
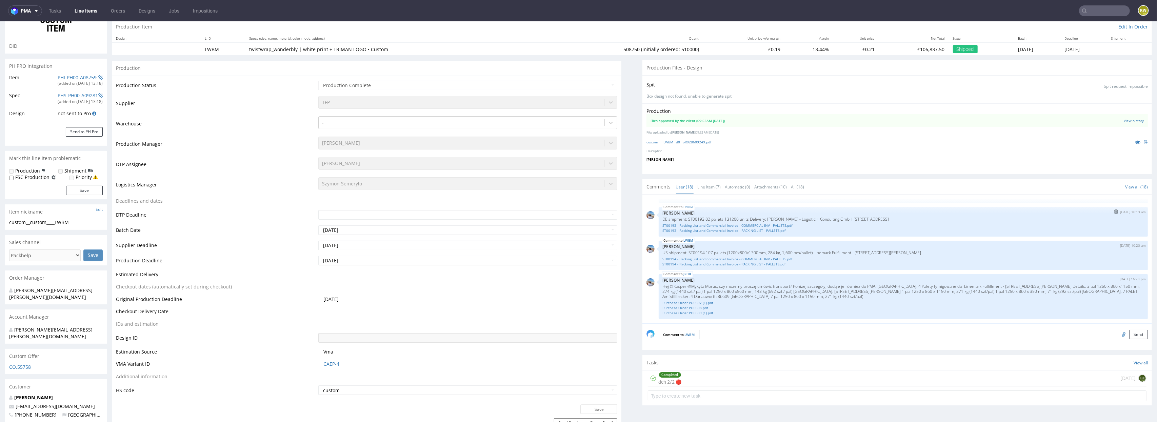
scroll to position [56, 0]
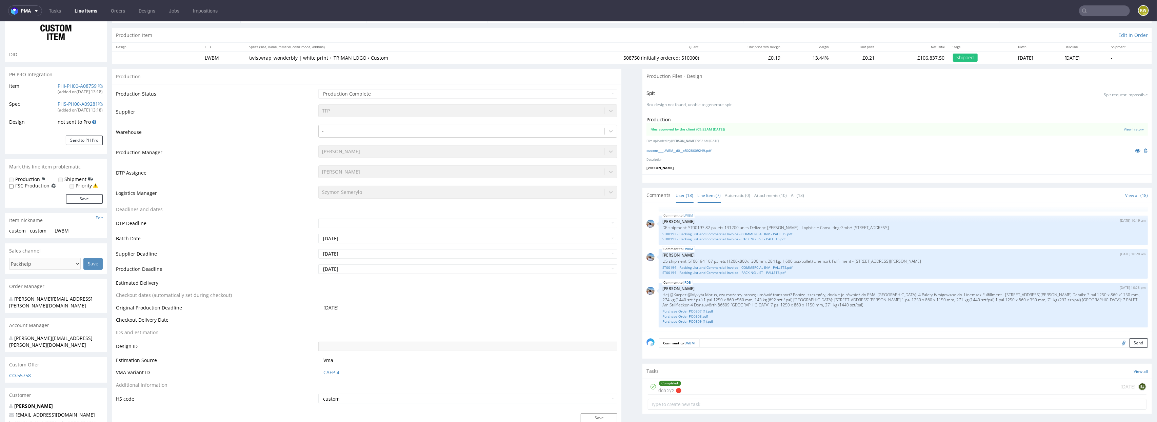
click at [709, 192] on link "Line Item (7)" at bounding box center [709, 195] width 23 height 15
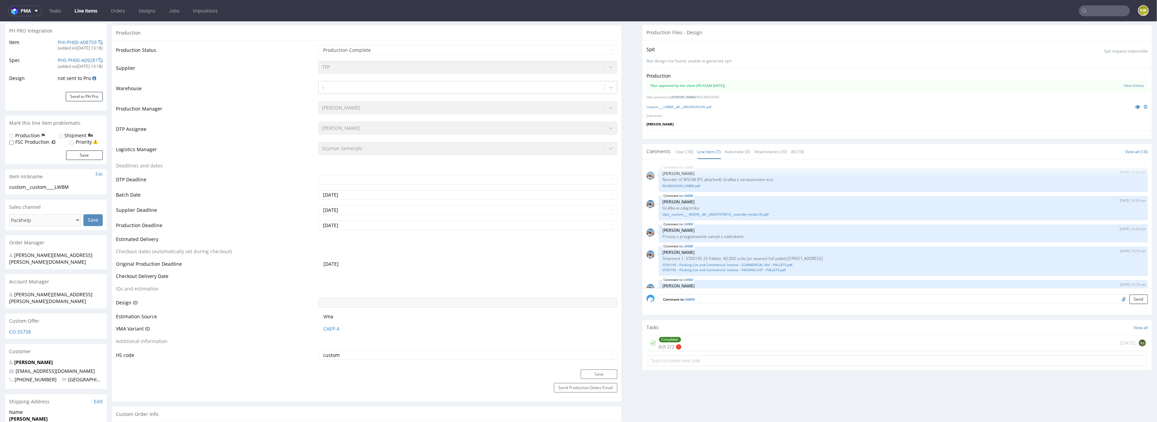
scroll to position [0, 0]
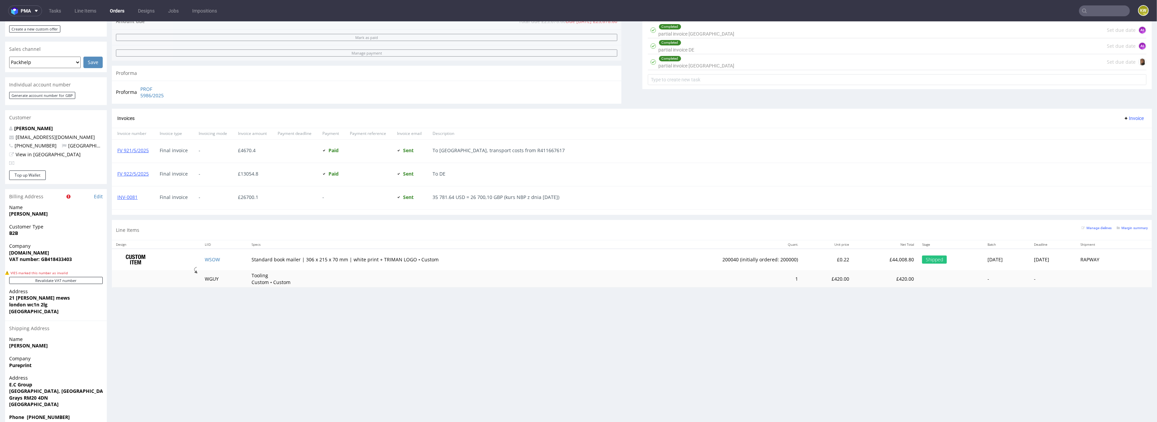
scroll to position [2, 0]
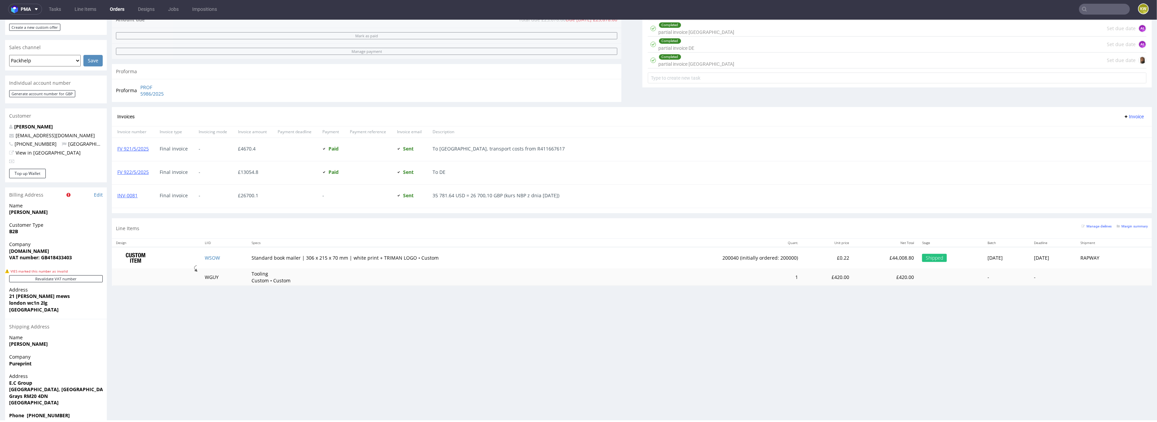
click at [447, 339] on div "Progress Payment Due Payment “Received” Email - Line Items 1 DTP - Production -…" at bounding box center [632, 98] width 1040 height 654
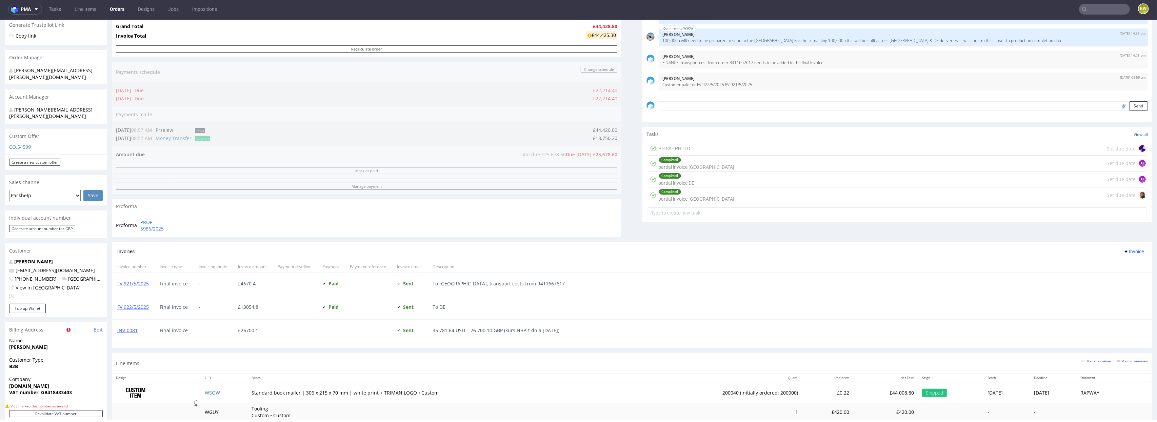
scroll to position [137, 0]
click at [124, 285] on link "FV 921/5/2025" at bounding box center [133, 282] width 32 height 6
click at [136, 308] on link "FV 922/5/2025" at bounding box center [133, 306] width 32 height 6
click at [127, 332] on link "INV-0081" at bounding box center [127, 329] width 20 height 6
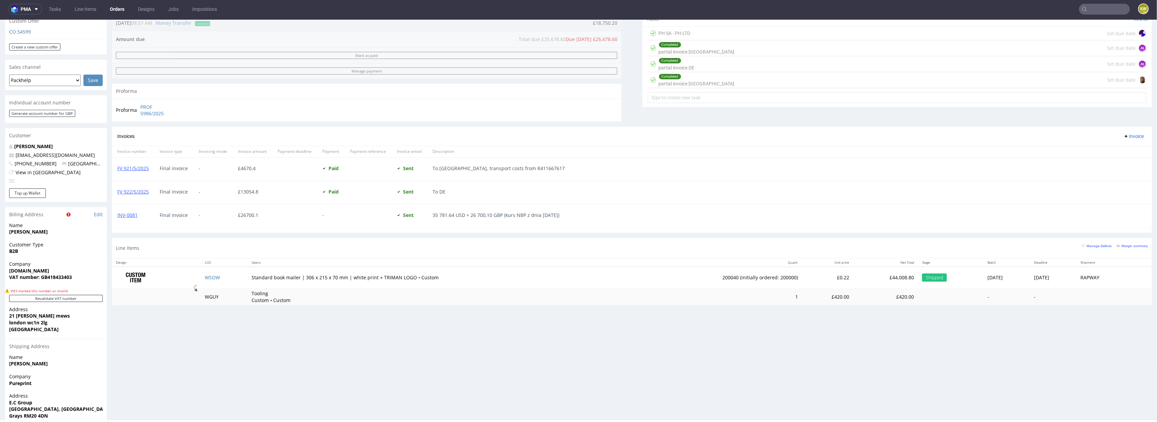
scroll to position [0, 0]
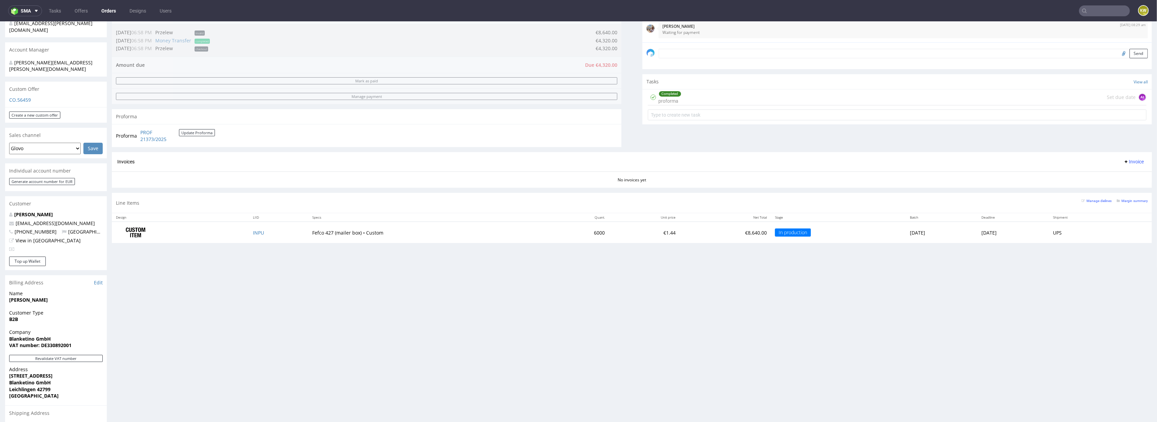
scroll to position [186, 0]
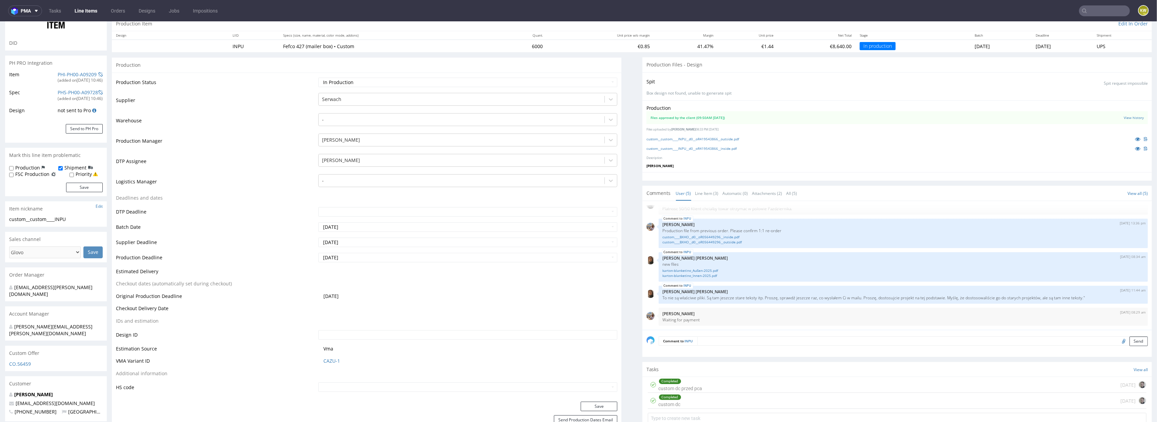
scroll to position [97, 0]
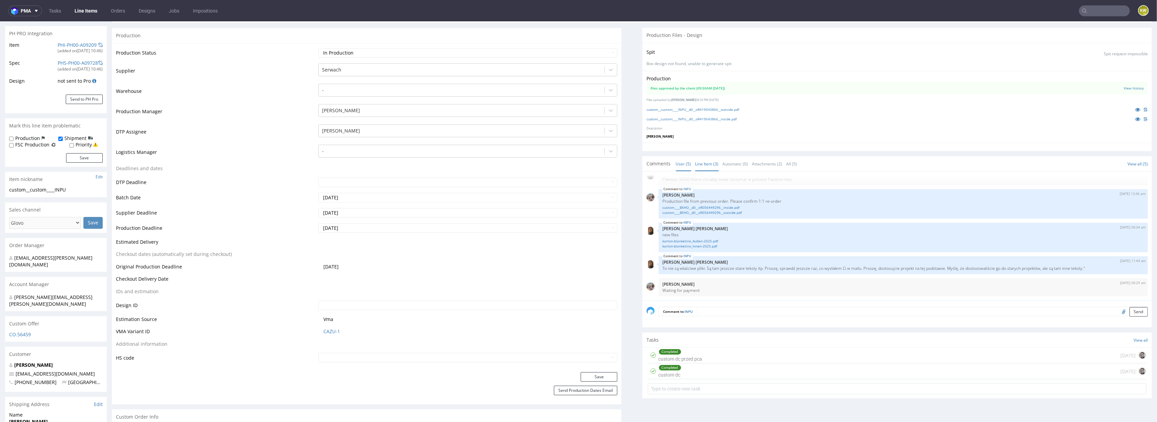
click at [710, 162] on link "Line Item (3)" at bounding box center [706, 164] width 23 height 15
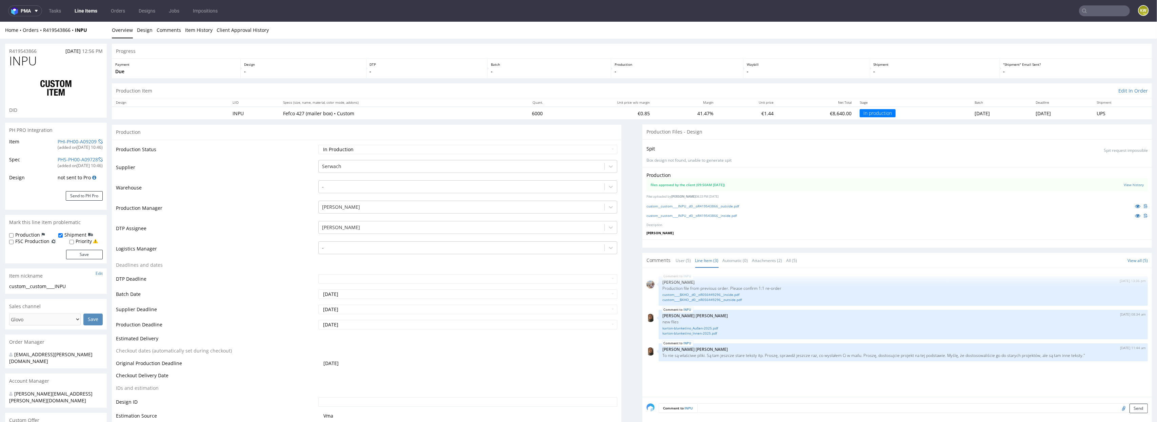
scroll to position [3, 0]
click at [684, 331] on link "karton-blanketino_Innen-2025.pdf" at bounding box center [903, 330] width 481 height 5
click at [689, 325] on link "karton-blanketino_Außen-2025.pdf" at bounding box center [903, 325] width 481 height 5
click at [712, 297] on link "custom____BXHO__d0__oR056449296__outside.pdf" at bounding box center [903, 297] width 481 height 5
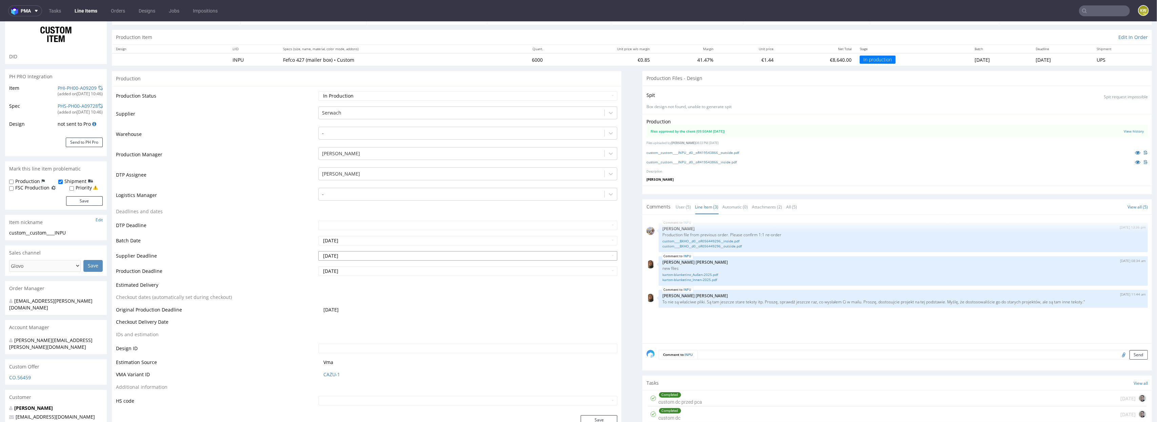
scroll to position [0, 0]
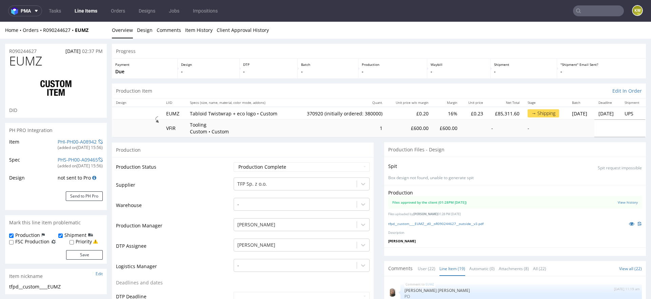
scroll to position [304, 0]
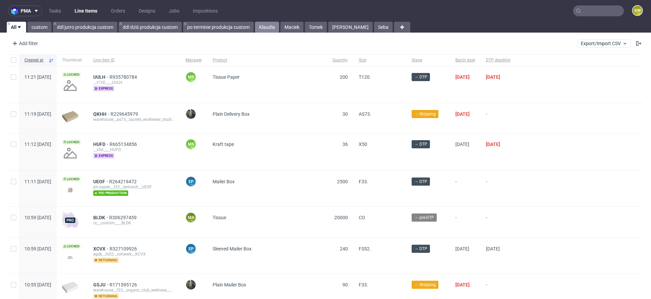
click at [263, 24] on link "Klaudia" at bounding box center [267, 27] width 24 height 11
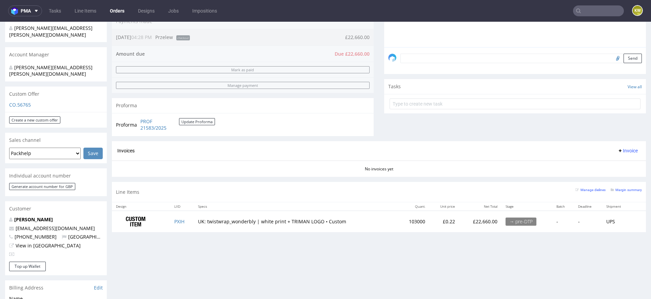
scroll to position [201, 0]
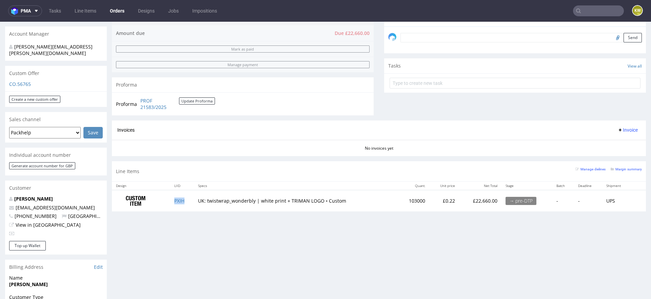
click at [185, 204] on td "PXIH" at bounding box center [182, 200] width 24 height 21
click at [620, 167] on small "Margin summary" at bounding box center [625, 169] width 31 height 4
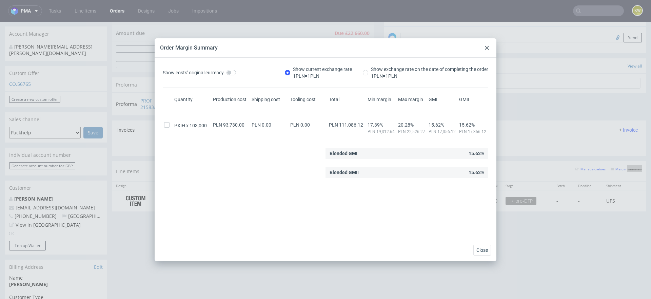
click at [353, 122] on span "PLN 111,086.12" at bounding box center [346, 124] width 34 height 5
click span "PLN 111,086.12"
copy span "111,086.12"
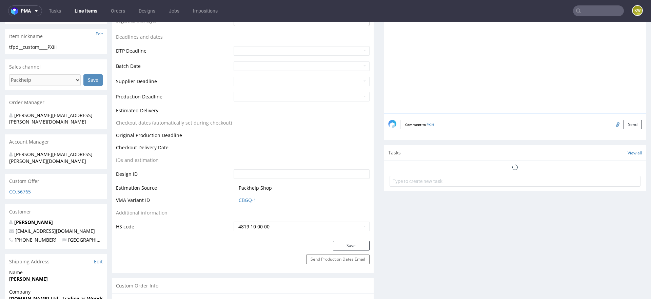
scroll to position [235, 0]
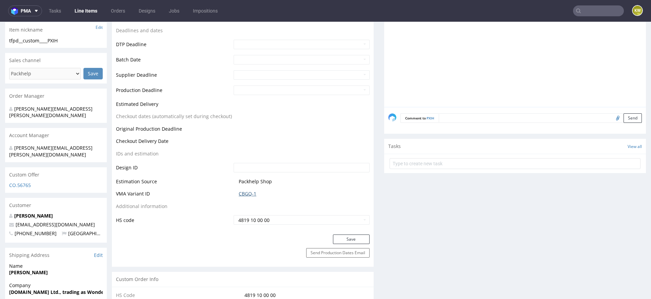
click link "CBGQ-1"
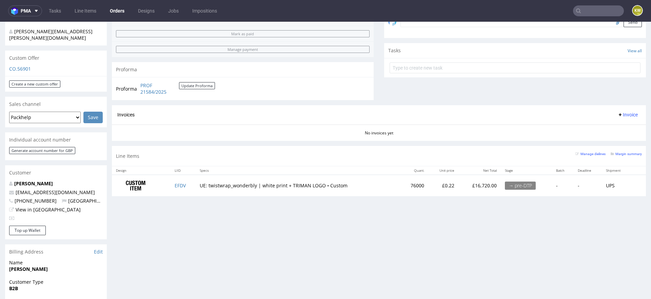
scroll to position [224, 0]
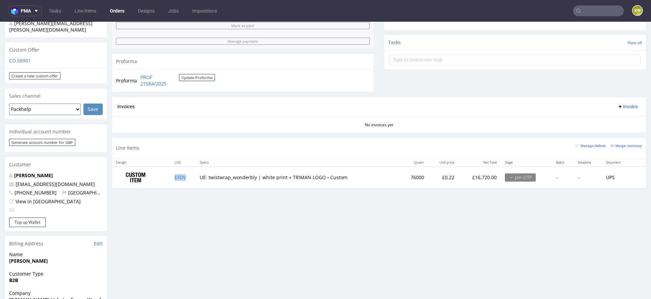
click at [188, 178] on td "EFDV" at bounding box center [183, 176] width 25 height 21
click at [625, 144] on small "Margin summary" at bounding box center [625, 146] width 31 height 4
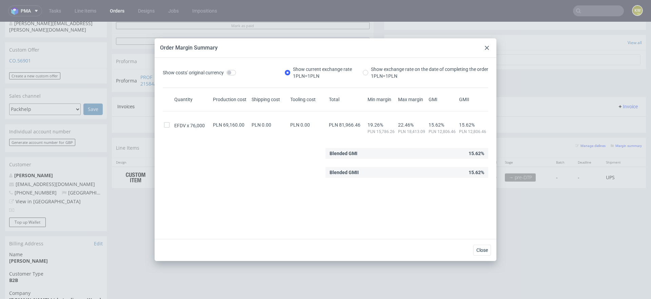
click at [349, 122] on span "PLN 81,966.46" at bounding box center [345, 124] width 32 height 5
copy span "81,966.46"
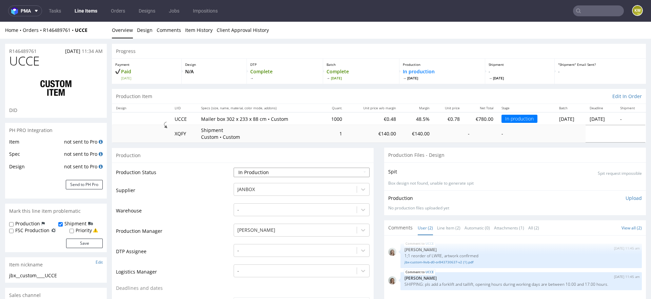
click at [267, 169] on select "Waiting for Artwork Waiting for Diecut Waiting for Mockup Waiting for DTP Waiti…" at bounding box center [302, 171] width 136 height 9
select select "production_complete"
click at [234, 167] on select "Waiting for Artwork Waiting for Diecut Waiting for Mockup Waiting for DTP Waiti…" at bounding box center [302, 171] width 136 height 9
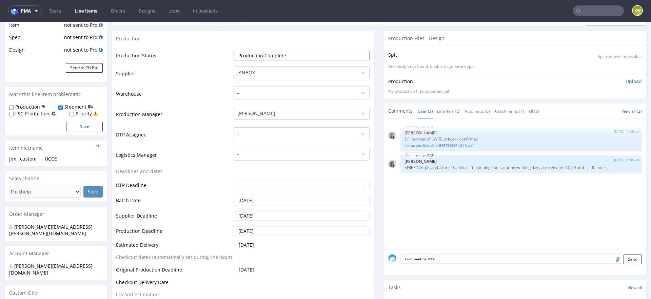
scroll to position [150, 0]
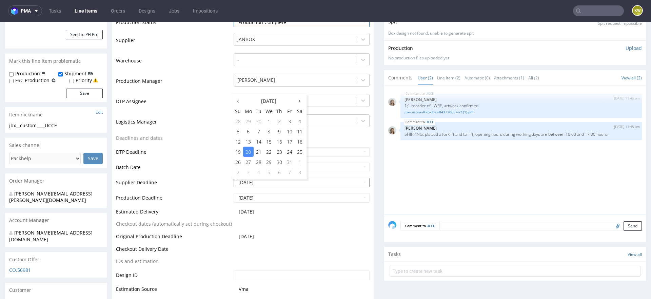
click at [278, 182] on input "[DATE]" at bounding box center [302, 182] width 136 height 9
click at [267, 133] on td "8" at bounding box center [269, 131] width 11 height 10
type input "[DATE]"
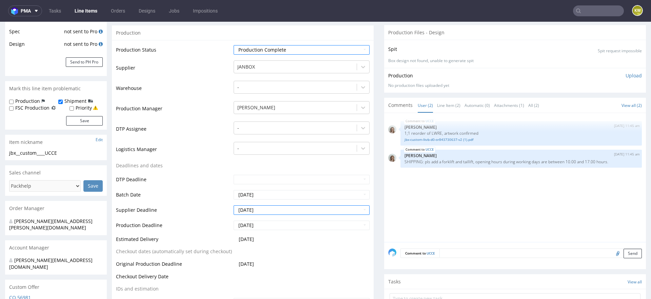
scroll to position [124, 0]
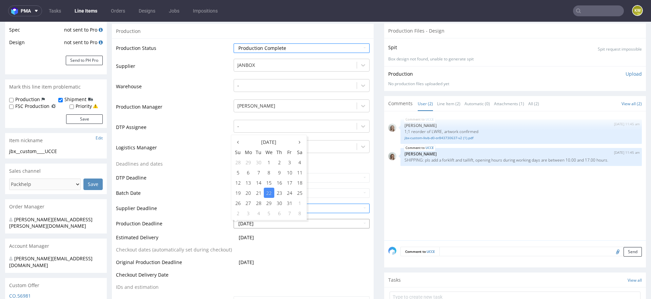
click at [272, 173] on td "8" at bounding box center [269, 172] width 11 height 10
type input "[DATE]"
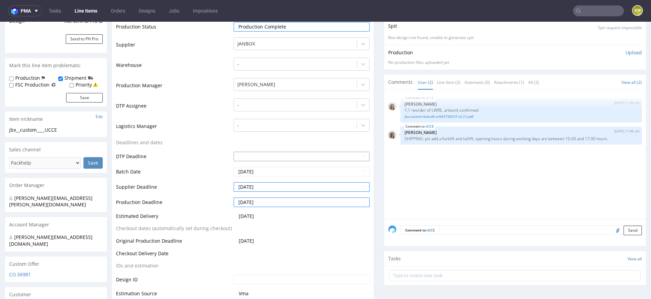
scroll to position [0, 0]
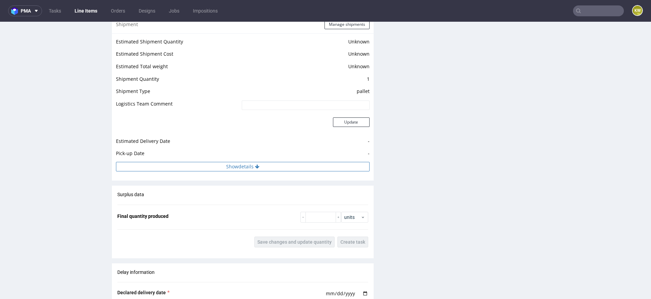
click at [244, 162] on button "Show details" at bounding box center [243, 166] width 254 height 9
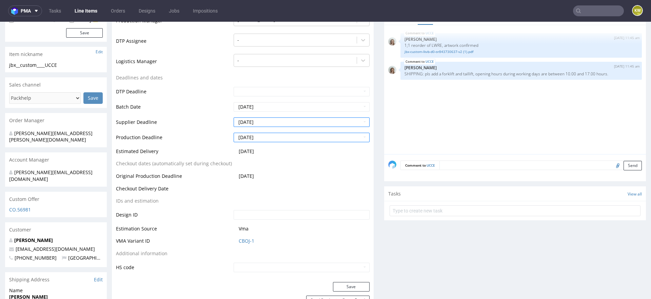
scroll to position [232, 0]
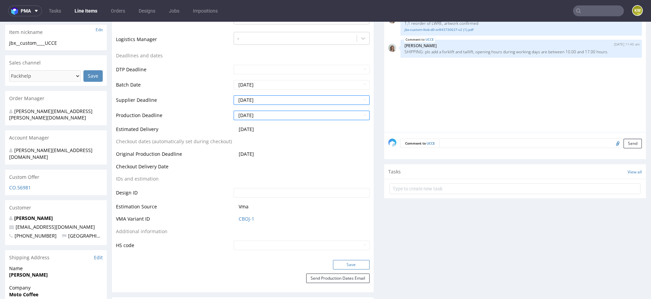
click at [341, 260] on button "Save" at bounding box center [351, 264] width 37 height 9
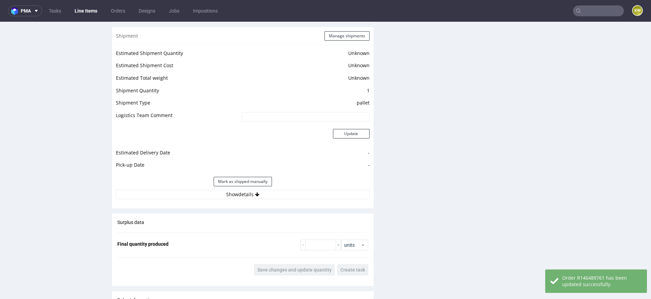
scroll to position [915, 0]
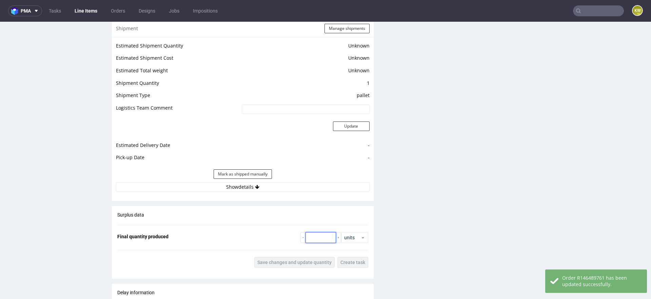
click at [325, 232] on input "number" at bounding box center [320, 237] width 31 height 11
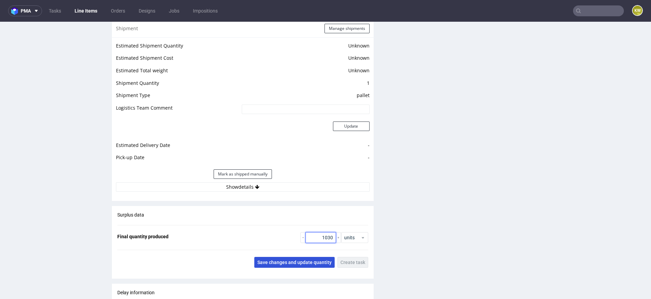
type input "1030"
click at [295, 260] on span "Save changes and update quantity" at bounding box center [294, 262] width 74 height 5
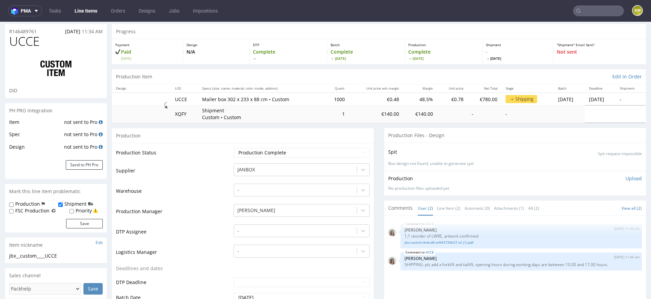
scroll to position [0, 0]
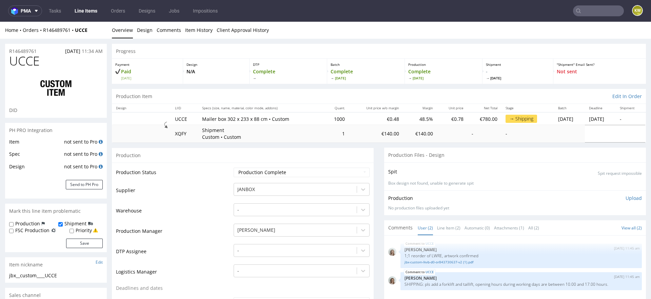
click at [83, 9] on link "Line Items" at bounding box center [86, 10] width 31 height 11
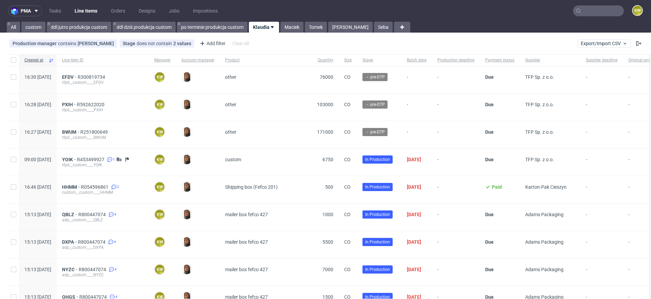
click at [587, 14] on input "text" at bounding box center [598, 10] width 51 height 11
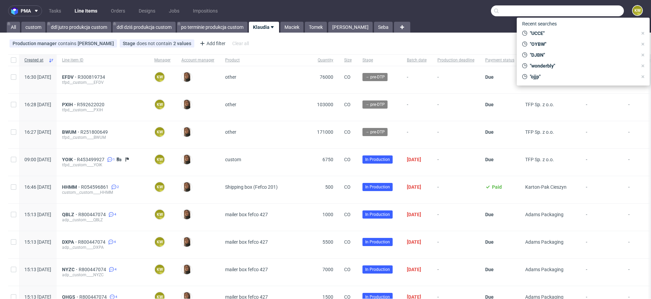
paste input "HHMM"
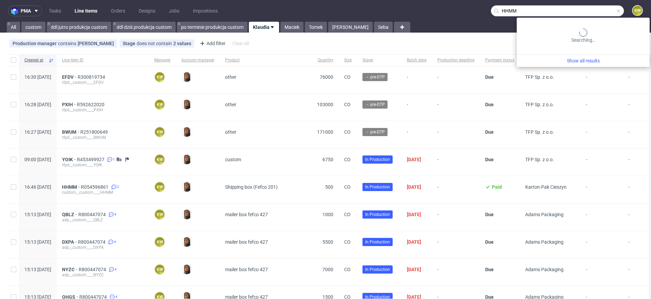
type input "HHMM"
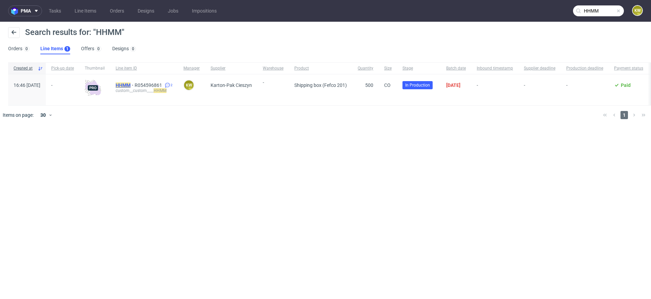
click at [131, 86] on mark "HHMM" at bounding box center [123, 84] width 15 height 5
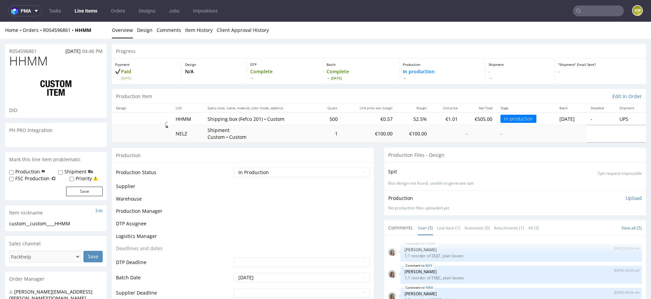
scroll to position [44, 0]
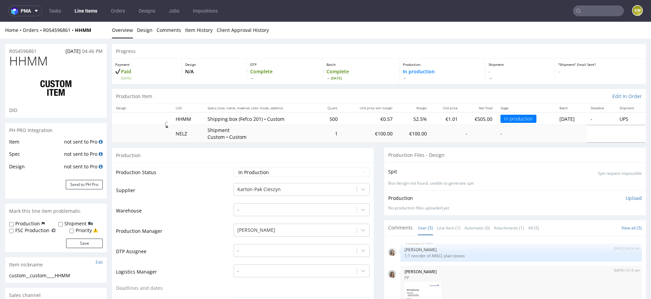
click at [186, 217] on td "Warehouse" at bounding box center [174, 212] width 116 height 20
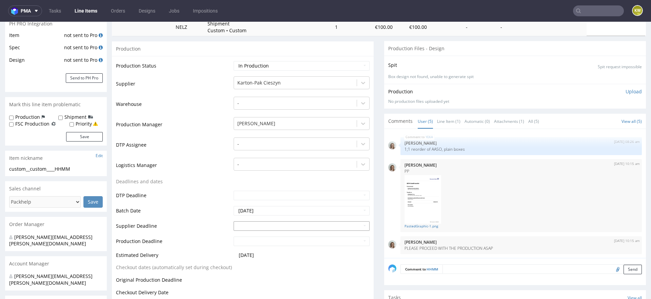
scroll to position [107, 0]
click at [245, 224] on input "text" at bounding box center [302, 224] width 136 height 9
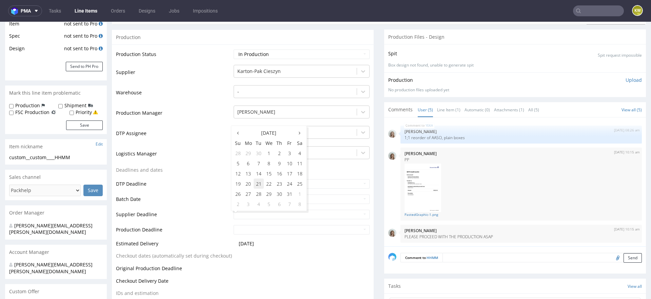
click at [257, 184] on td "21" at bounding box center [259, 183] width 10 height 10
type input "[DATE]"
click at [249, 236] on td at bounding box center [301, 231] width 138 height 15
click at [252, 231] on input "text" at bounding box center [302, 229] width 136 height 9
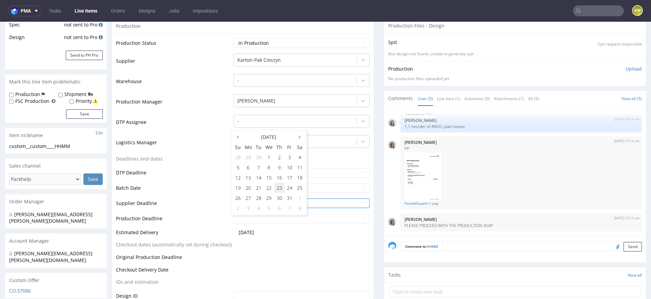
click at [278, 190] on td "23" at bounding box center [279, 187] width 10 height 10
type input "[DATE]"
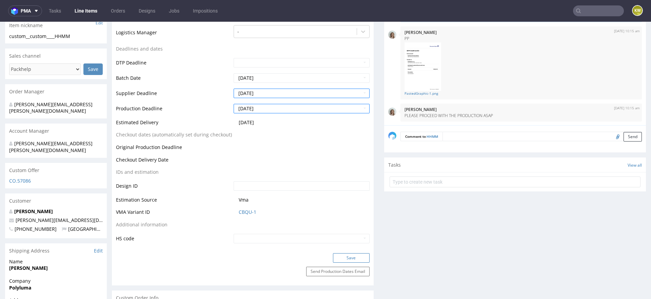
scroll to position [241, 0]
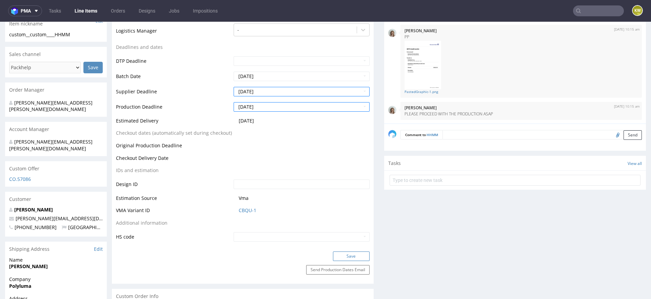
click at [344, 259] on button "Save" at bounding box center [351, 255] width 37 height 9
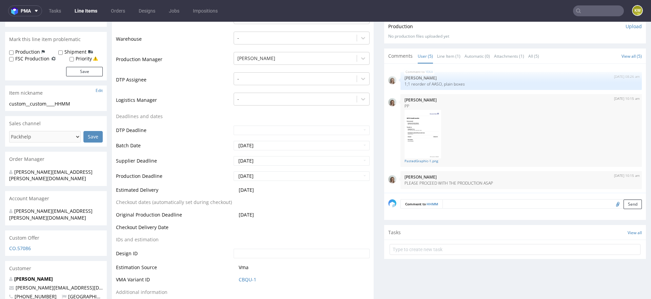
scroll to position [128, 0]
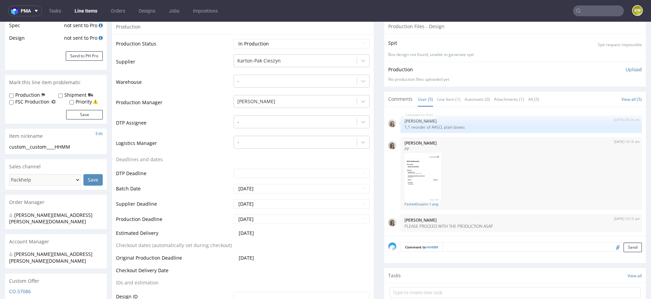
click at [213, 198] on td "Supplier Deadline" at bounding box center [174, 205] width 116 height 15
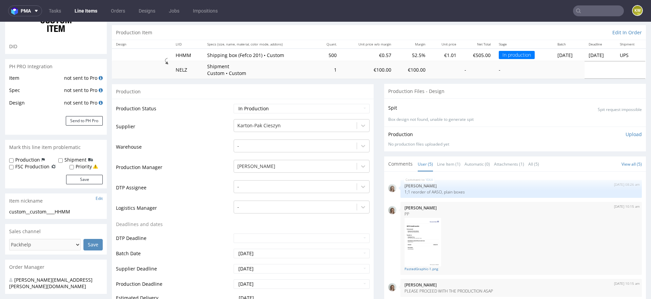
scroll to position [0, 0]
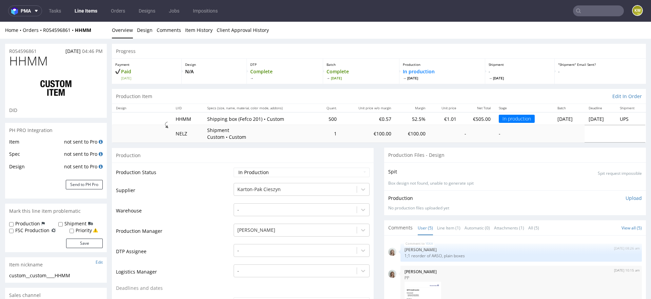
click at [587, 12] on input "text" at bounding box center [598, 10] width 51 height 11
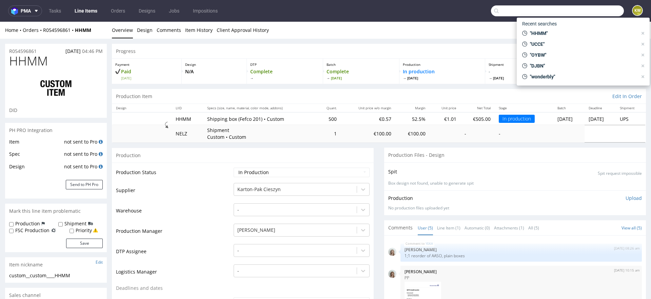
paste input "YOIK"
type input "YOIK"
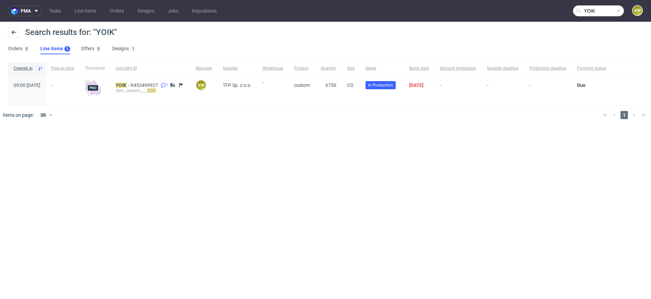
click at [138, 81] on div "YOIK R453499927 1 tfpd__custom____ YOIK" at bounding box center [150, 89] width 80 height 31
click at [126, 83] on mark "YOIK" at bounding box center [121, 84] width 11 height 5
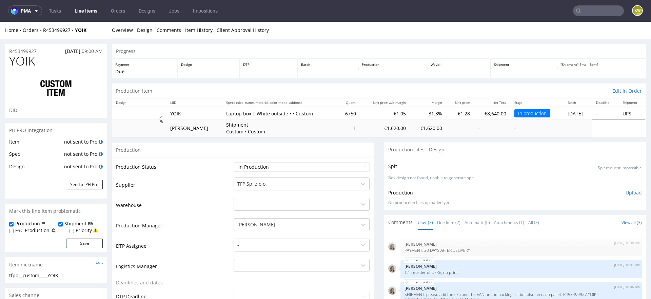
click at [204, 190] on td "Supplier" at bounding box center [174, 187] width 116 height 20
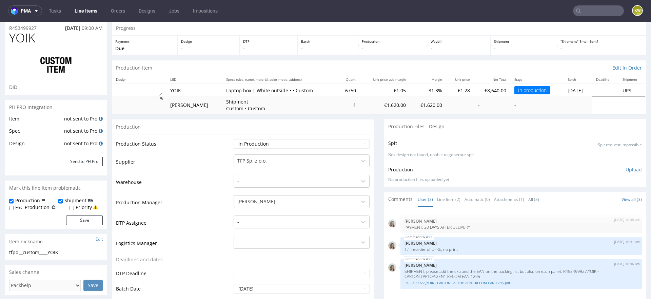
scroll to position [87, 0]
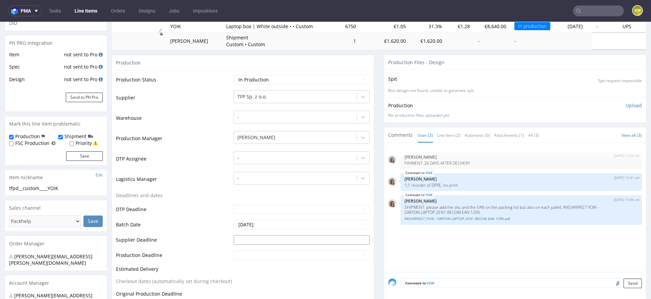
click at [245, 239] on input "text" at bounding box center [302, 239] width 136 height 9
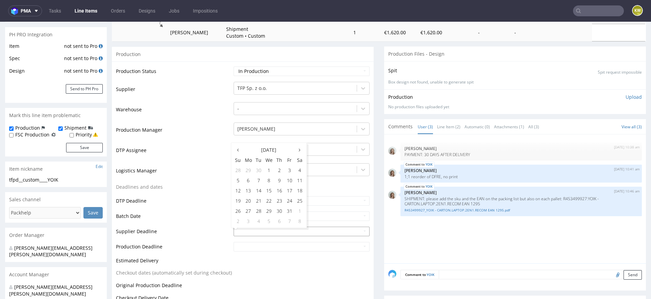
scroll to position [96, 0]
click at [261, 205] on td "28" at bounding box center [259, 210] width 10 height 10
type input "[DATE]"
click at [254, 243] on input "text" at bounding box center [302, 245] width 136 height 9
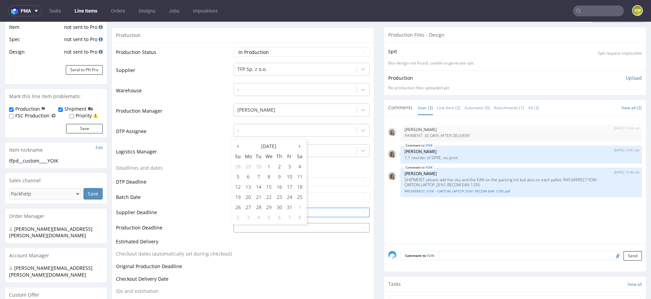
scroll to position [117, 0]
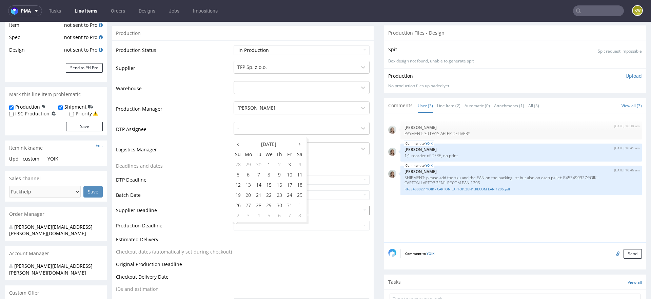
click at [279, 205] on td "30" at bounding box center [279, 205] width 10 height 10
type input "[DATE]"
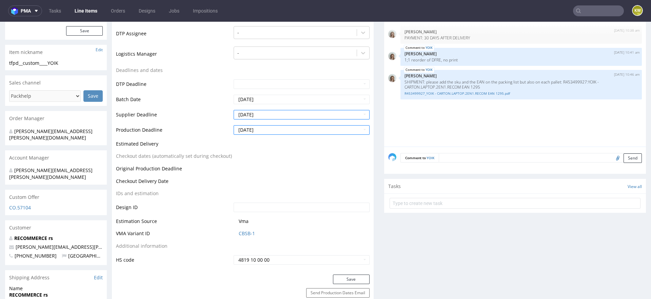
scroll to position [224, 0]
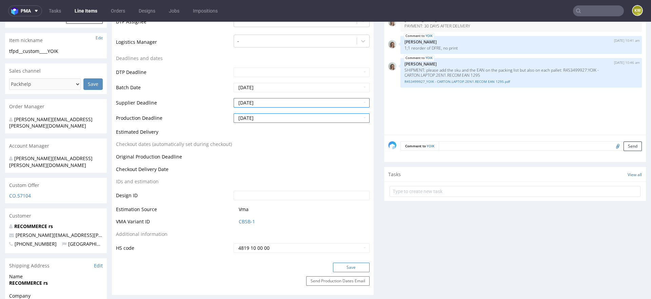
click at [340, 264] on button "Save" at bounding box center [351, 266] width 37 height 9
click at [582, 8] on input "text" at bounding box center [598, 10] width 51 height 11
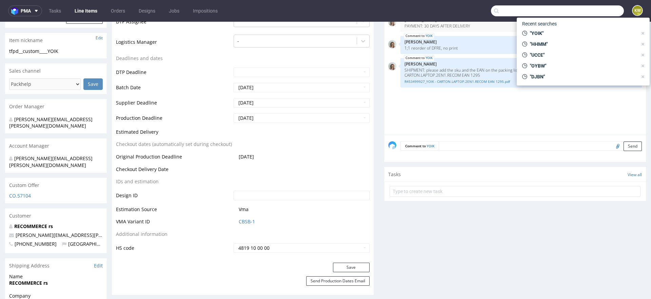
paste input "DJBN"
type input "DJBN"
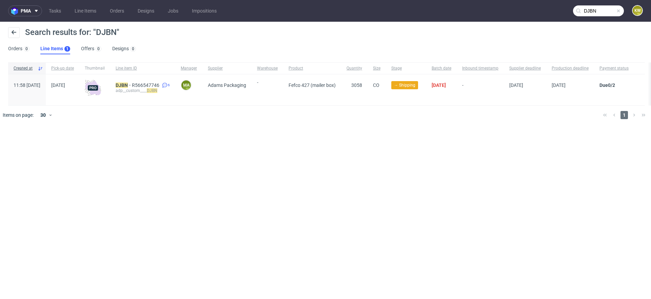
click at [91, 16] on nav "pma Tasks Line Items Orders Designs Jobs Impositions DJBN KW" at bounding box center [325, 11] width 651 height 22
click at [91, 17] on nav "pma Tasks Line Items Orders Designs Jobs Impositions DJBN KW" at bounding box center [325, 11] width 651 height 22
click at [91, 16] on link "Line Items" at bounding box center [86, 10] width 30 height 11
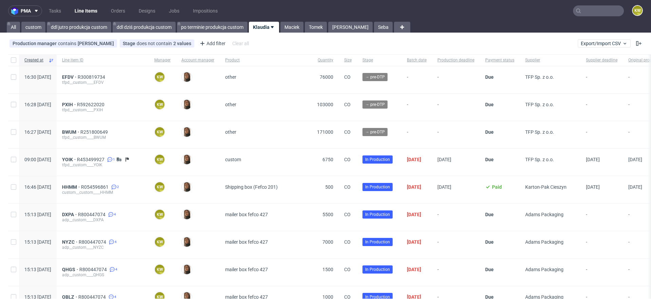
type input "DJBN"
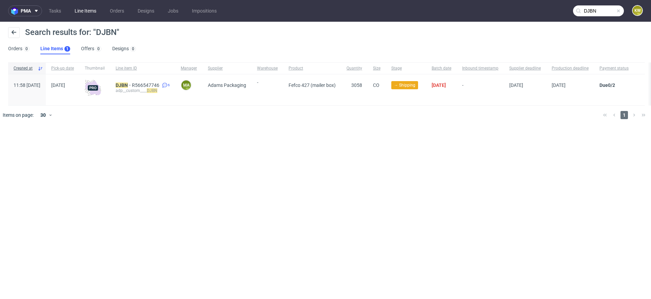
click at [95, 11] on link "Line Items" at bounding box center [86, 10] width 30 height 11
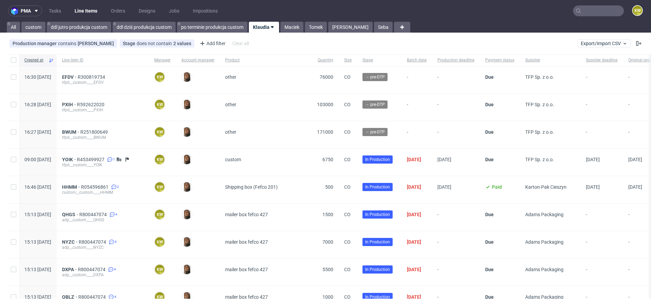
click at [587, 11] on input "text" at bounding box center [598, 10] width 51 height 11
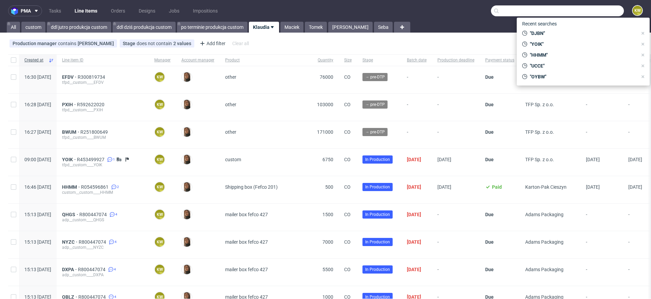
click at [587, 11] on input "text" at bounding box center [557, 10] width 133 height 11
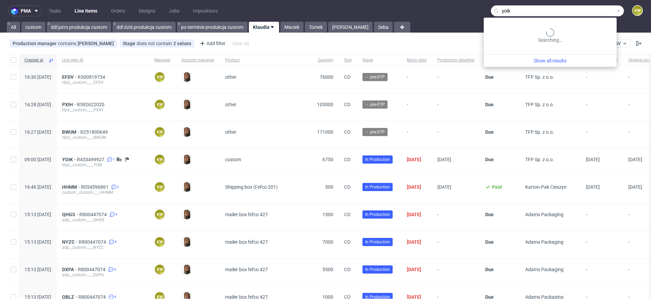
type input "yoik"
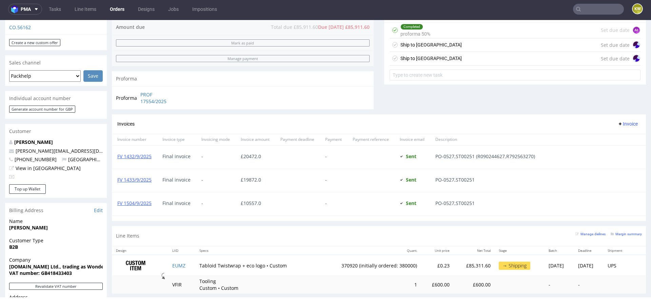
scroll to position [2, 0]
click at [593, 11] on input "text" at bounding box center [598, 9] width 51 height 11
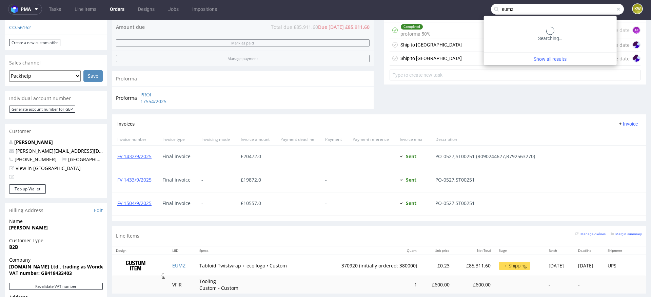
type input "eumz"
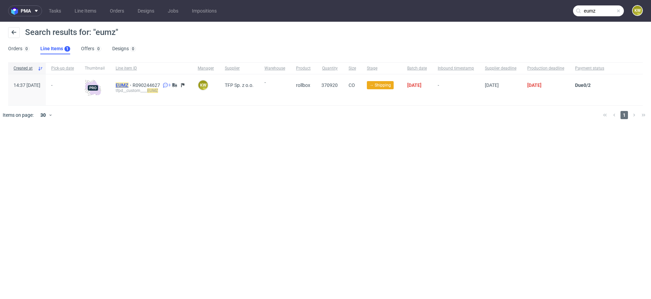
click at [128, 83] on mark "EUMZ" at bounding box center [122, 84] width 13 height 5
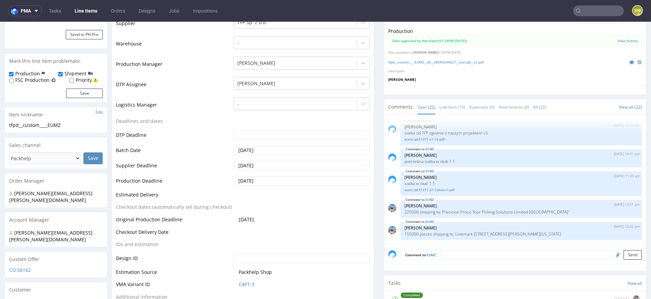
scroll to position [162, 0]
click at [447, 109] on link "Line Item (19)" at bounding box center [452, 106] width 26 height 15
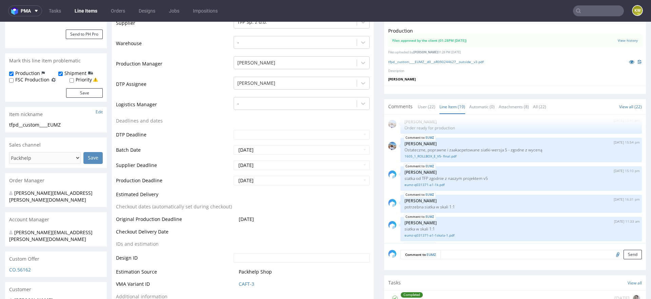
scroll to position [341, 0]
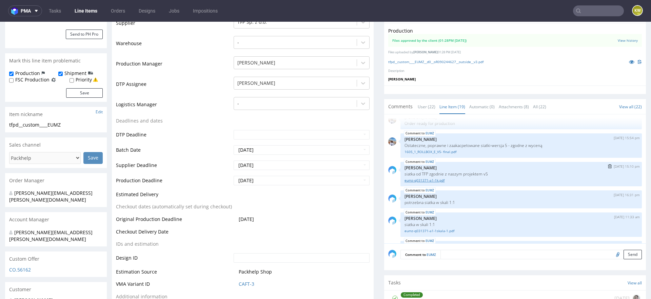
click at [422, 180] on link "eumz-q031371-a1-1k.pdf" at bounding box center [520, 180] width 233 height 5
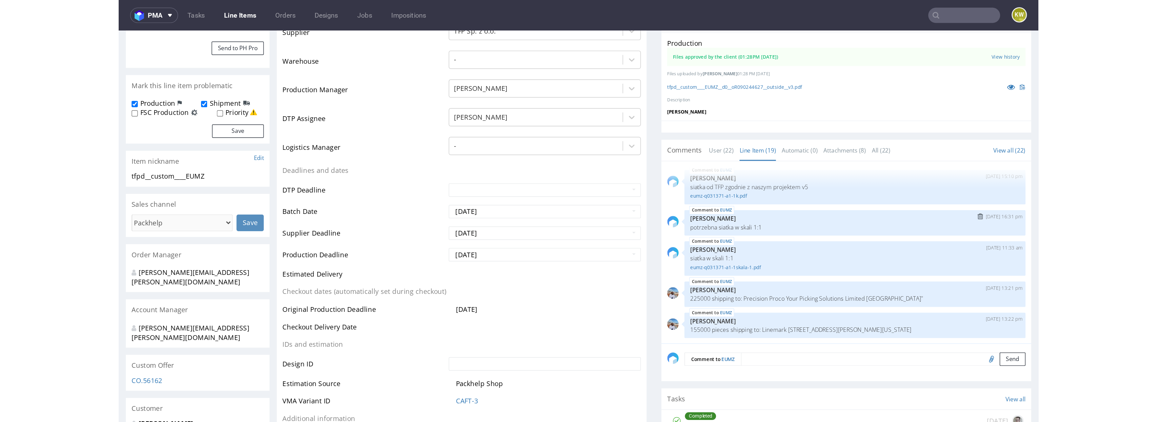
scroll to position [344, 0]
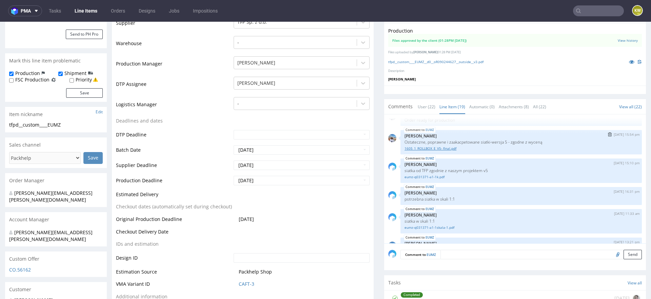
click at [420, 149] on link "1605_1_ROLLBOX_E_V5- final.pdf" at bounding box center [520, 148] width 233 height 5
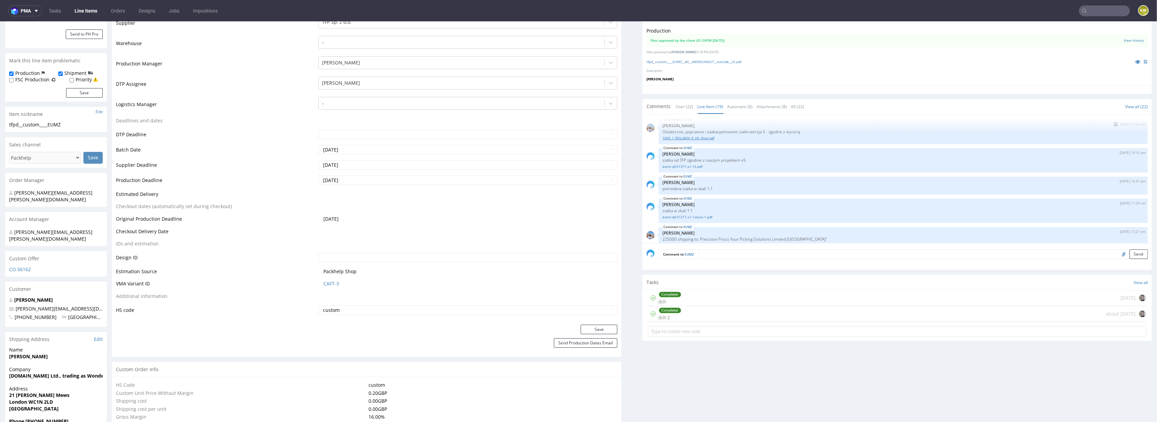
scroll to position [334, 0]
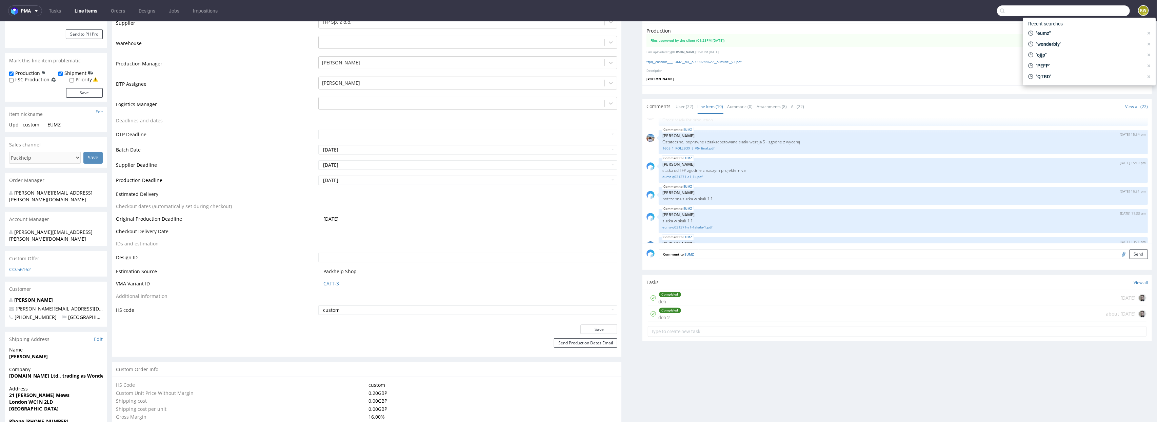
click at [1106, 7] on input "text" at bounding box center [1063, 10] width 133 height 11
type input "KNRI"
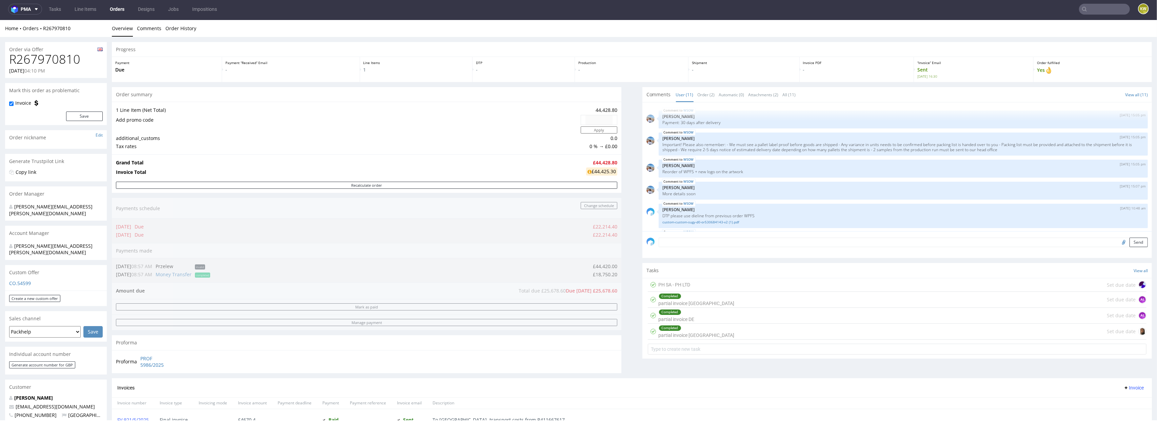
scroll to position [185, 0]
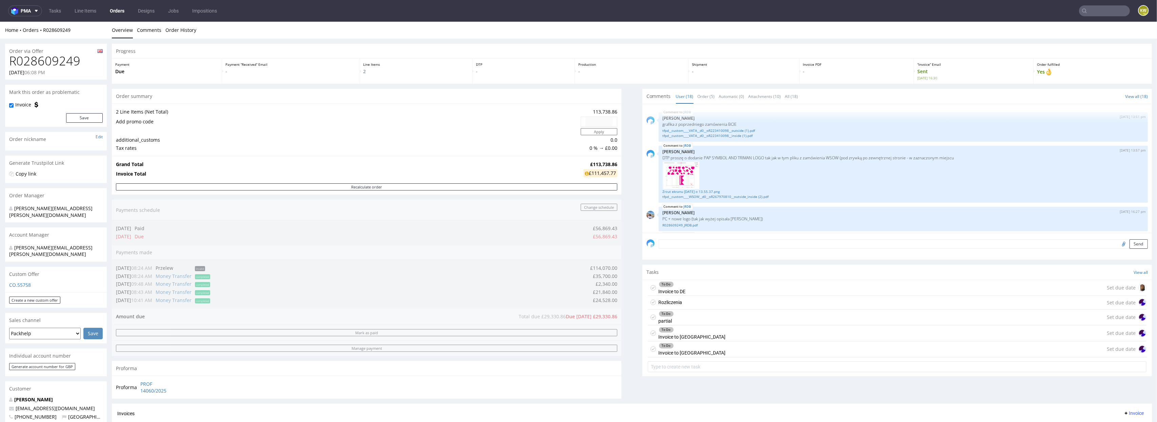
scroll to position [429, 0]
